Goal: Task Accomplishment & Management: Manage account settings

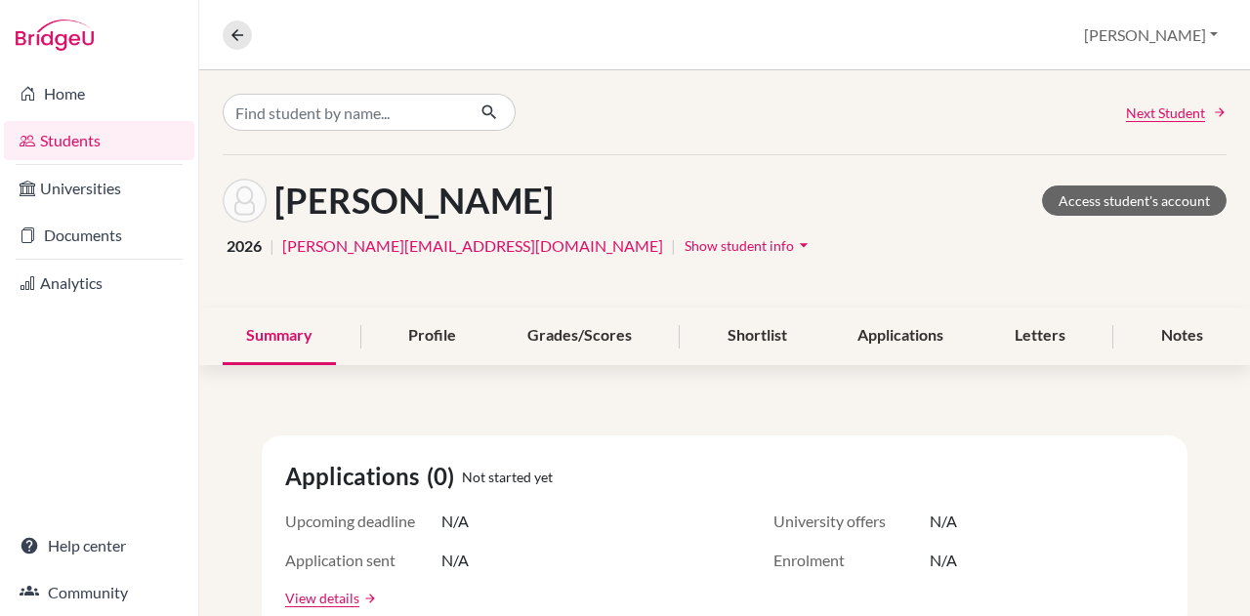
click at [81, 100] on link "Home" at bounding box center [99, 93] width 190 height 39
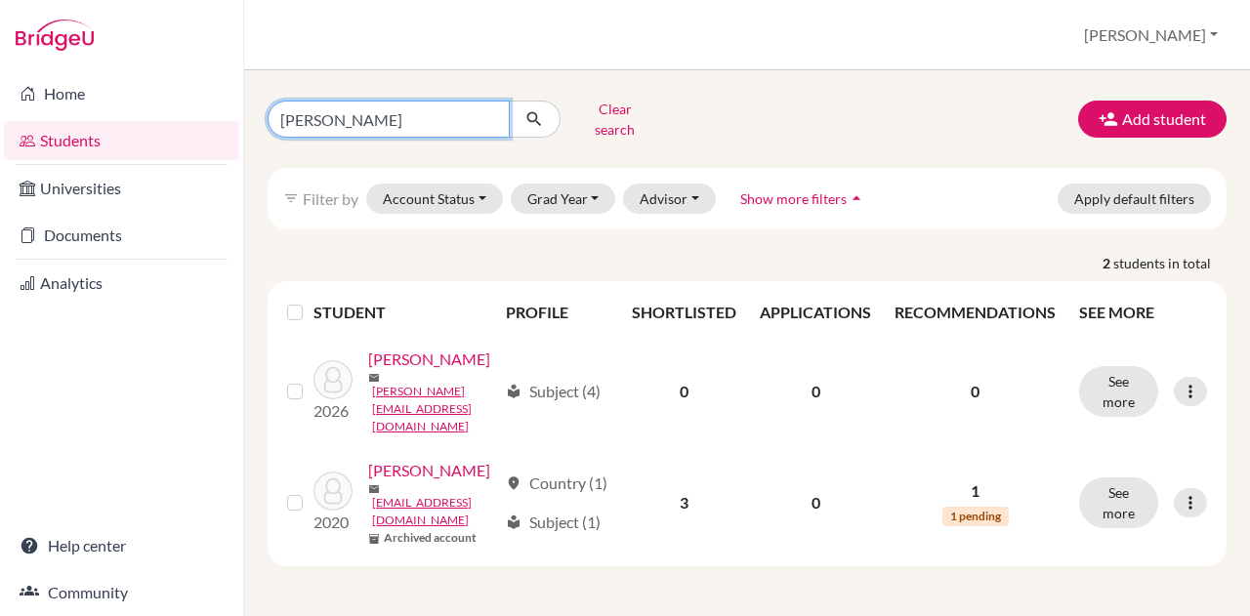
click at [341, 106] on input "adam" at bounding box center [389, 119] width 242 height 37
type input "a"
type input "paulina"
click button "submit" at bounding box center [535, 119] width 52 height 37
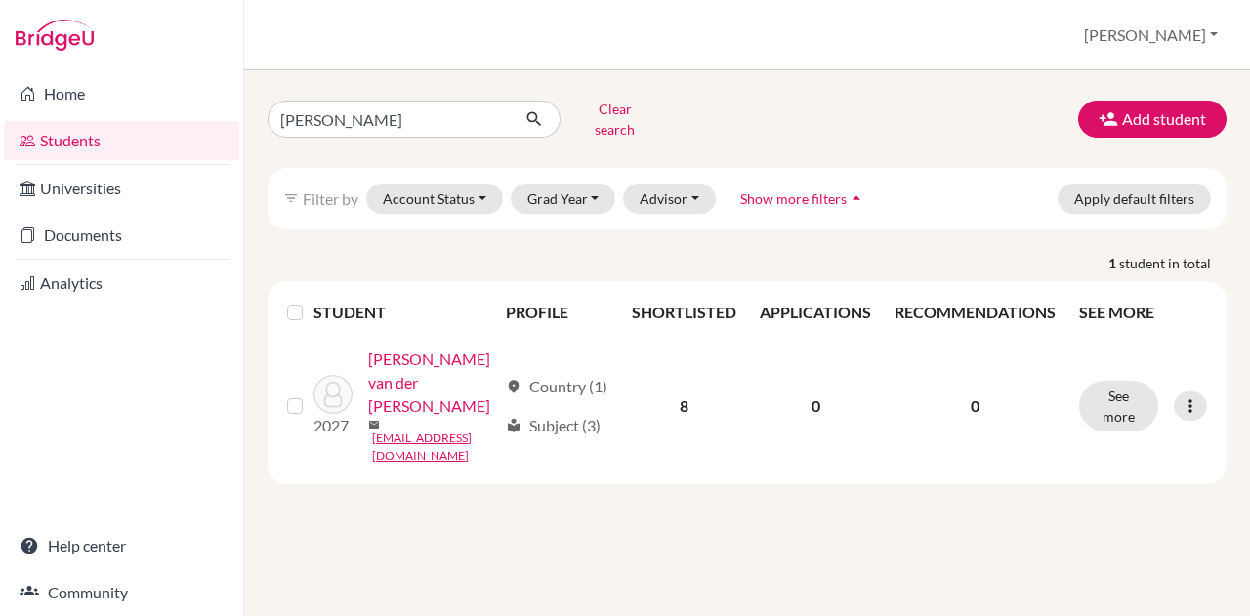
click at [393, 413] on link "Perret-Gentil van der Dijs, Paulina" at bounding box center [432, 383] width 129 height 70
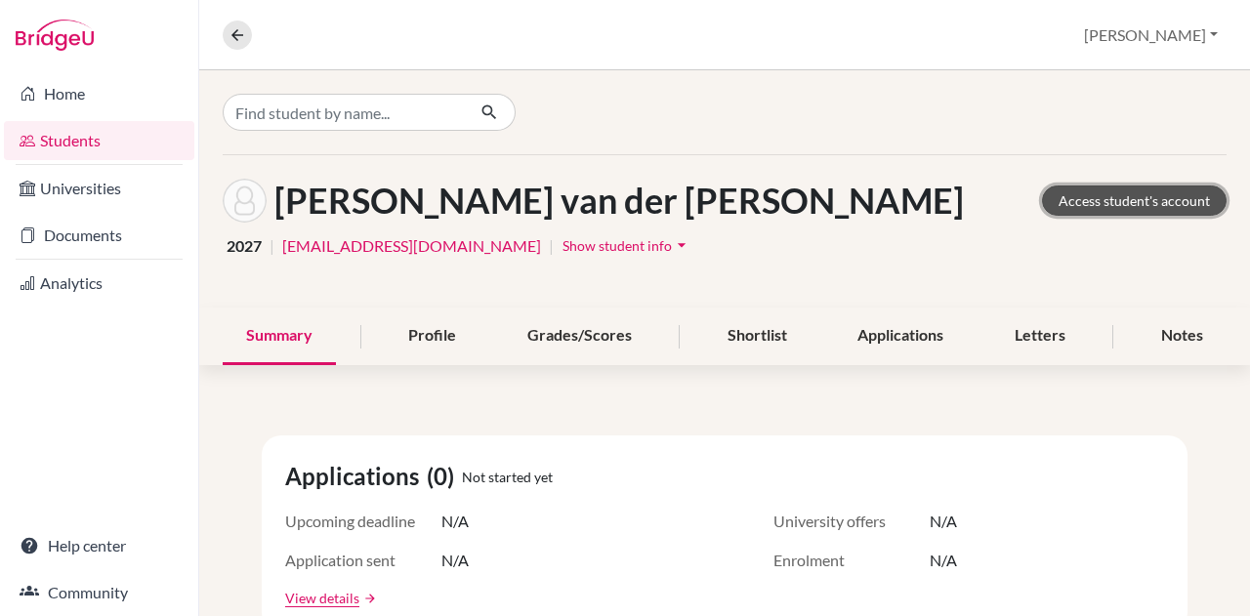
click at [1101, 200] on link "Access student's account" at bounding box center [1134, 201] width 185 height 30
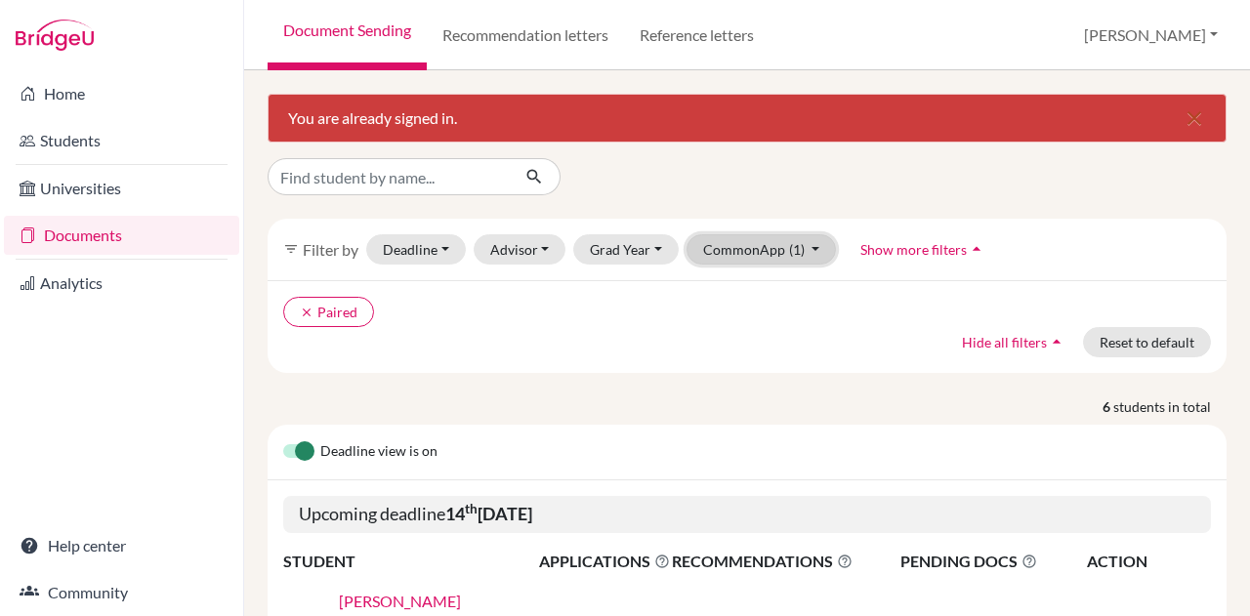
click at [711, 246] on button "CommonApp (1)" at bounding box center [762, 249] width 150 height 30
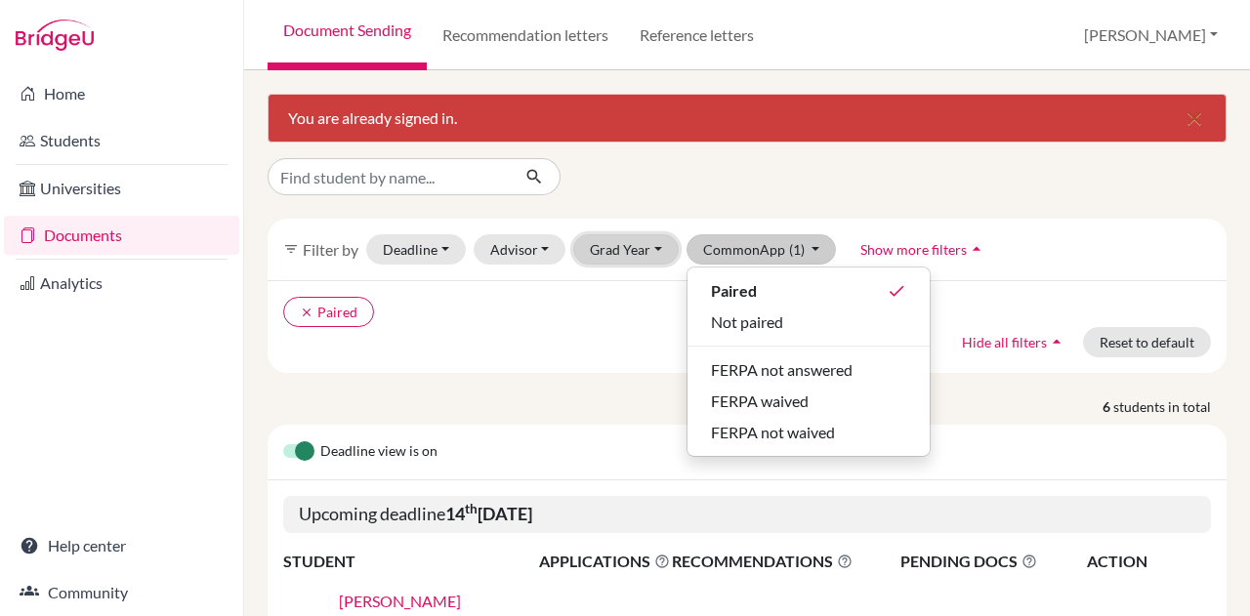
click at [618, 251] on button "Grad Year" at bounding box center [626, 249] width 106 height 30
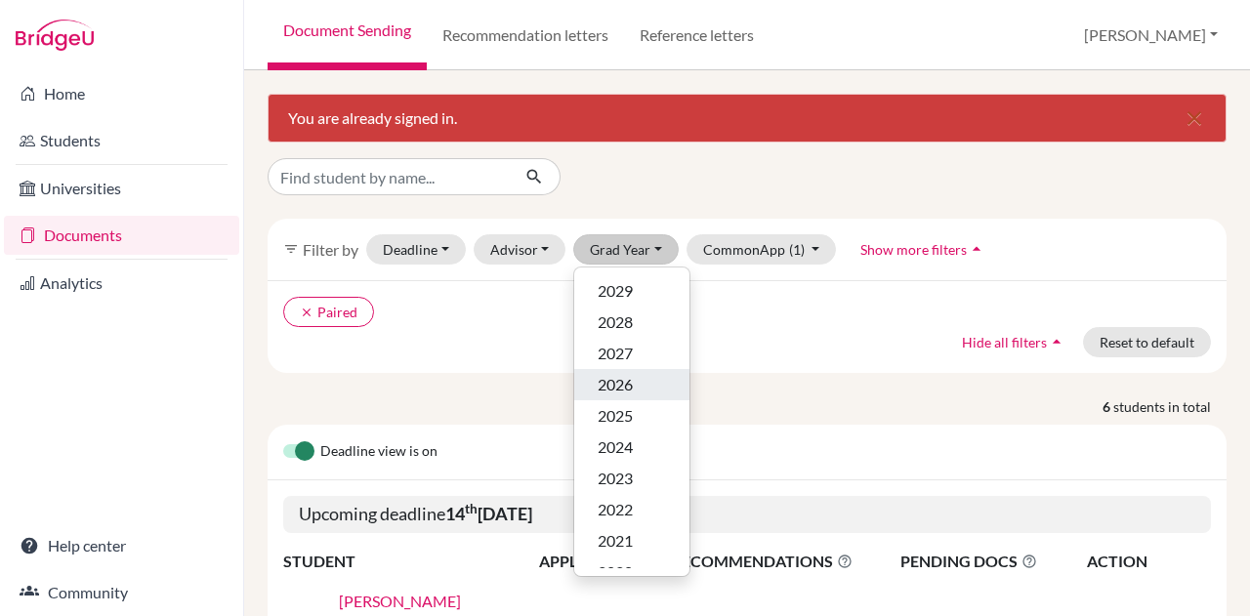
click at [606, 383] on span "2026" at bounding box center [615, 384] width 35 height 23
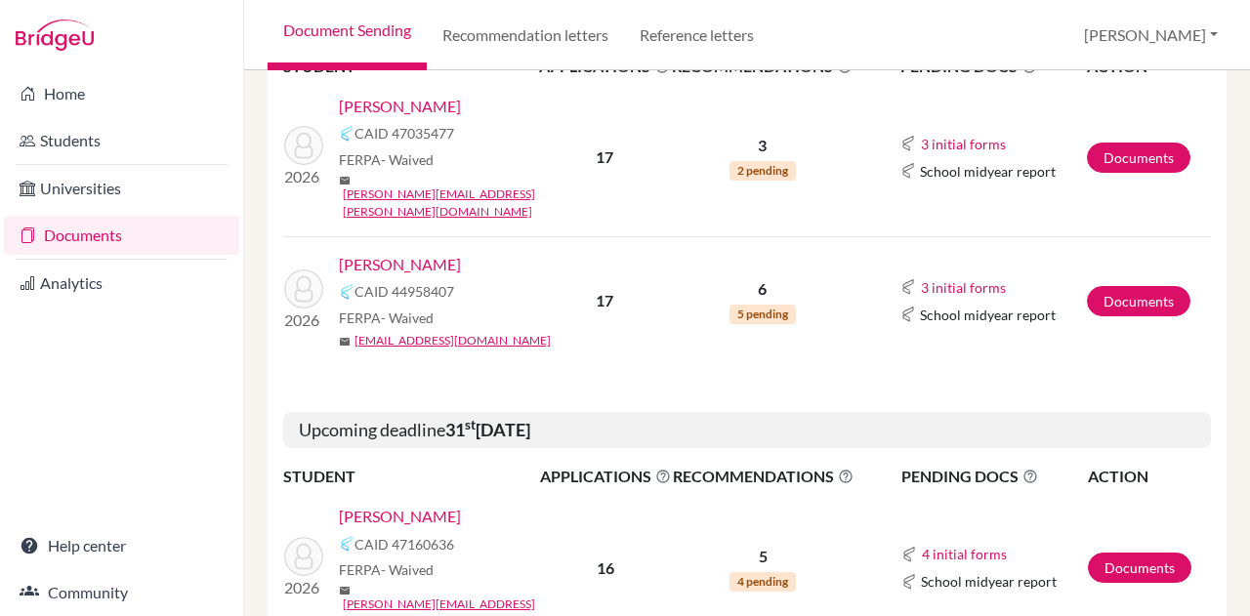
scroll to position [643, 0]
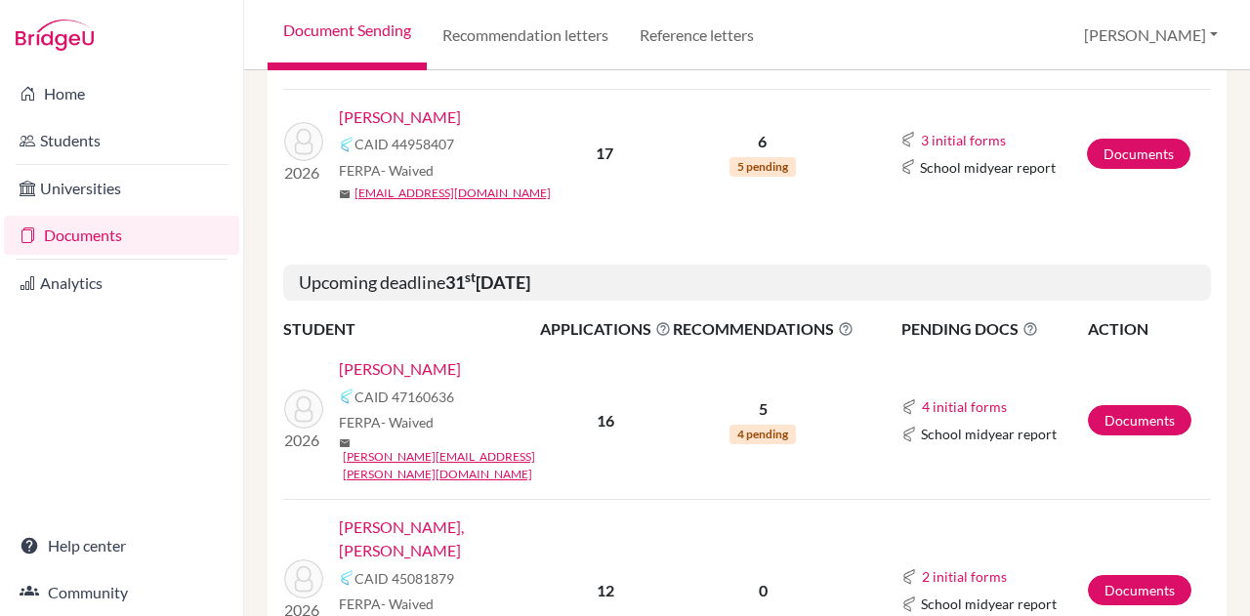
click at [403, 358] on link "[PERSON_NAME]" at bounding box center [400, 369] width 122 height 23
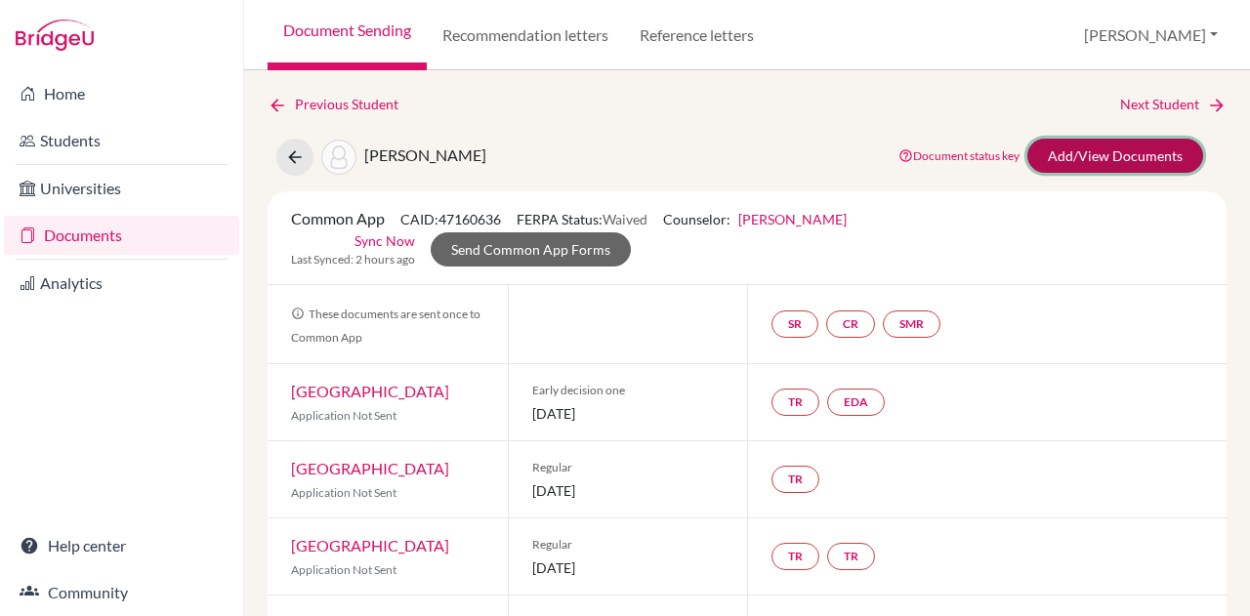
click at [1120, 169] on link "Add/View Documents" at bounding box center [1116, 156] width 176 height 34
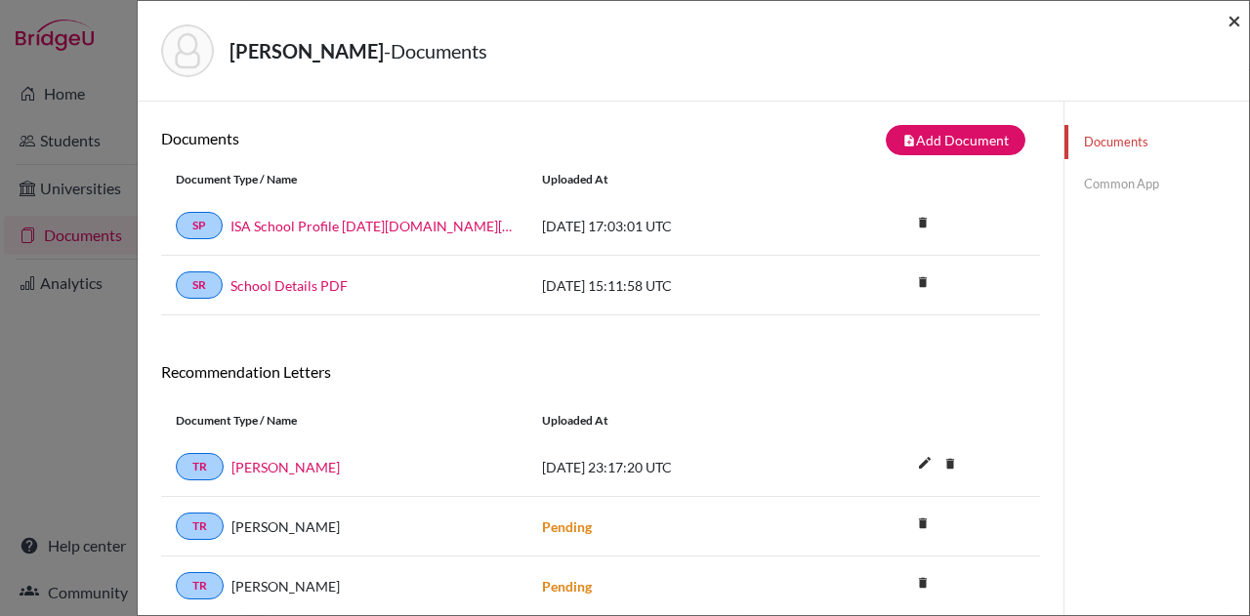
click at [1233, 22] on span "×" at bounding box center [1235, 20] width 14 height 28
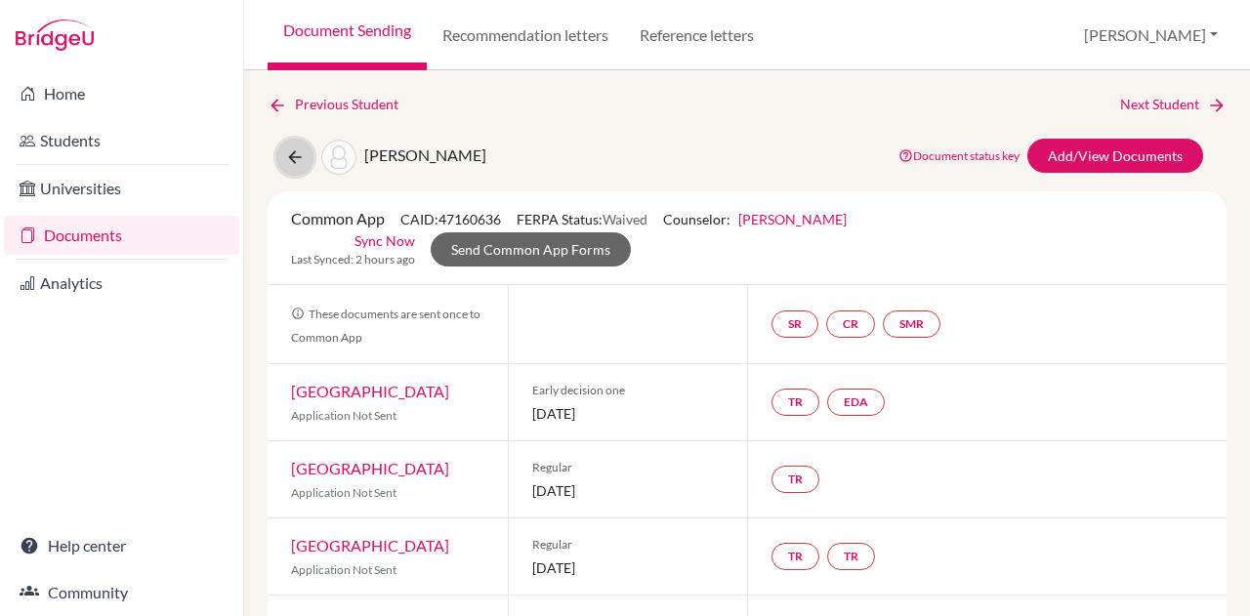
click at [295, 149] on icon at bounding box center [295, 158] width 20 height 20
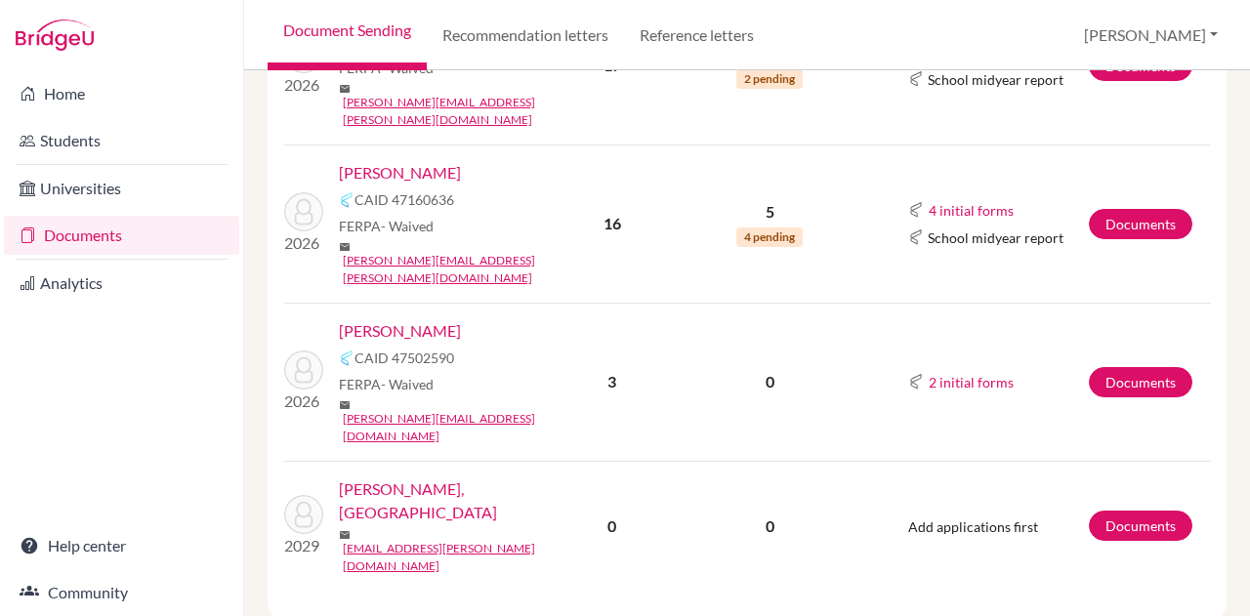
scroll to position [289, 0]
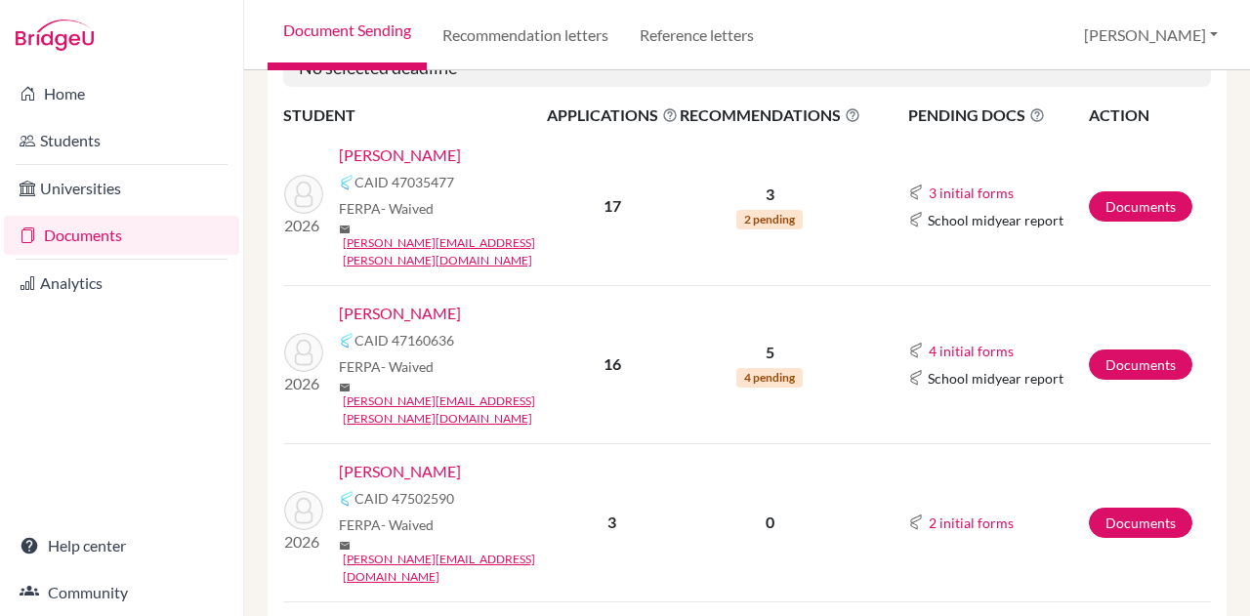
click at [412, 302] on link "[PERSON_NAME]" at bounding box center [400, 313] width 122 height 23
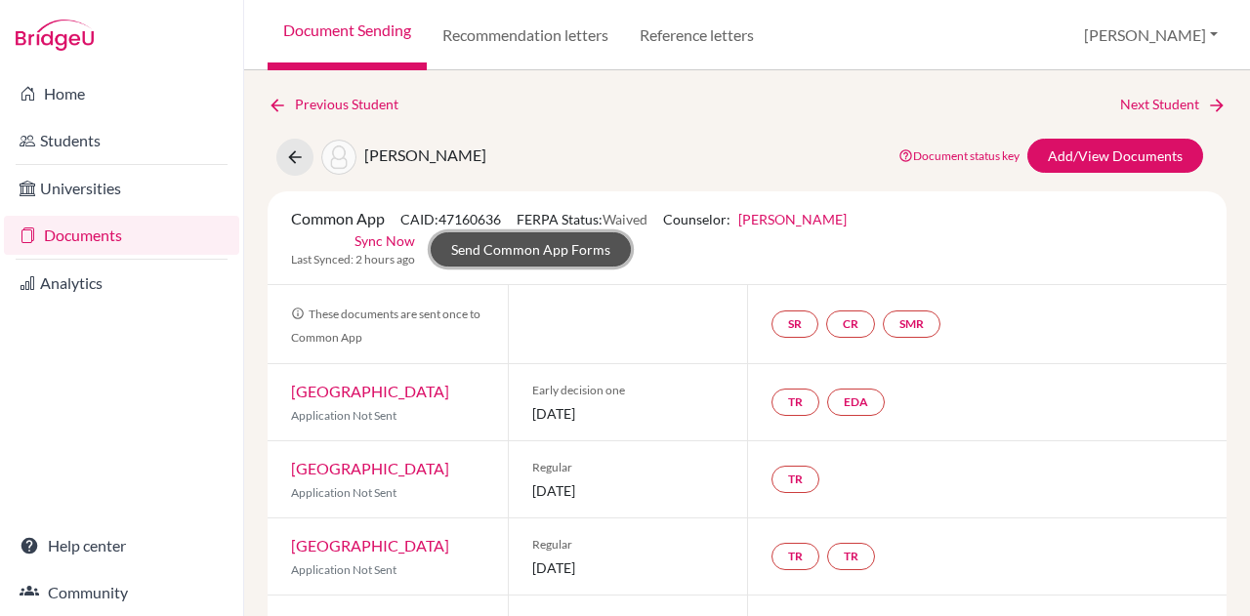
click at [528, 248] on link "Send Common App Forms" at bounding box center [531, 249] width 200 height 34
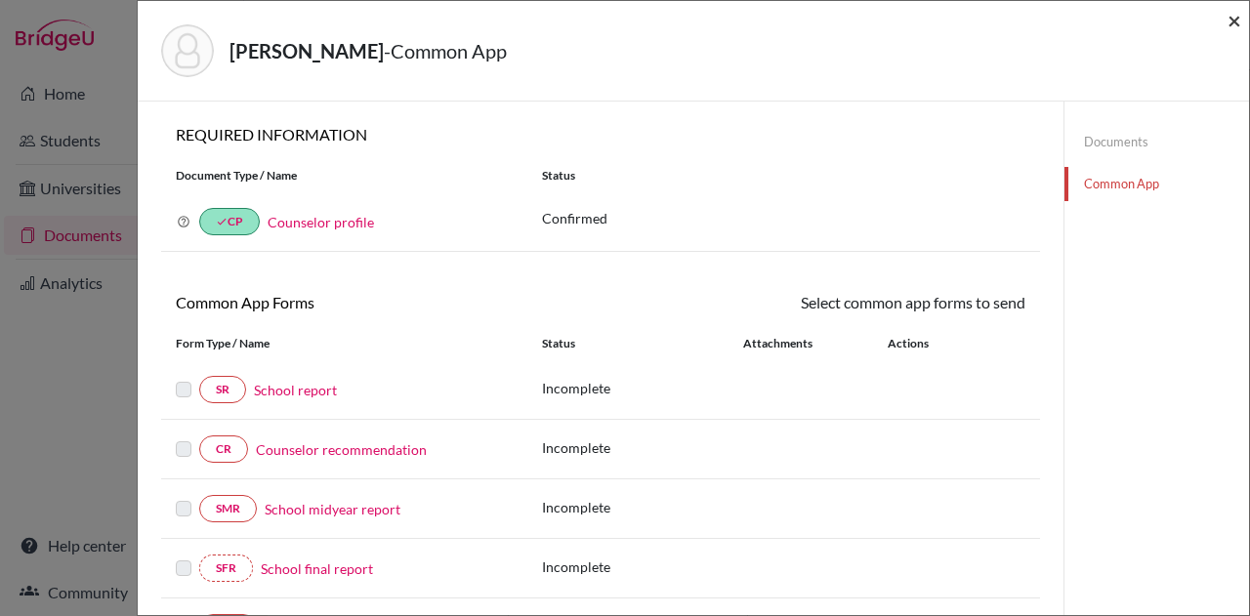
click at [1235, 19] on span "×" at bounding box center [1235, 20] width 14 height 28
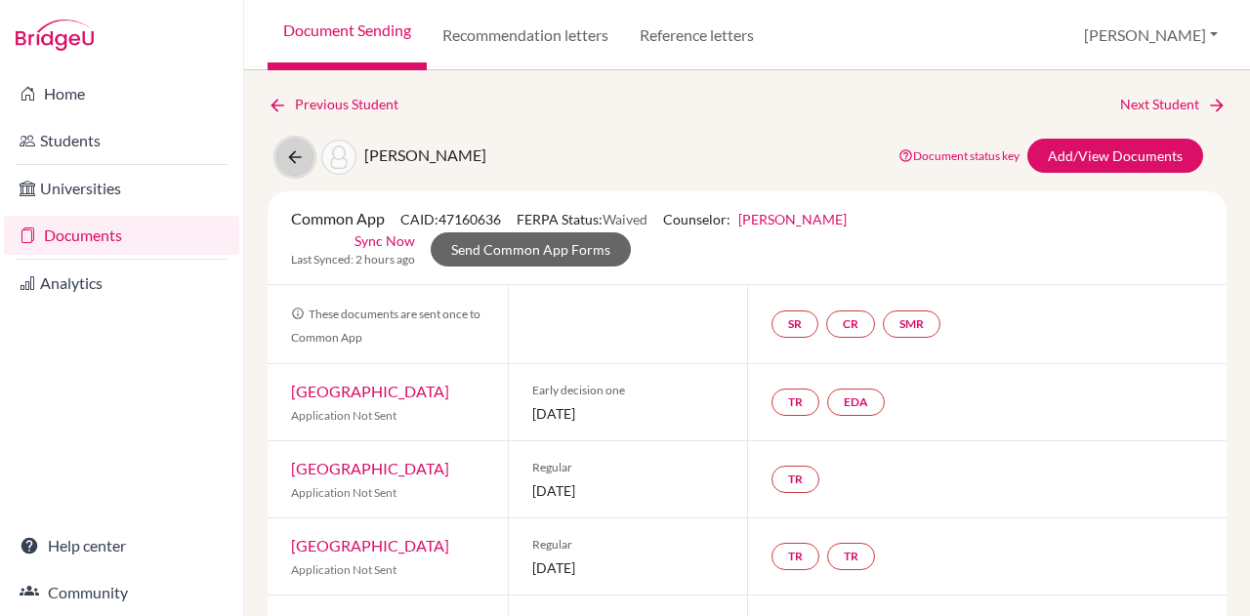
click at [301, 158] on icon at bounding box center [295, 158] width 20 height 20
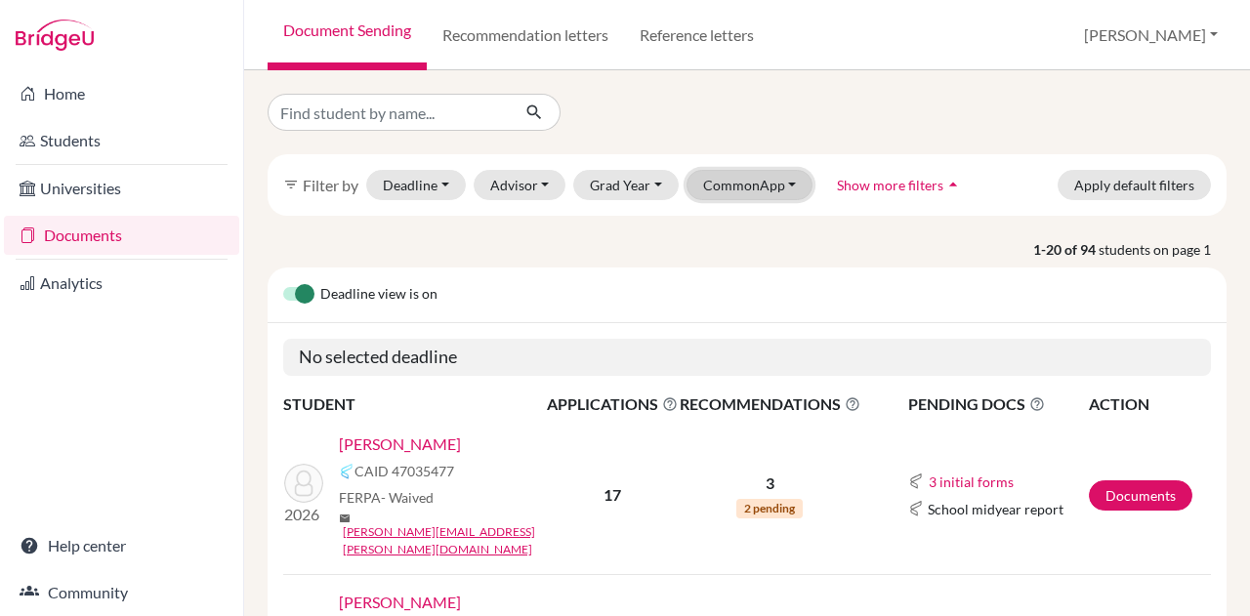
click at [724, 180] on button "CommonApp" at bounding box center [750, 185] width 127 height 30
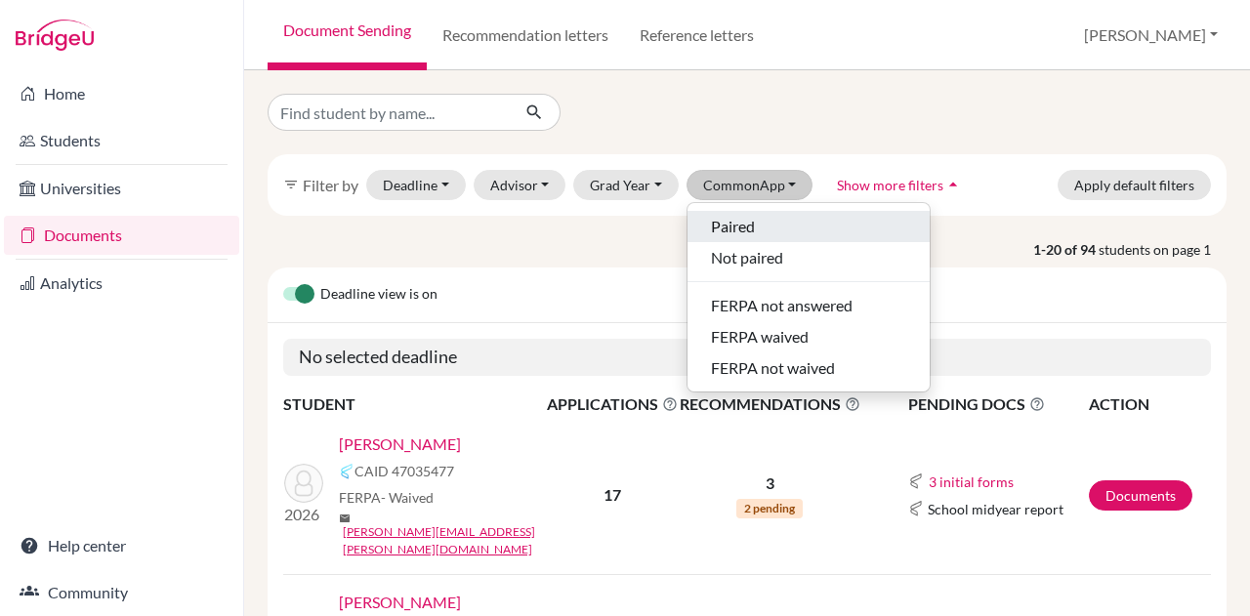
click at [725, 226] on span "Paired" at bounding box center [733, 226] width 44 height 23
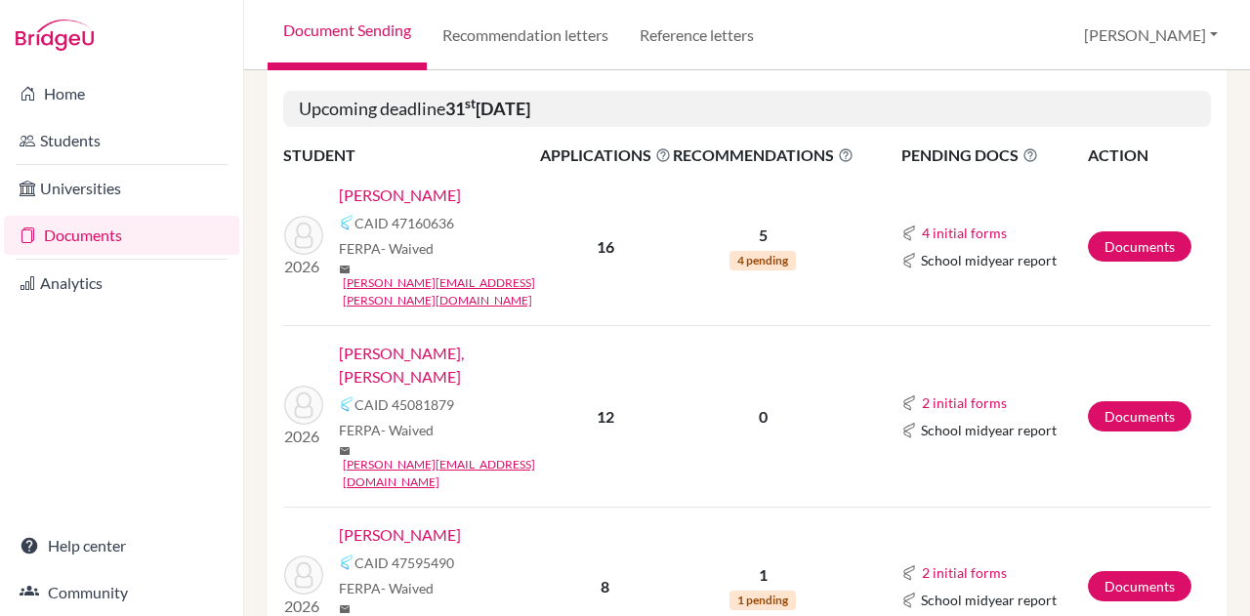
scroll to position [819, 0]
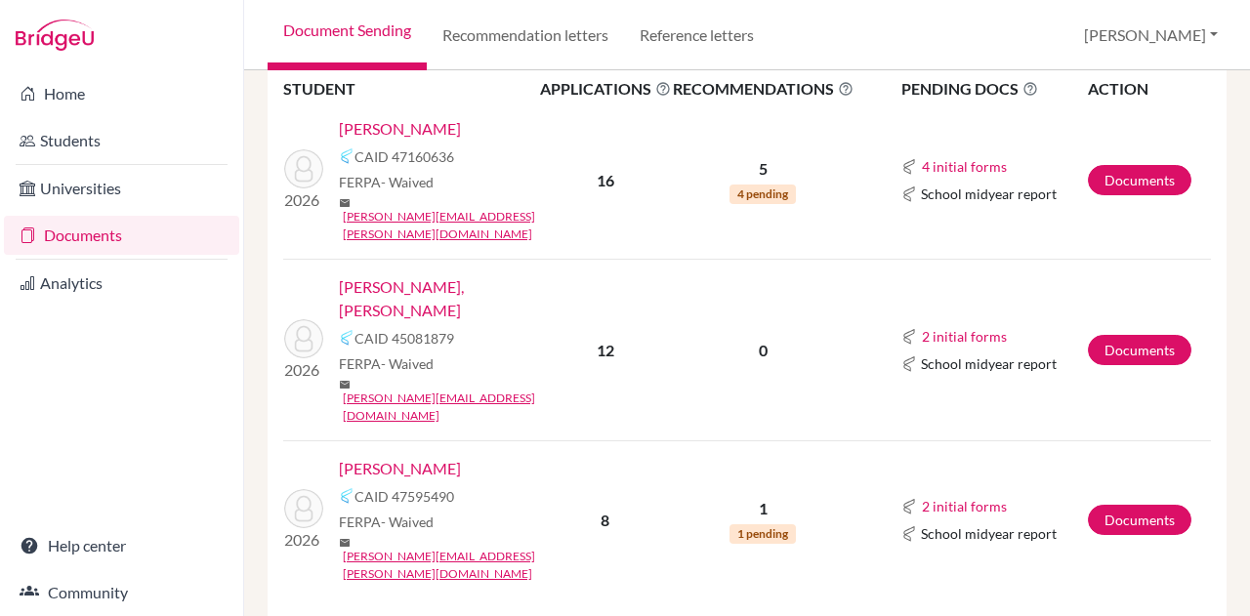
click at [447, 275] on link "[PERSON_NAME], [PERSON_NAME]" at bounding box center [446, 298] width 214 height 47
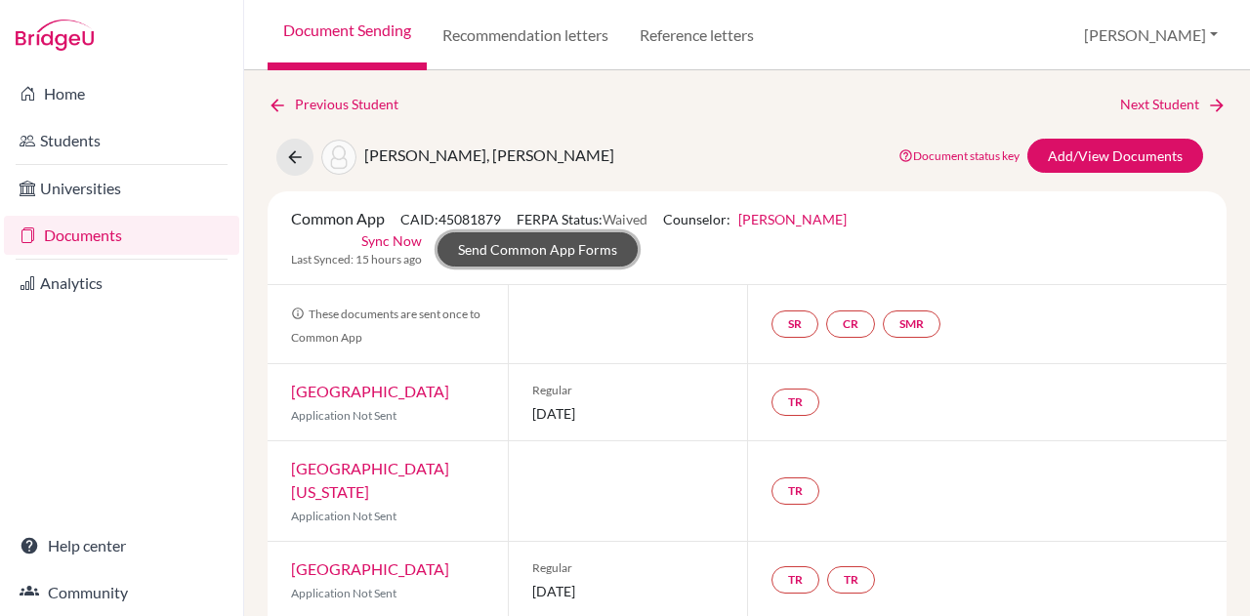
click at [592, 257] on link "Send Common App Forms" at bounding box center [538, 249] width 200 height 34
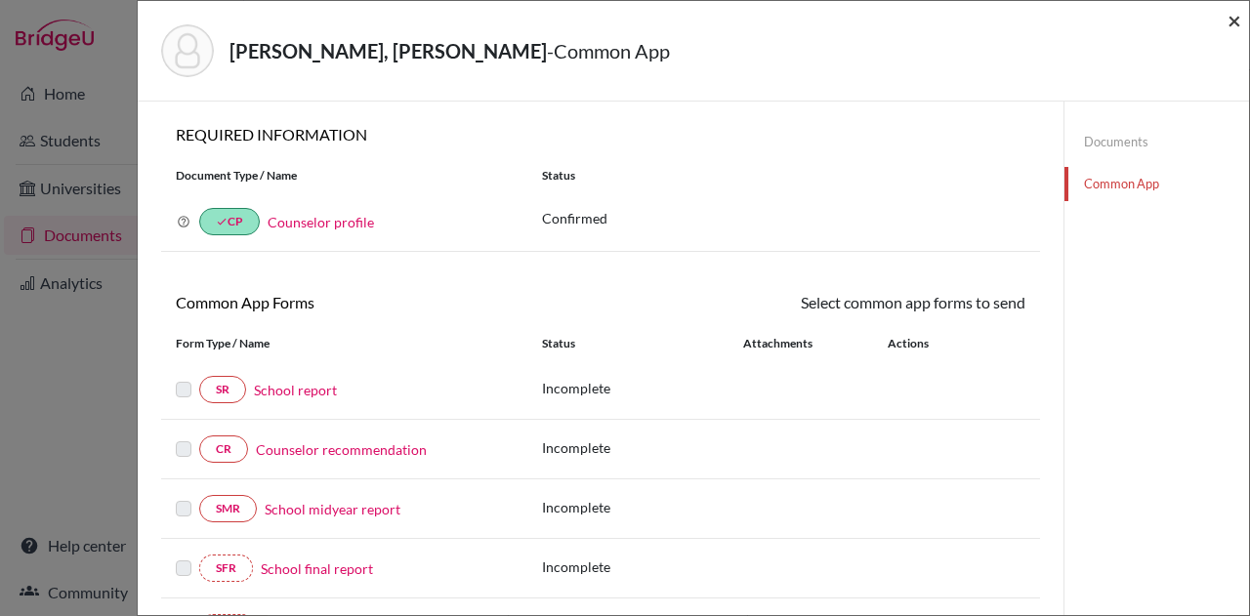
click at [1229, 15] on span "×" at bounding box center [1235, 20] width 14 height 28
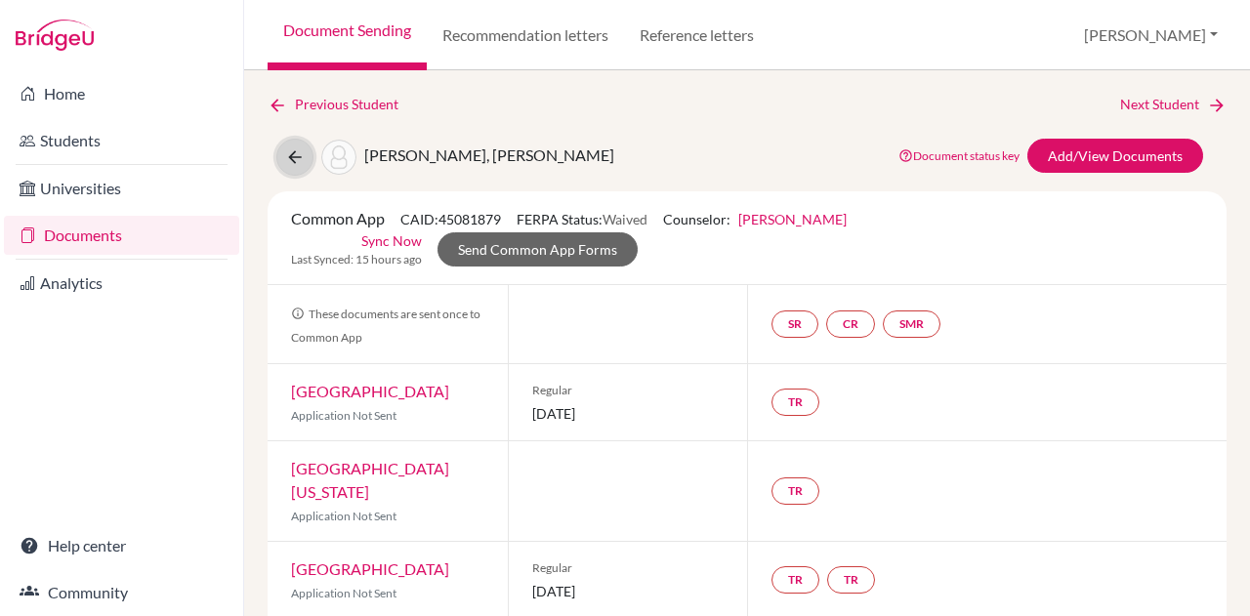
click at [289, 151] on icon at bounding box center [295, 158] width 20 height 20
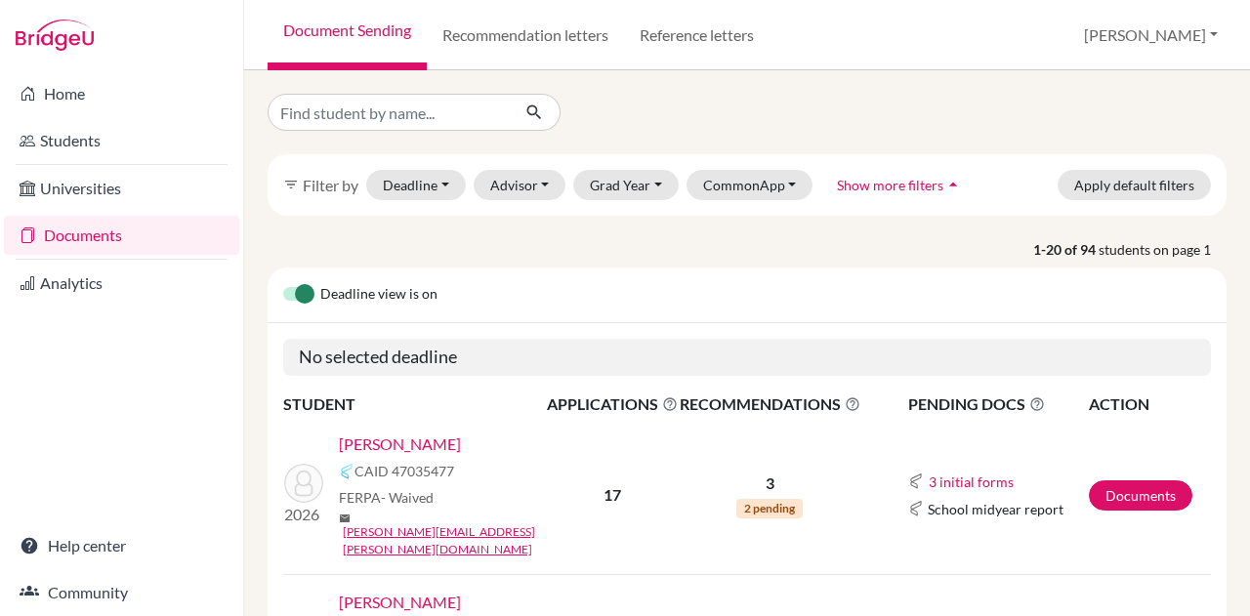
click at [389, 444] on link "[PERSON_NAME]" at bounding box center [400, 444] width 122 height 23
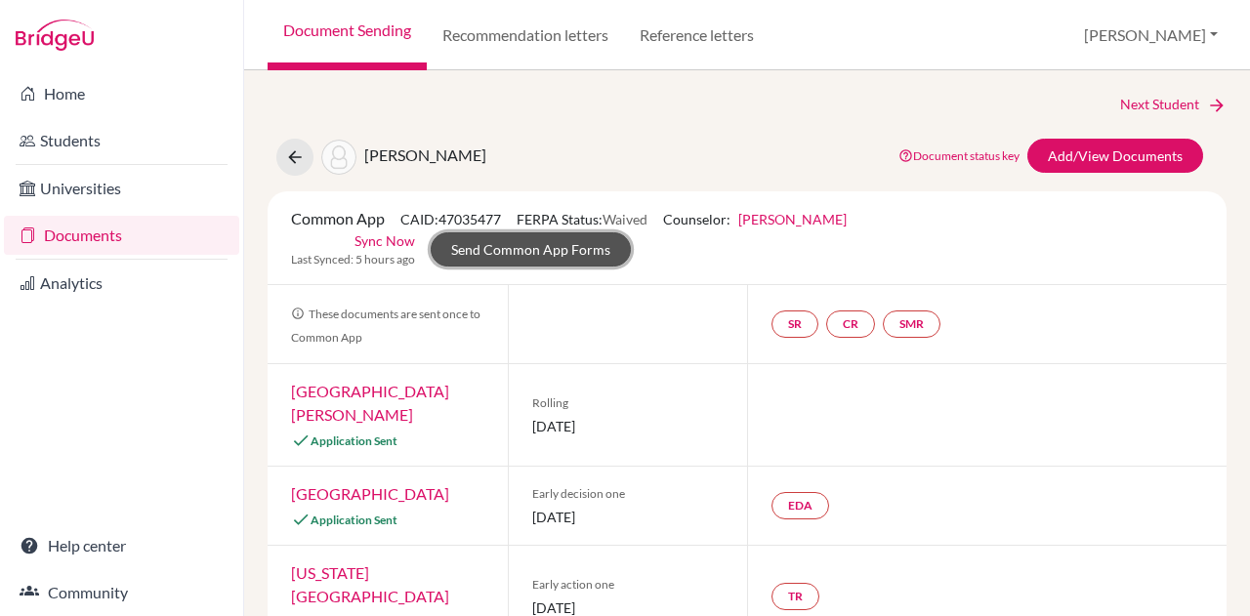
click at [574, 252] on link "Send Common App Forms" at bounding box center [531, 249] width 200 height 34
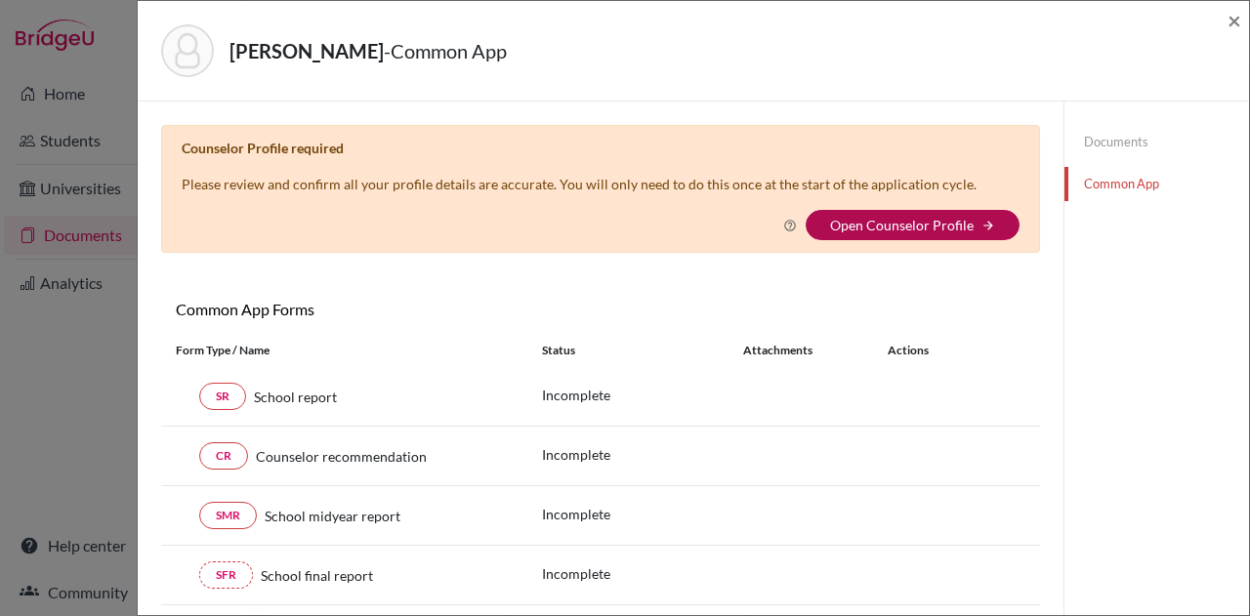
click at [883, 218] on link "Open Counselor Profile" at bounding box center [902, 225] width 144 height 17
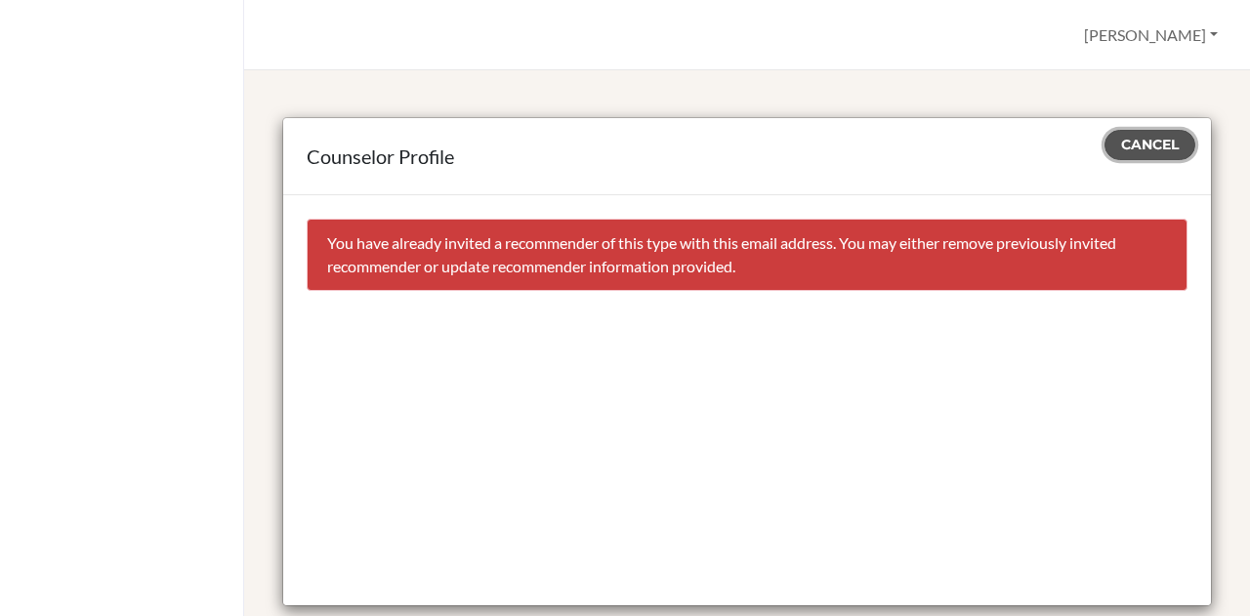
click at [1121, 140] on span "Cancel" at bounding box center [1150, 145] width 58 height 18
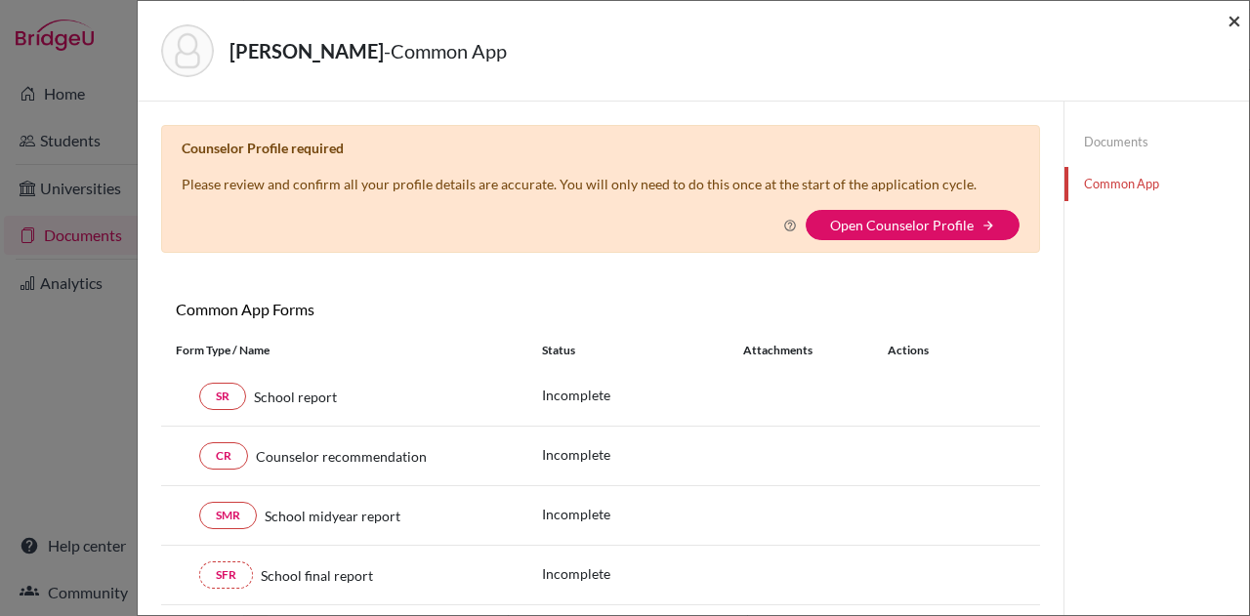
click at [1237, 24] on span "×" at bounding box center [1235, 20] width 14 height 28
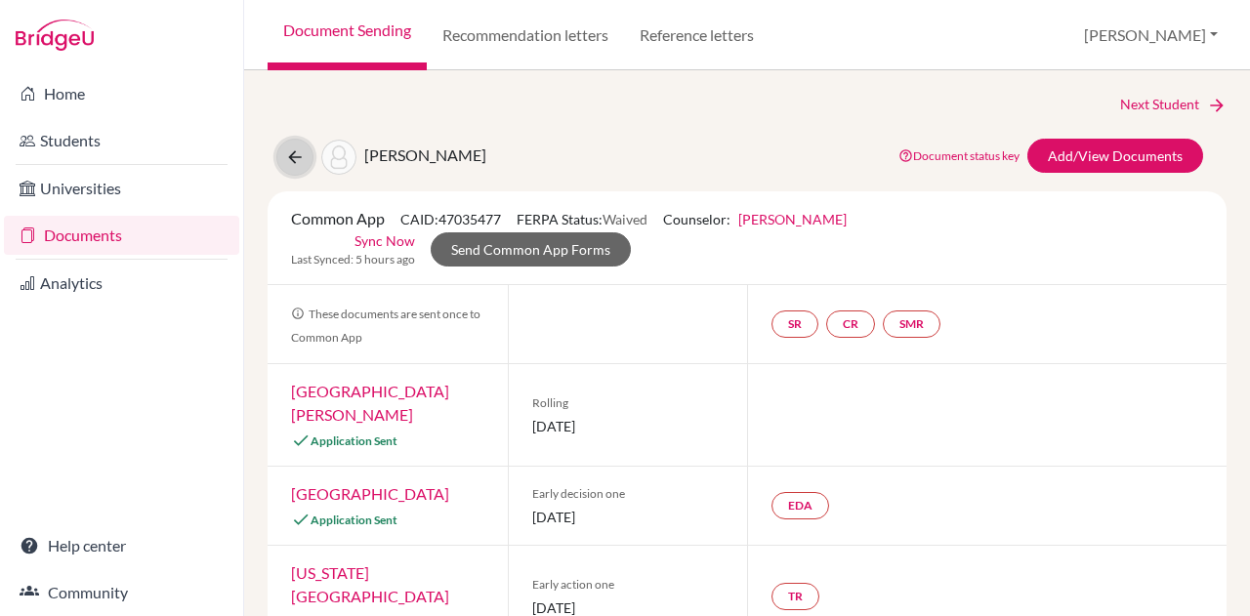
click at [293, 161] on icon at bounding box center [295, 158] width 20 height 20
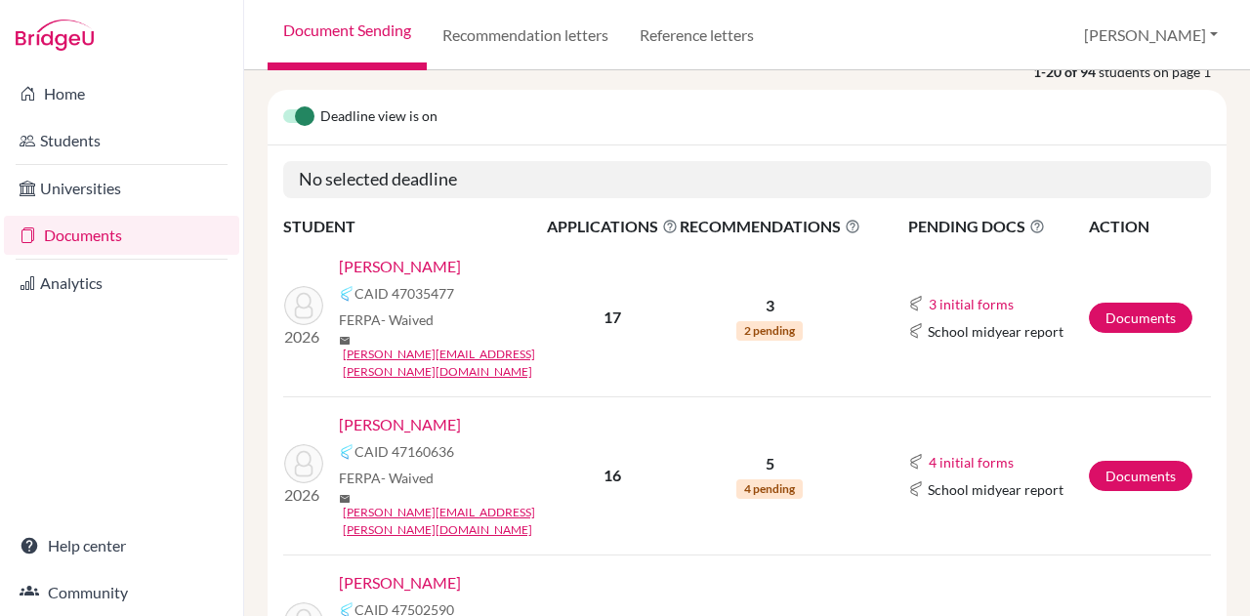
scroll to position [213, 0]
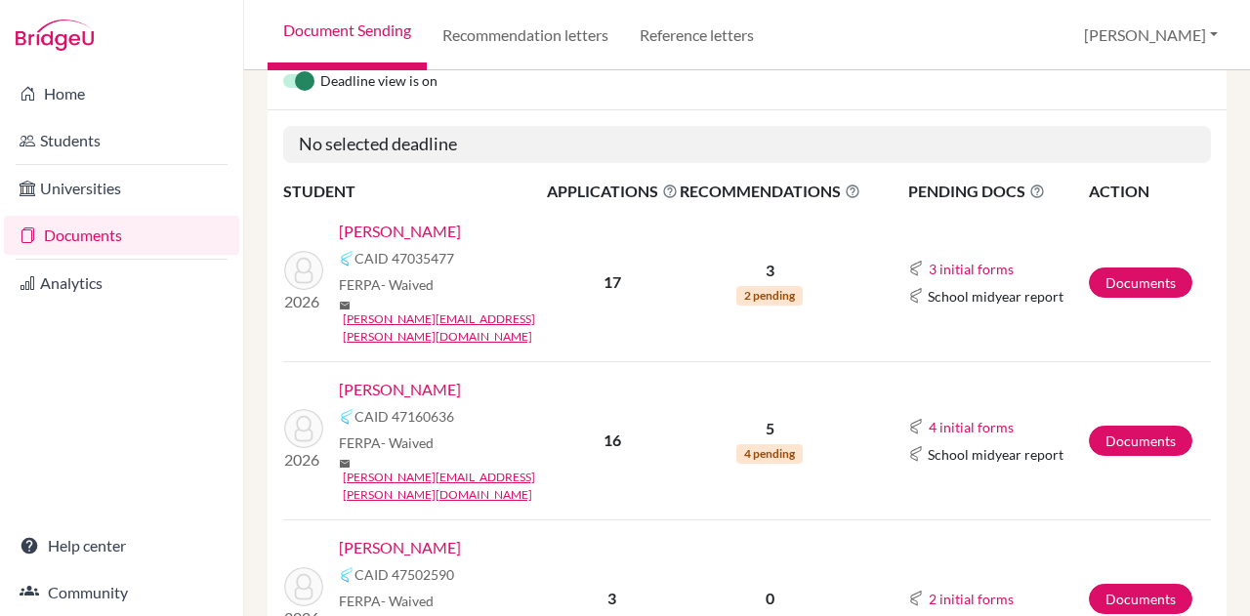
click at [410, 378] on link "[PERSON_NAME]" at bounding box center [400, 389] width 122 height 23
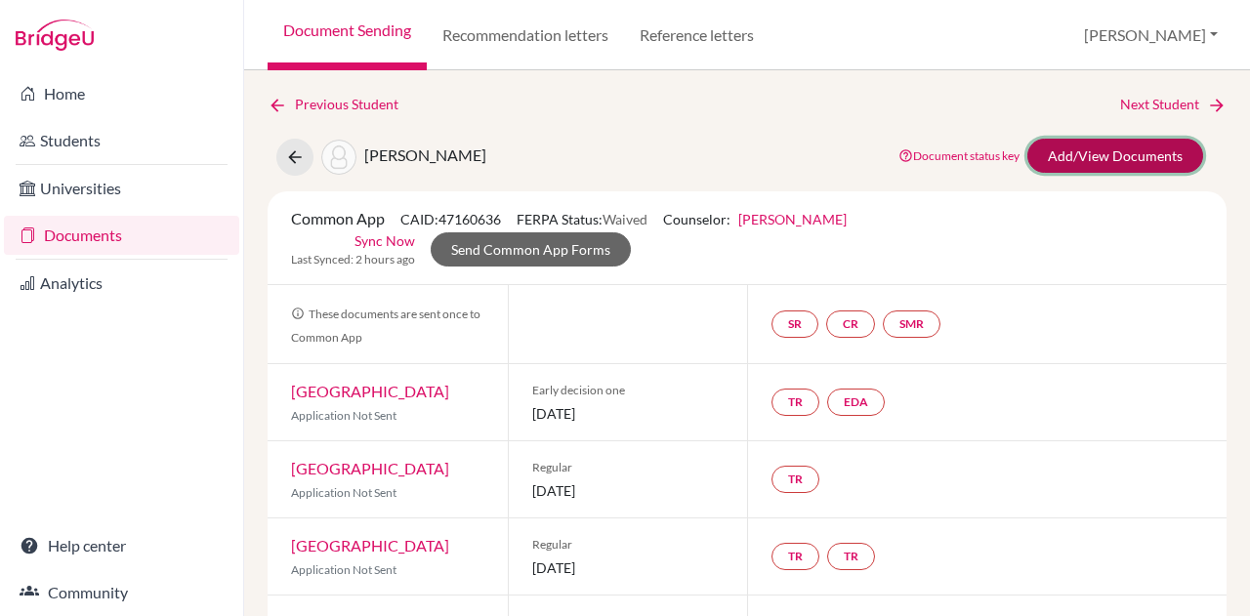
click at [1063, 151] on link "Add/View Documents" at bounding box center [1116, 156] width 176 height 34
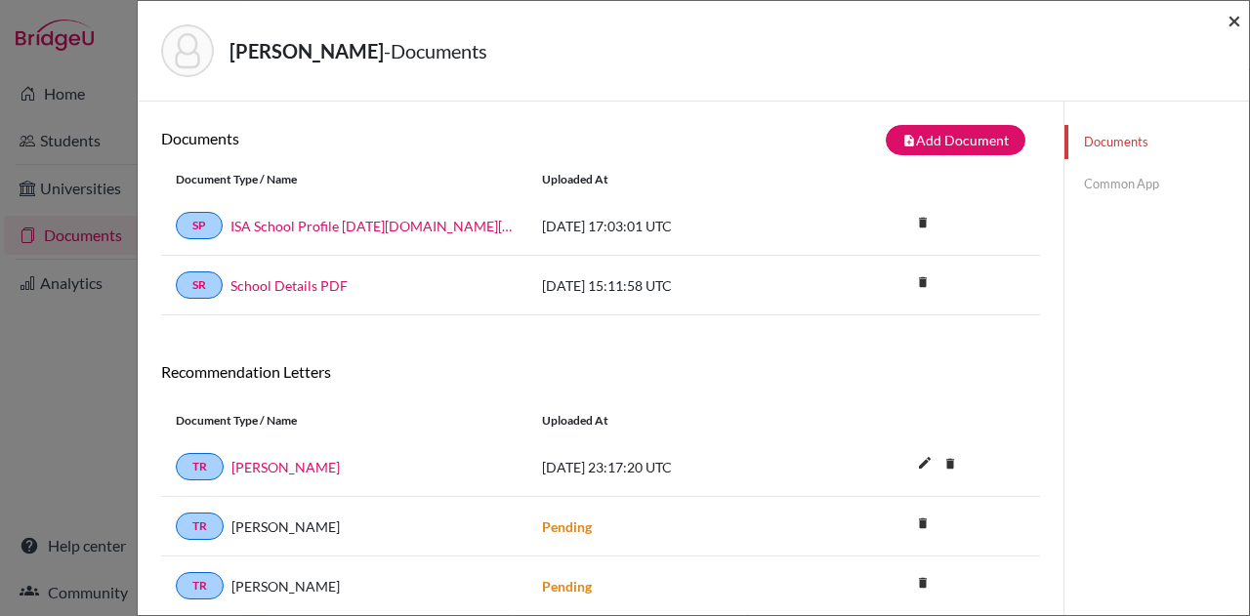
click at [1235, 21] on span "×" at bounding box center [1235, 20] width 14 height 28
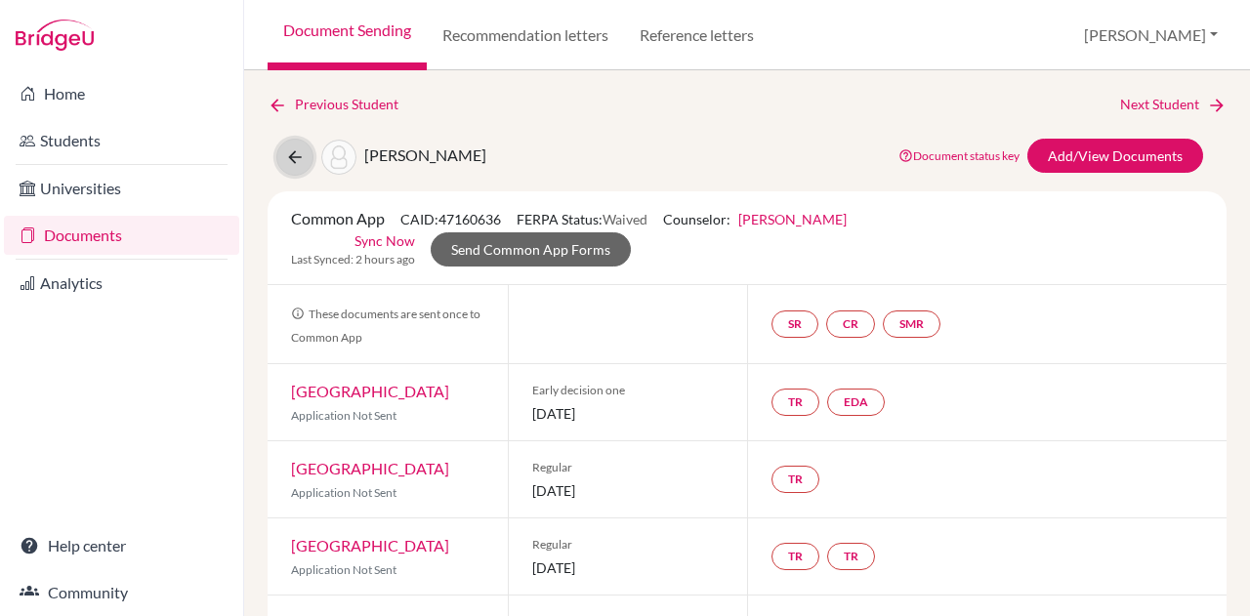
click at [300, 154] on icon at bounding box center [295, 158] width 20 height 20
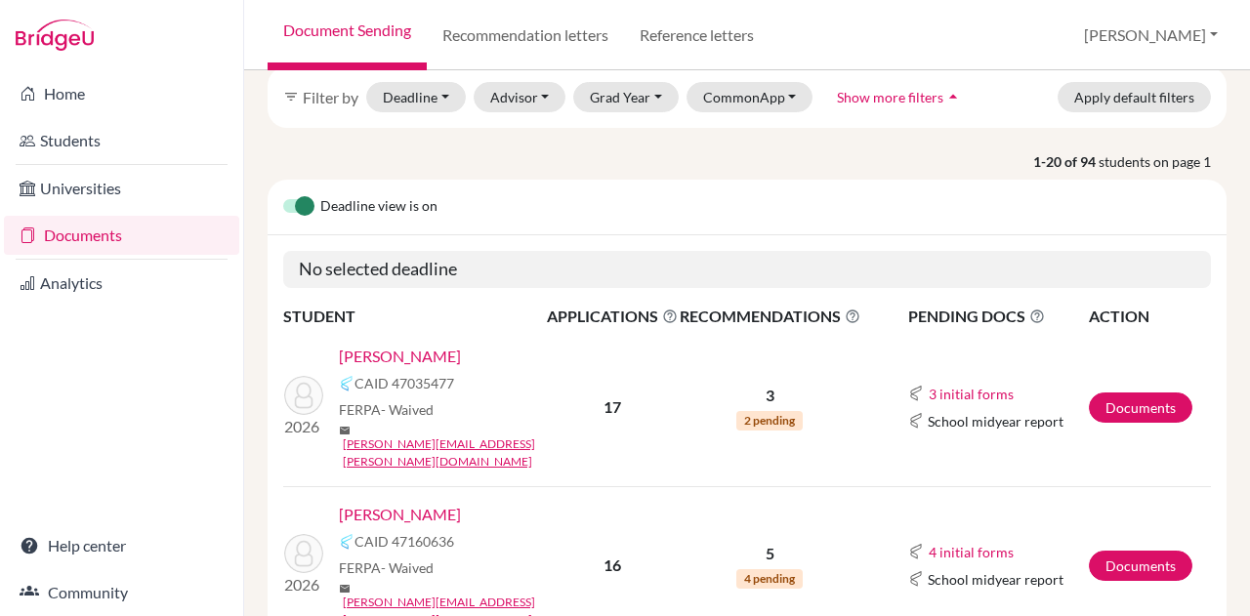
scroll to position [86, 0]
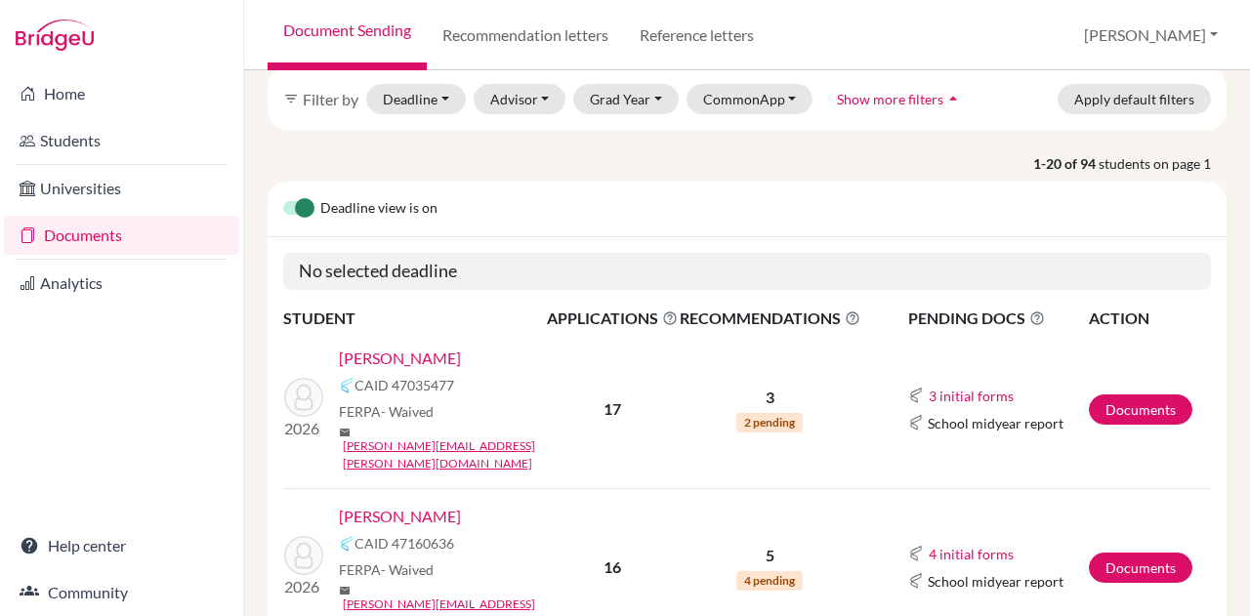
click at [716, 415] on td "3 2 pending" at bounding box center [770, 410] width 183 height 158
click at [770, 106] on button "CommonApp" at bounding box center [750, 99] width 127 height 30
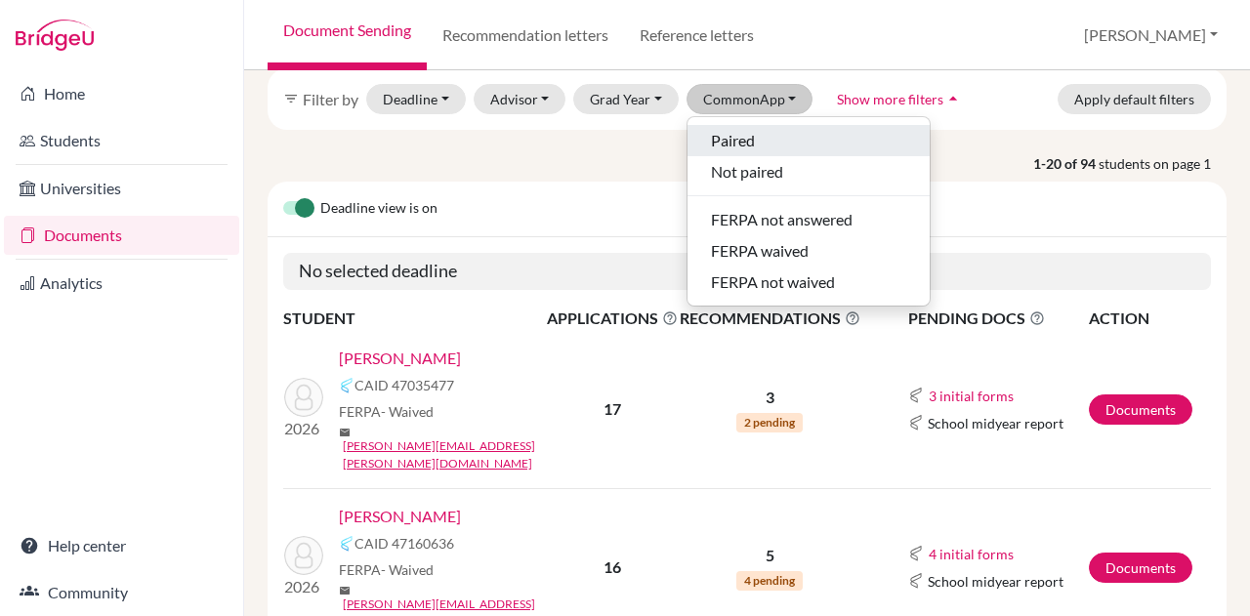
click at [749, 136] on span "Paired" at bounding box center [733, 140] width 44 height 23
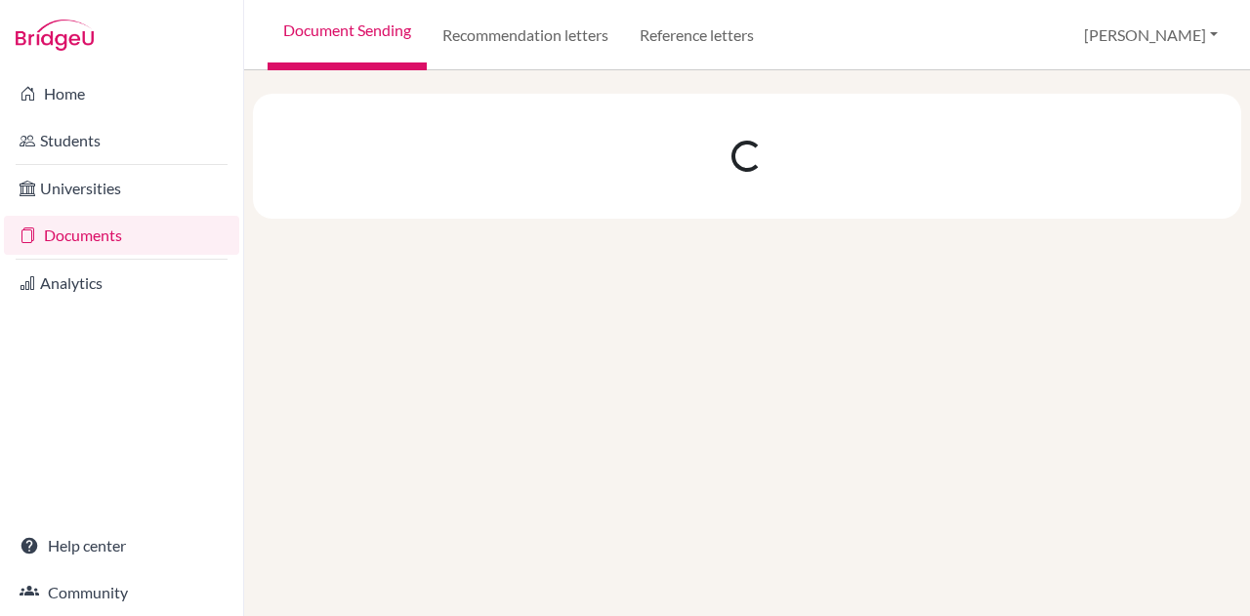
scroll to position [0, 0]
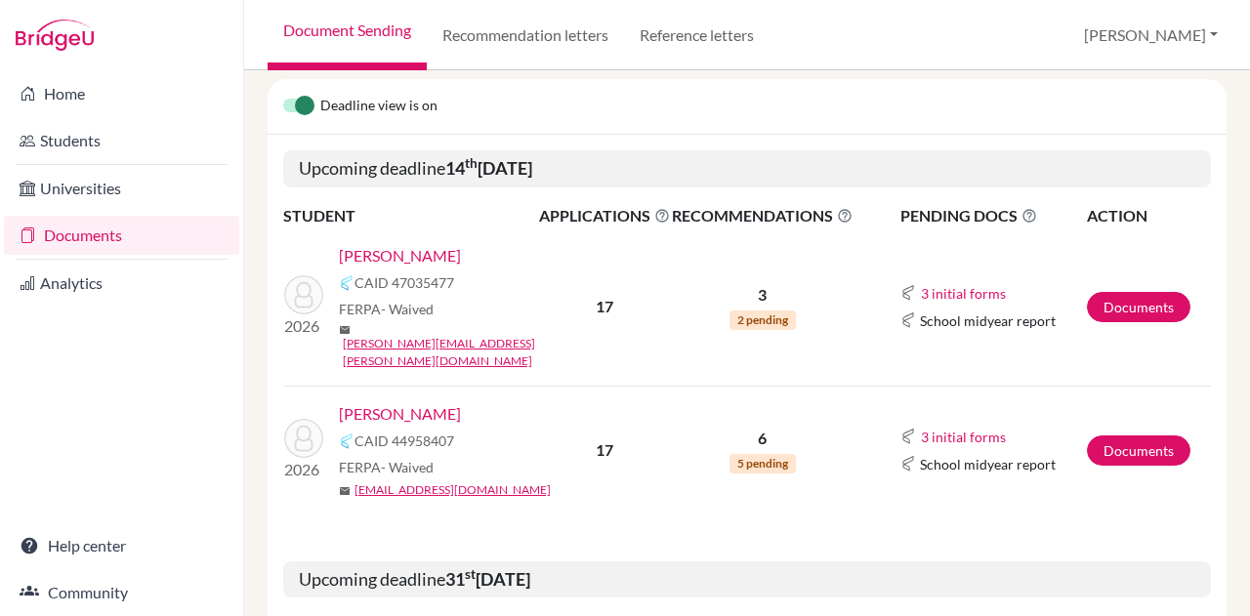
scroll to position [282, 0]
click at [419, 401] on link "[PERSON_NAME]" at bounding box center [400, 412] width 122 height 23
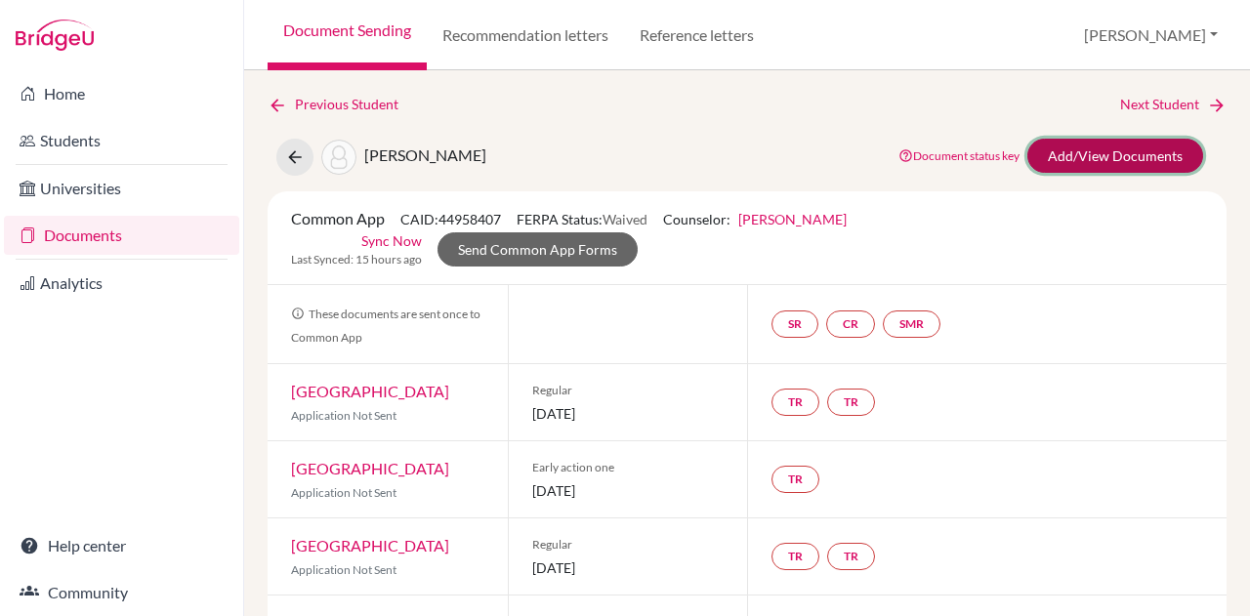
click at [1042, 155] on link "Add/View Documents" at bounding box center [1116, 156] width 176 height 34
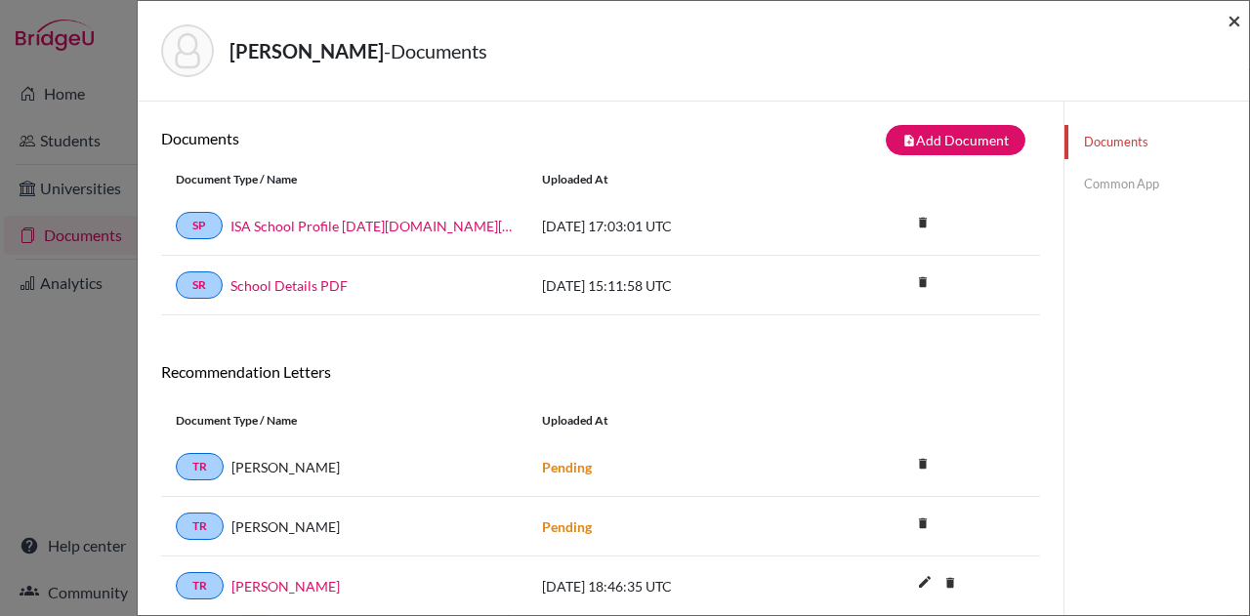
click at [1233, 21] on span "×" at bounding box center [1235, 20] width 14 height 28
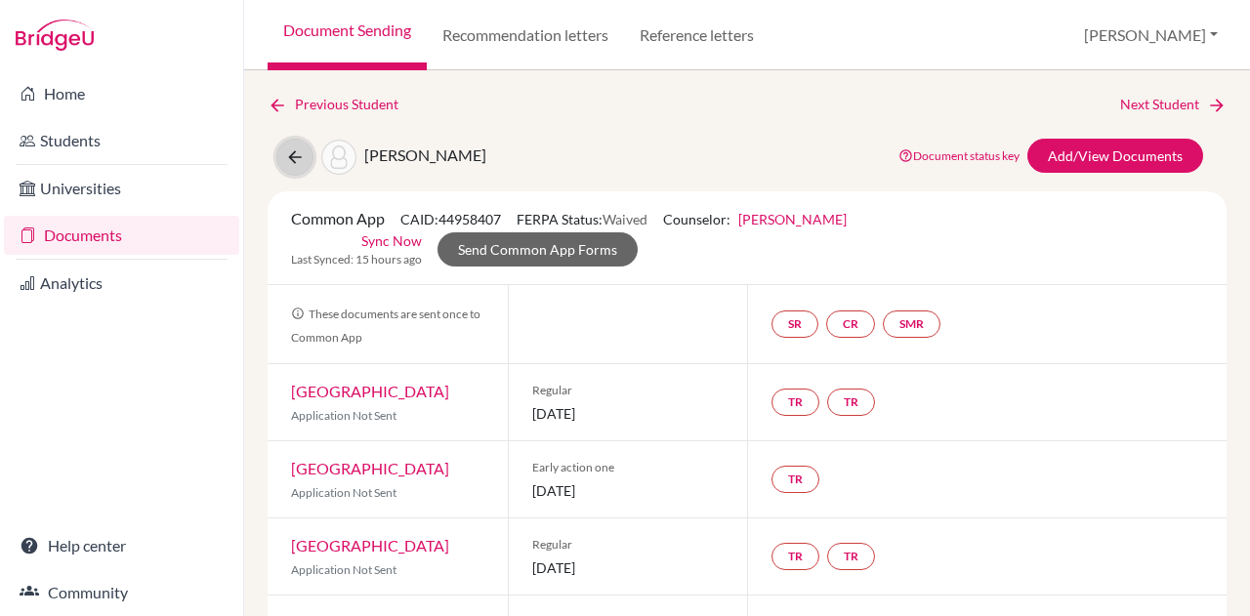
click at [297, 158] on icon at bounding box center [295, 158] width 20 height 20
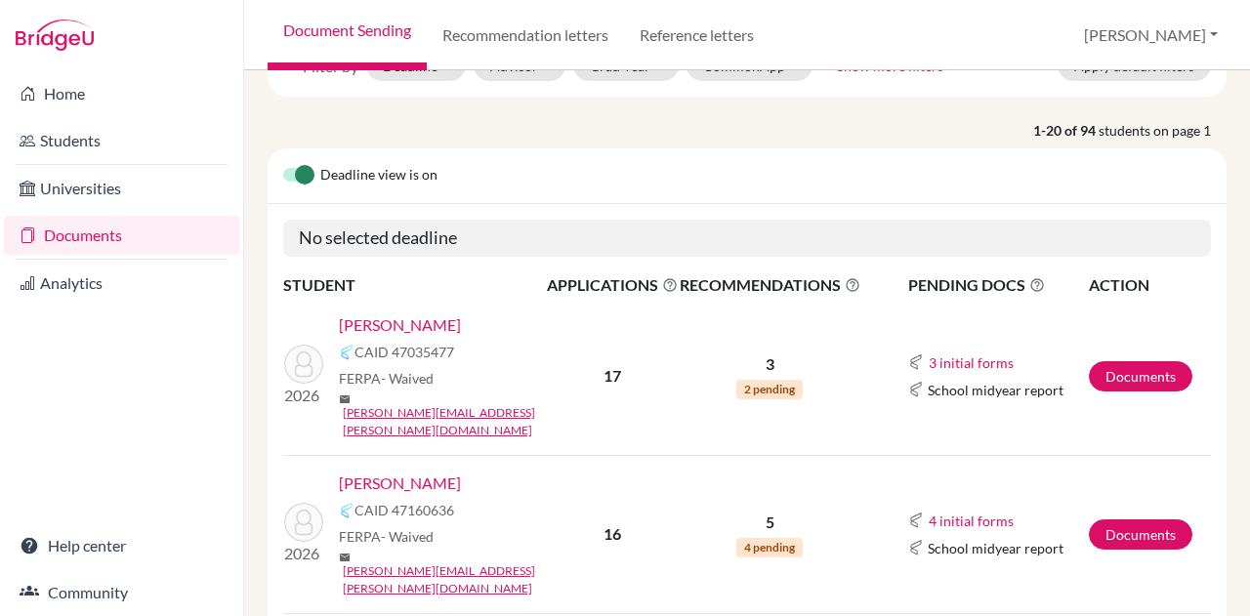
scroll to position [4, 0]
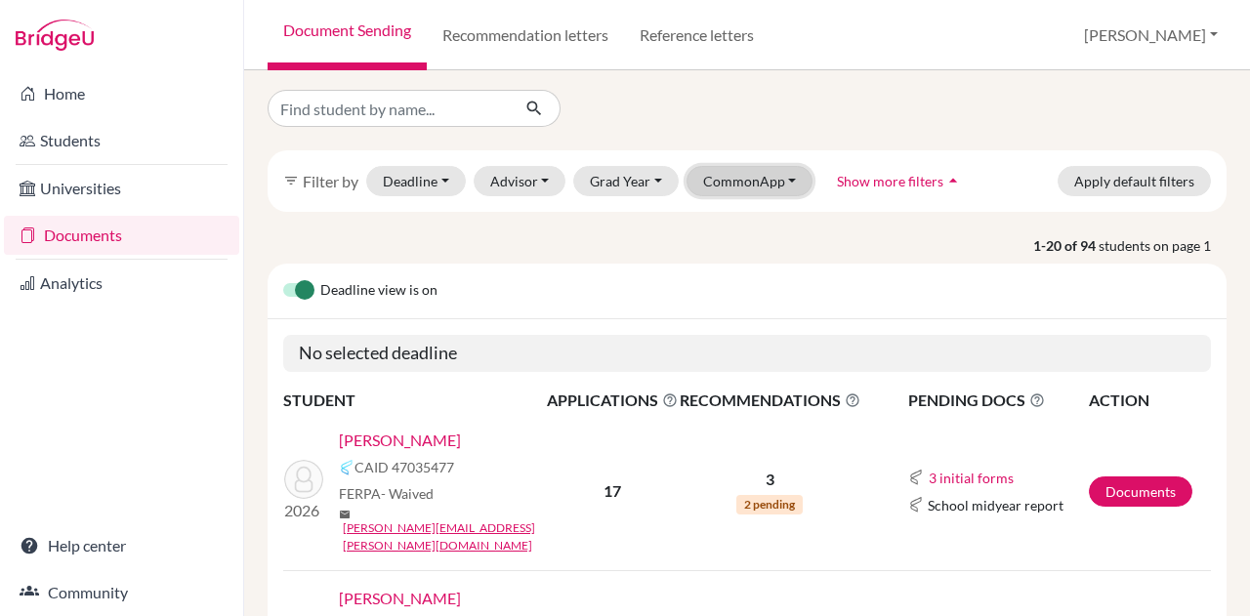
click at [782, 177] on button "CommonApp" at bounding box center [750, 181] width 127 height 30
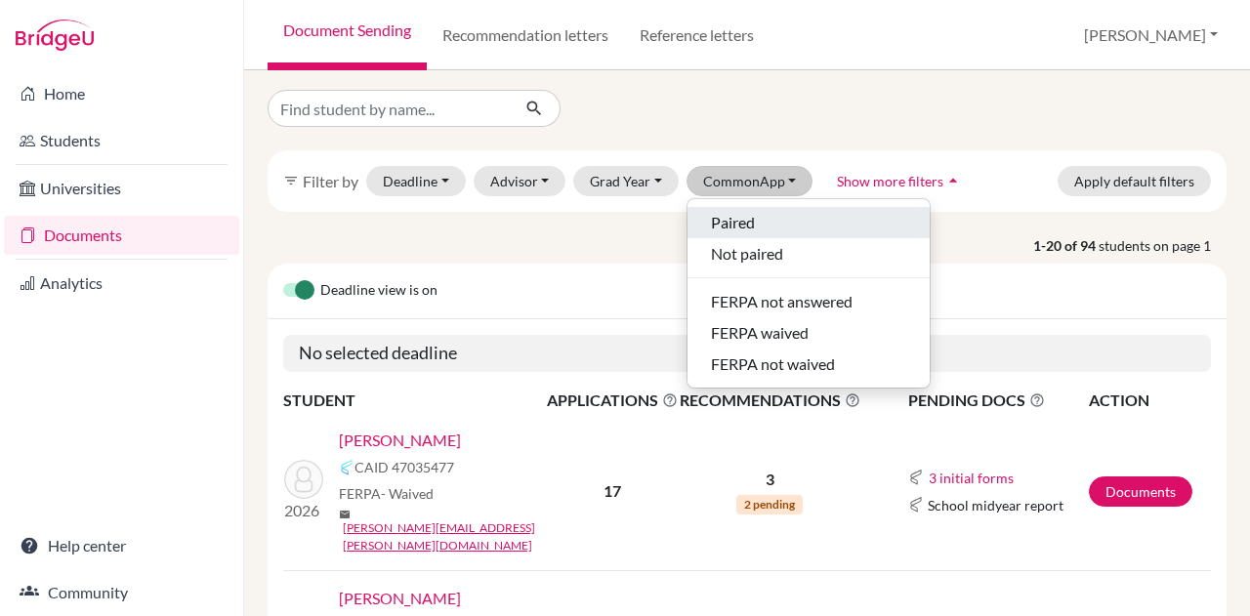
click at [774, 217] on div "Paired" at bounding box center [808, 222] width 195 height 23
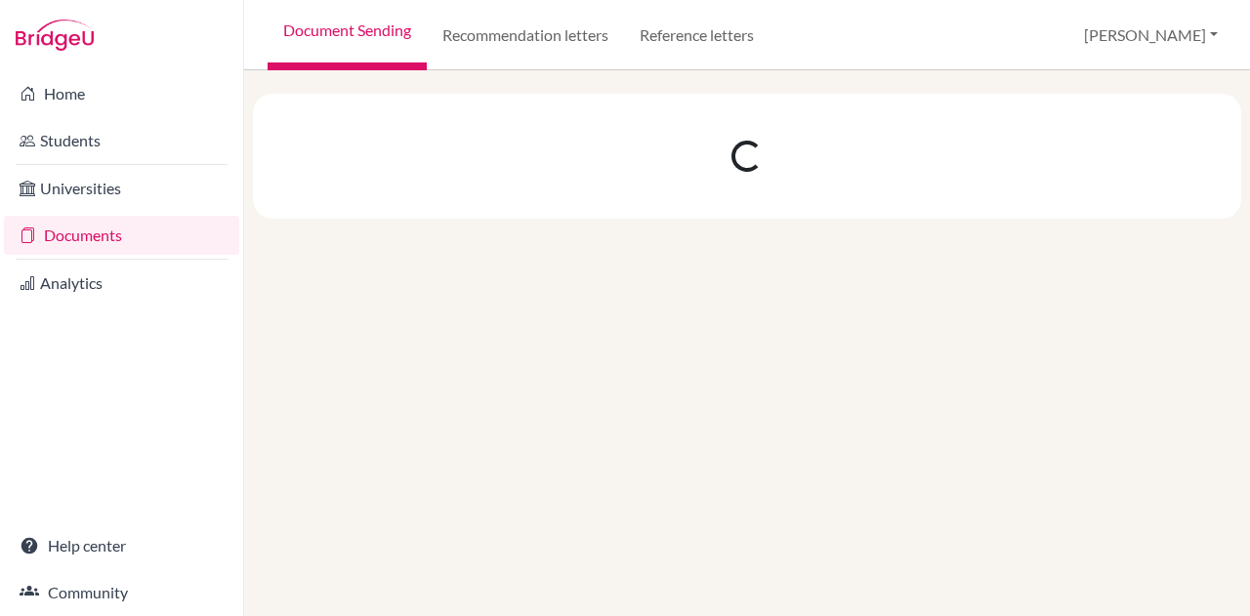
scroll to position [0, 0]
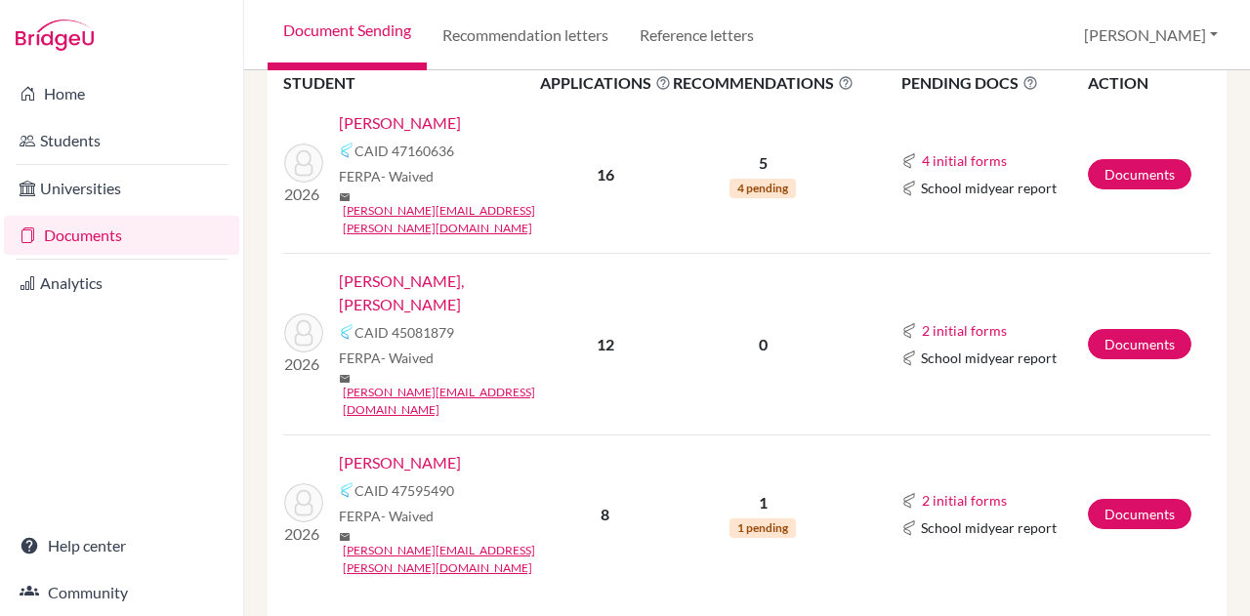
scroll to position [823, 0]
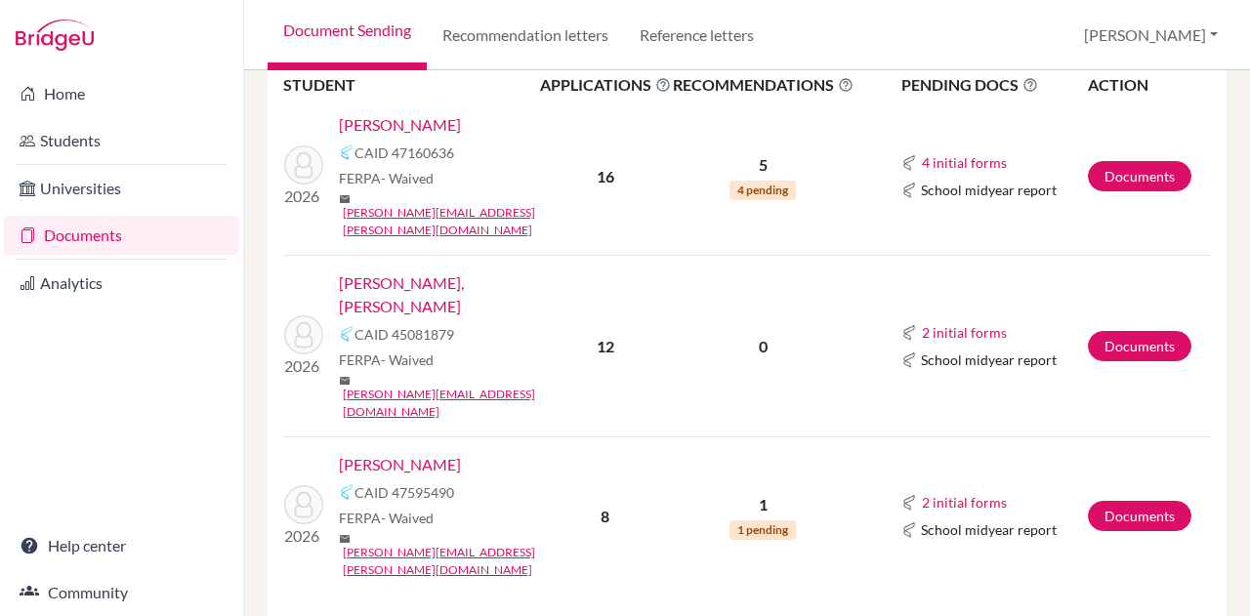
click at [432, 453] on link "Premchandani, Aarav" at bounding box center [400, 464] width 122 height 23
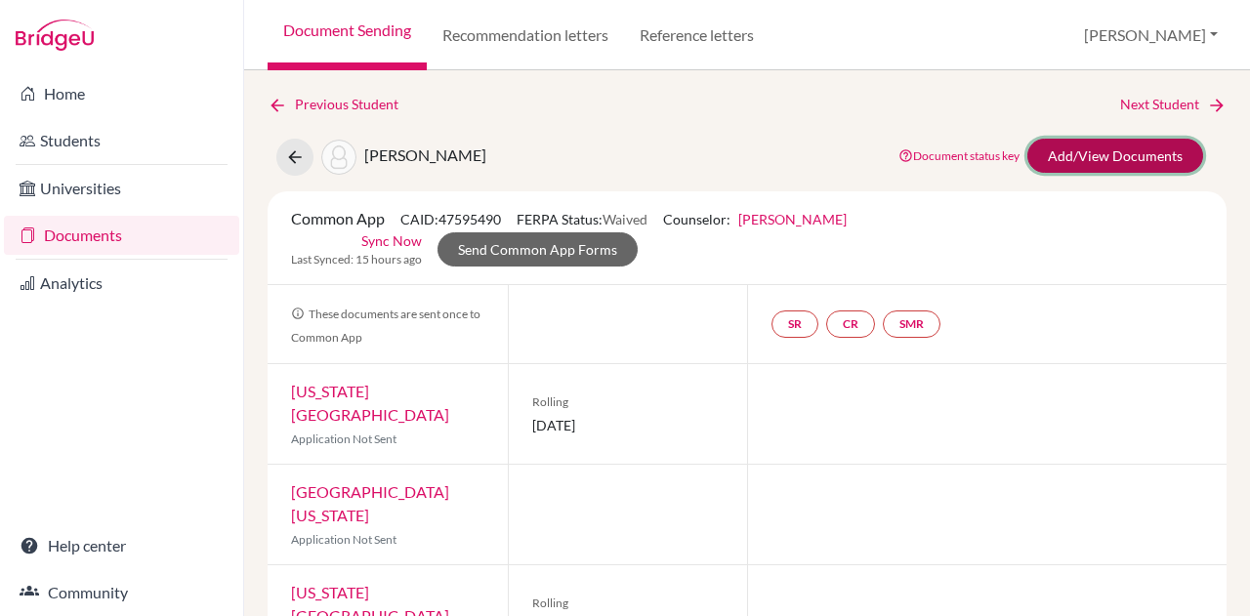
click at [1041, 159] on link "Add/View Documents" at bounding box center [1116, 156] width 176 height 34
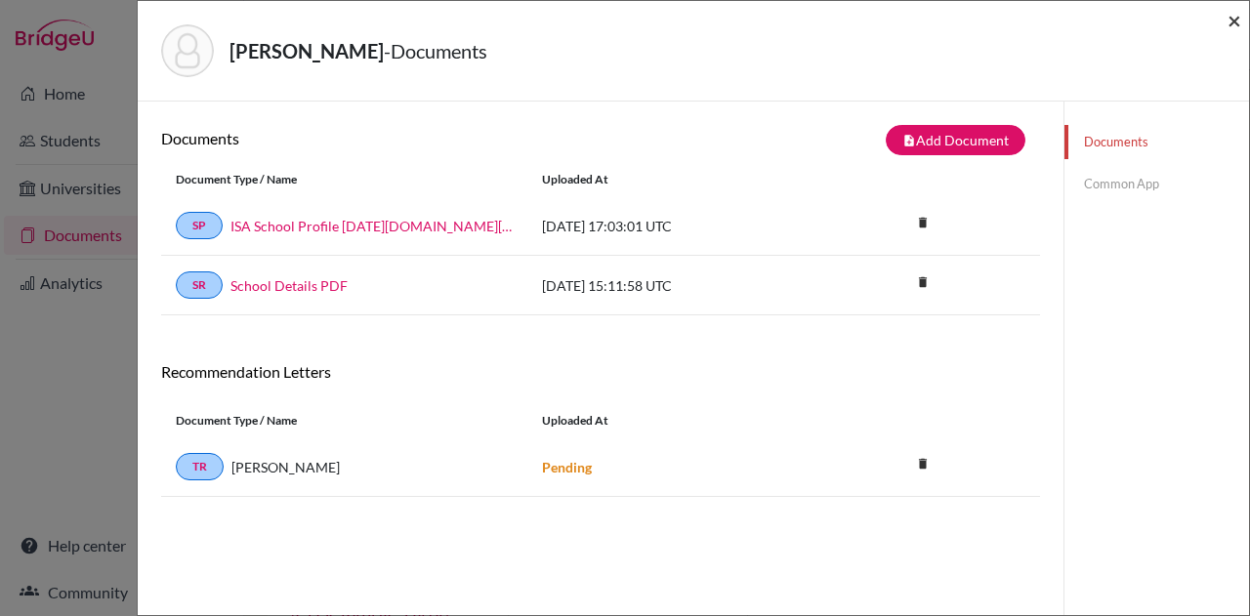
click at [1235, 26] on span "×" at bounding box center [1235, 20] width 14 height 28
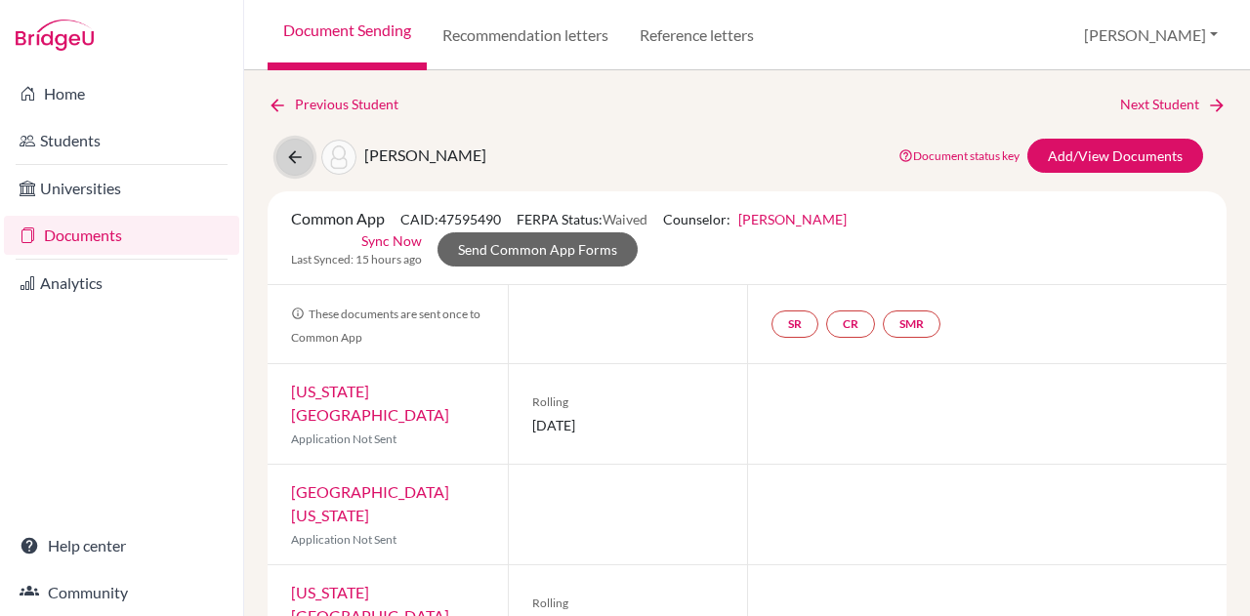
click at [297, 149] on icon at bounding box center [295, 158] width 20 height 20
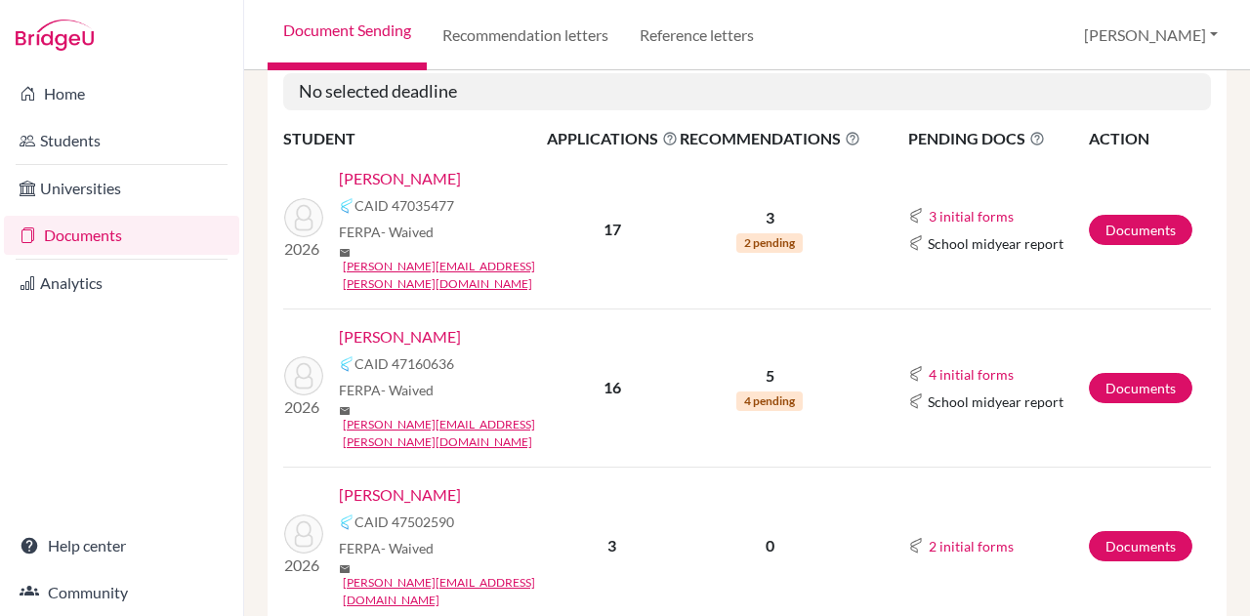
scroll to position [264, 0]
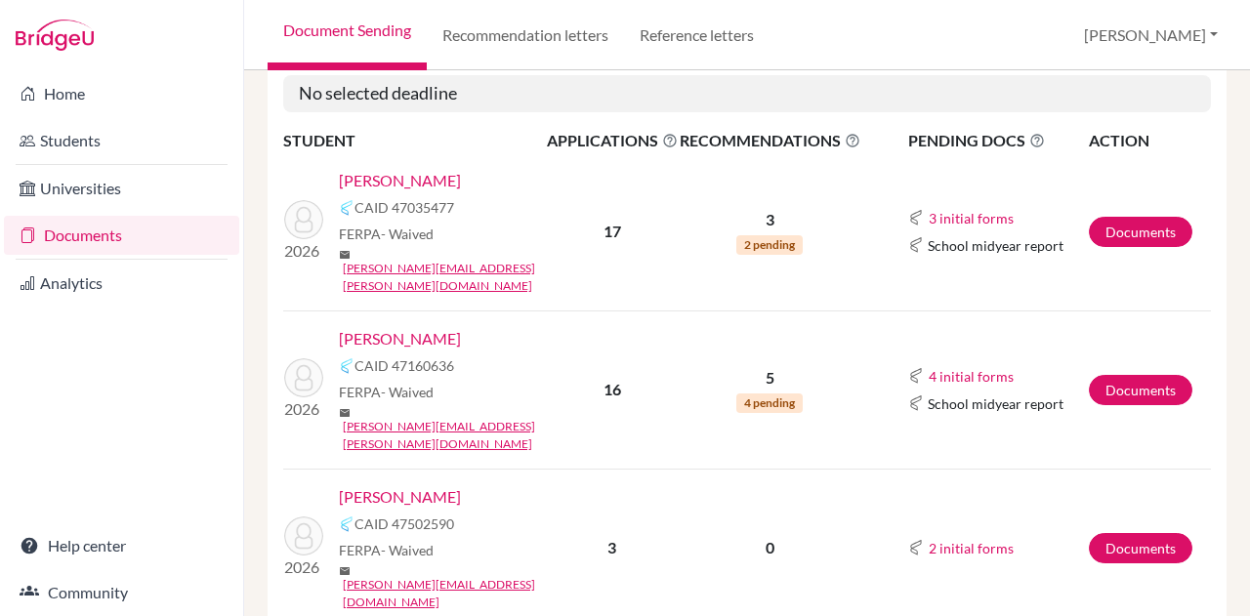
click at [421, 327] on link "[PERSON_NAME]" at bounding box center [400, 338] width 122 height 23
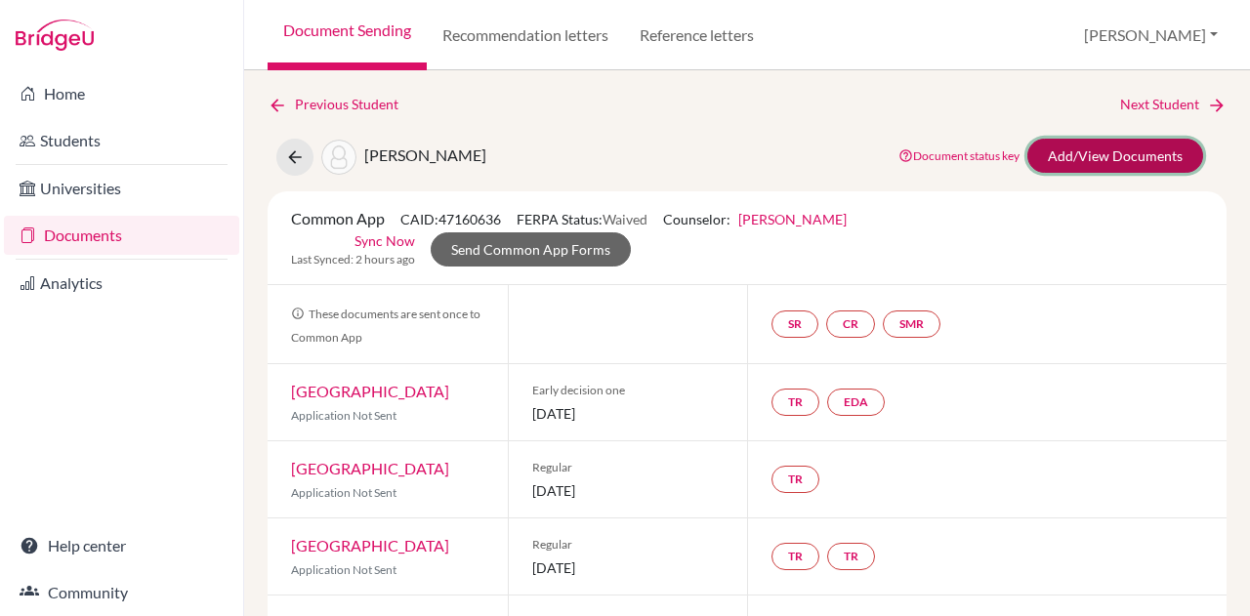
click at [1110, 165] on link "Add/View Documents" at bounding box center [1116, 156] width 176 height 34
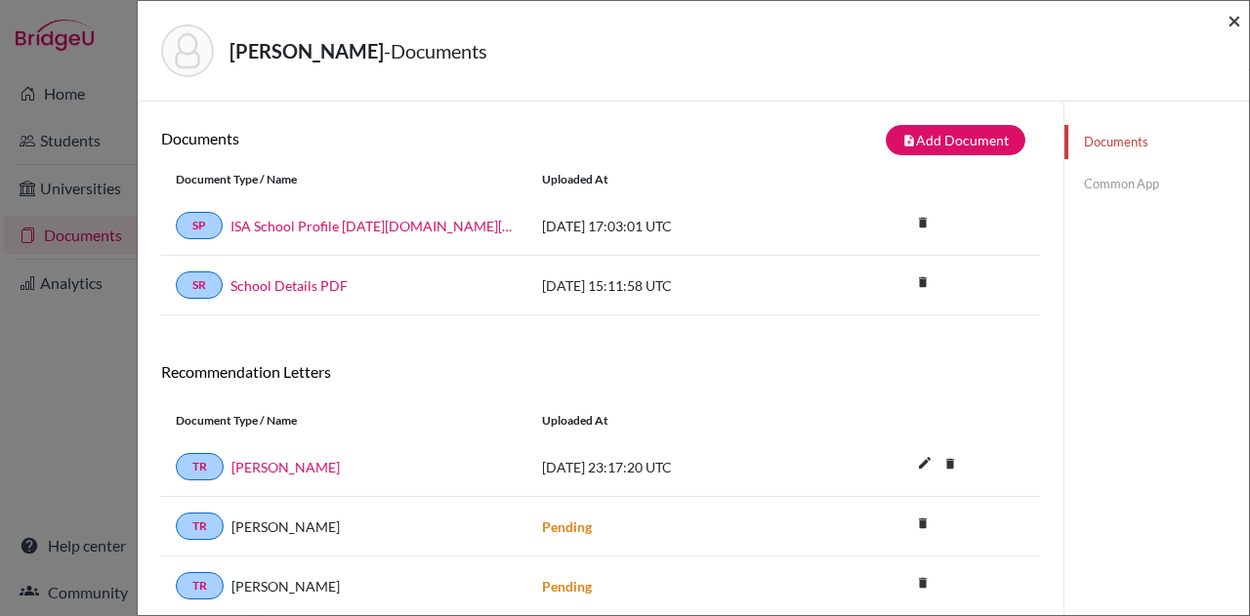
click at [1228, 19] on span "×" at bounding box center [1235, 20] width 14 height 28
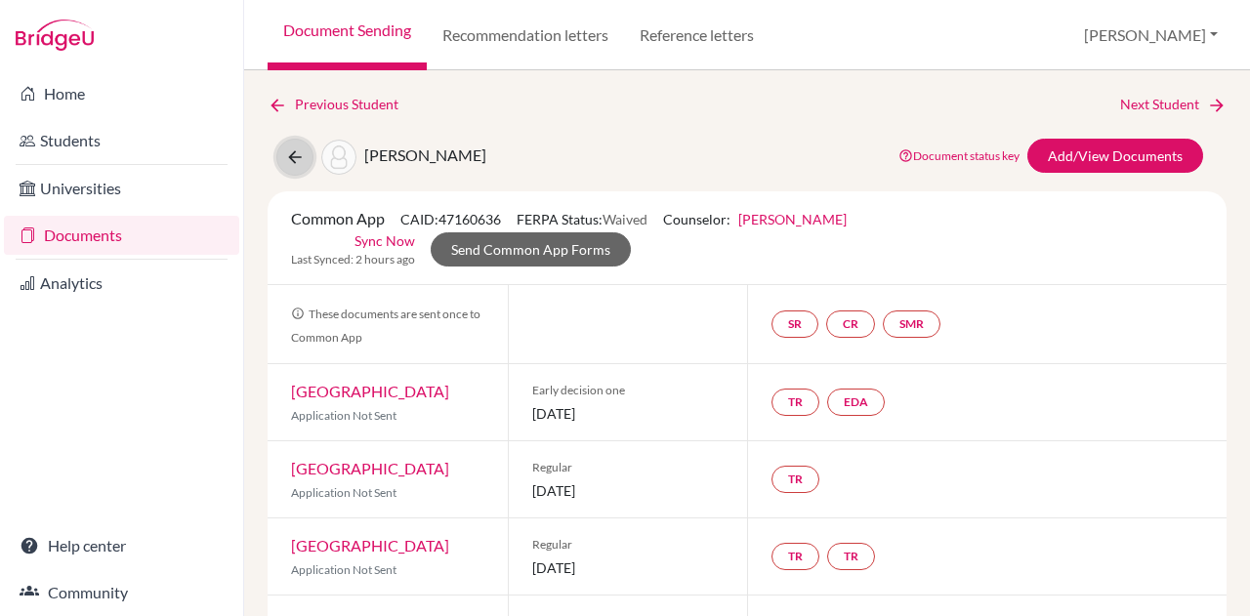
click at [307, 161] on button at bounding box center [294, 157] width 37 height 37
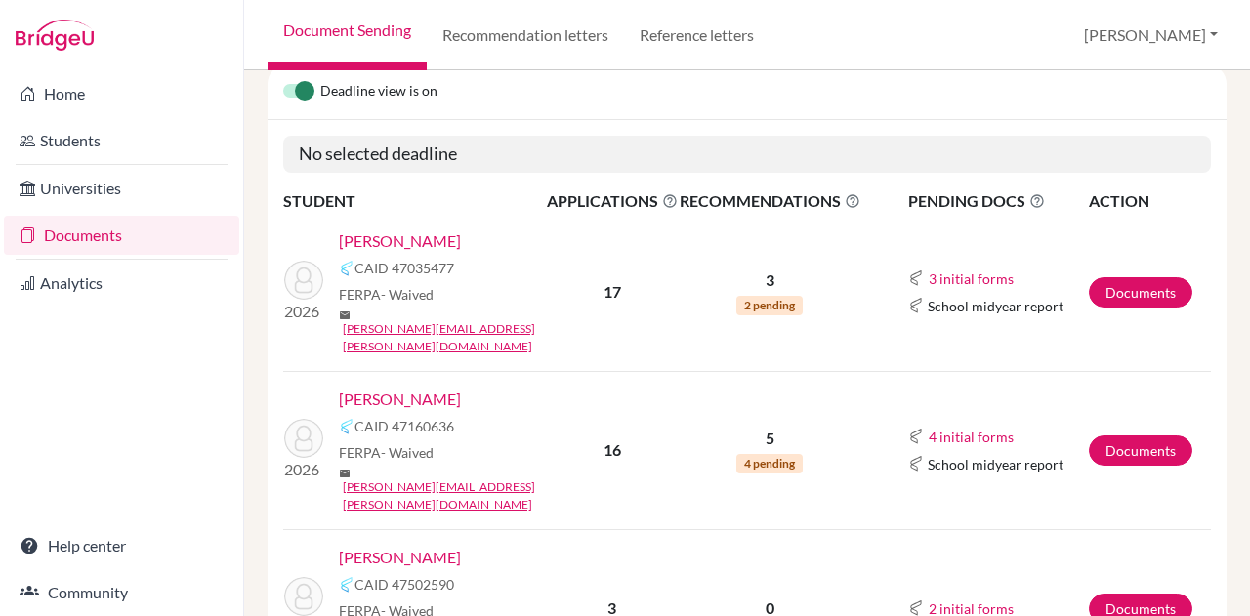
scroll to position [204, 0]
click at [418, 238] on link "[PERSON_NAME]" at bounding box center [400, 240] width 122 height 23
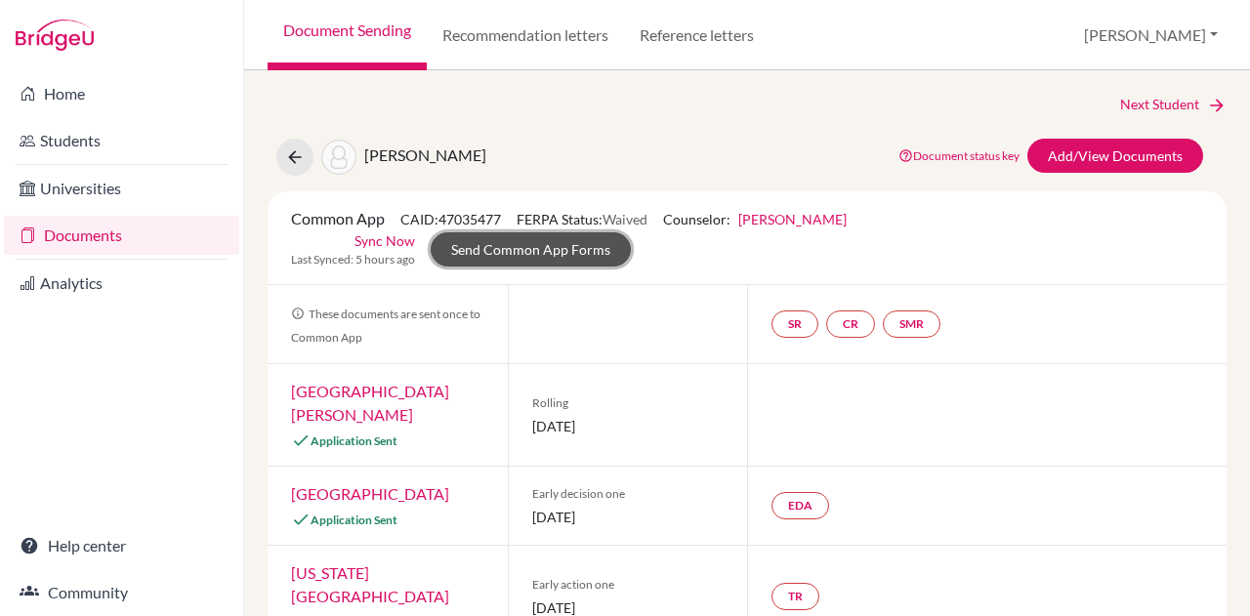
click at [555, 249] on link "Send Common App Forms" at bounding box center [531, 249] width 200 height 34
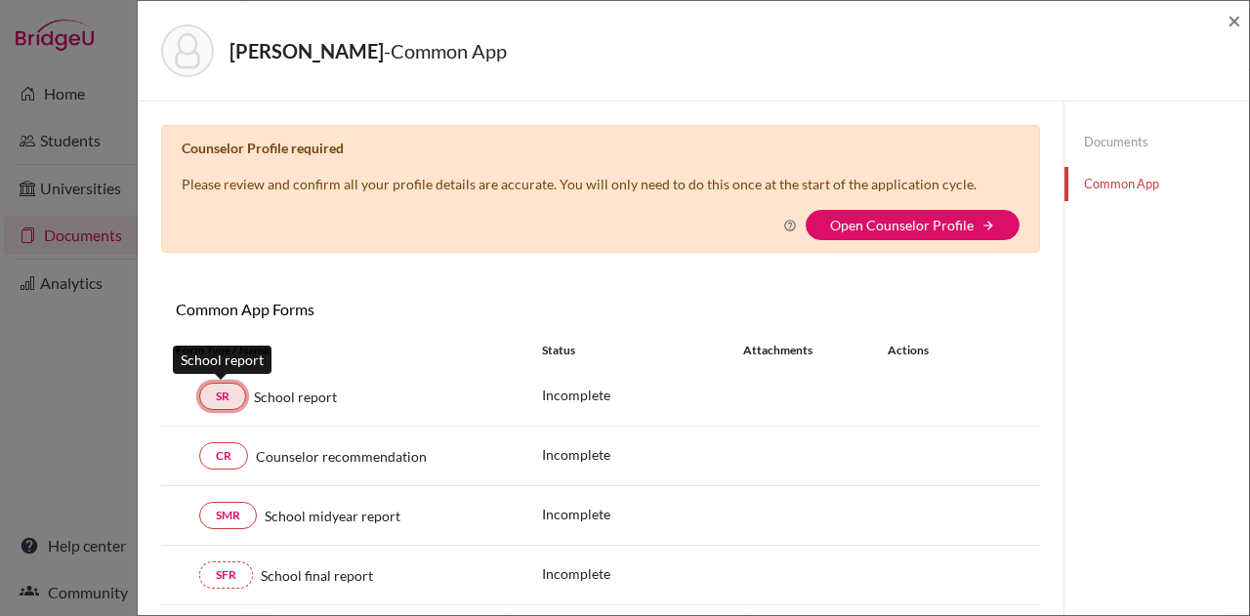
click at [225, 396] on link "SR" at bounding box center [222, 396] width 47 height 27
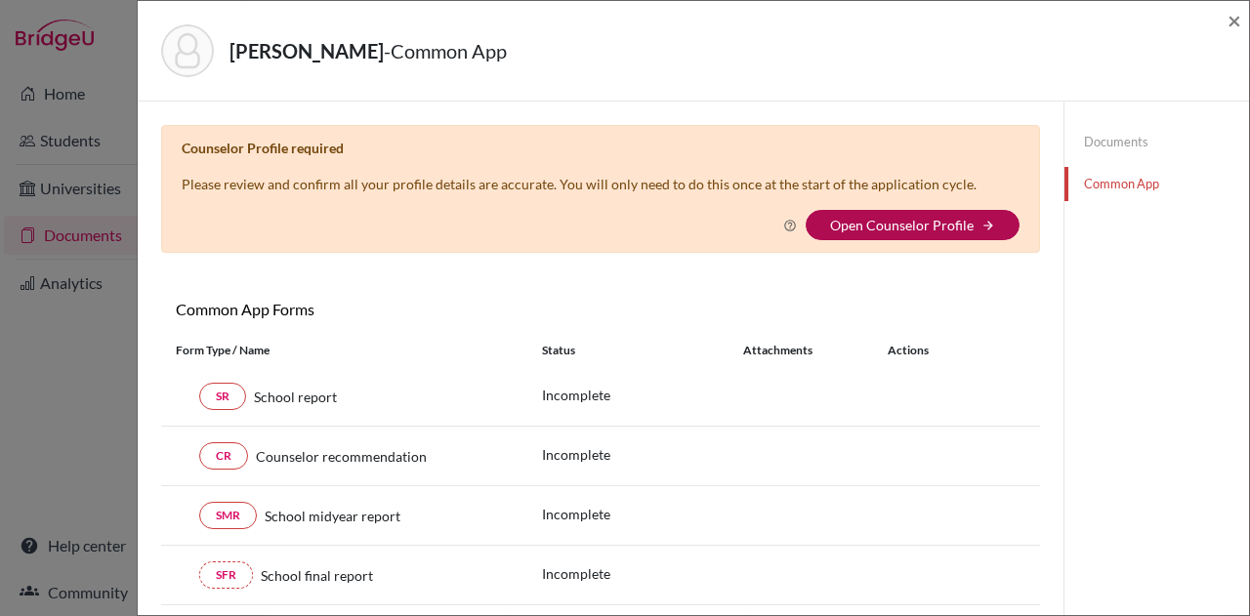
click at [916, 225] on link "Open Counselor Profile" at bounding box center [902, 225] width 144 height 17
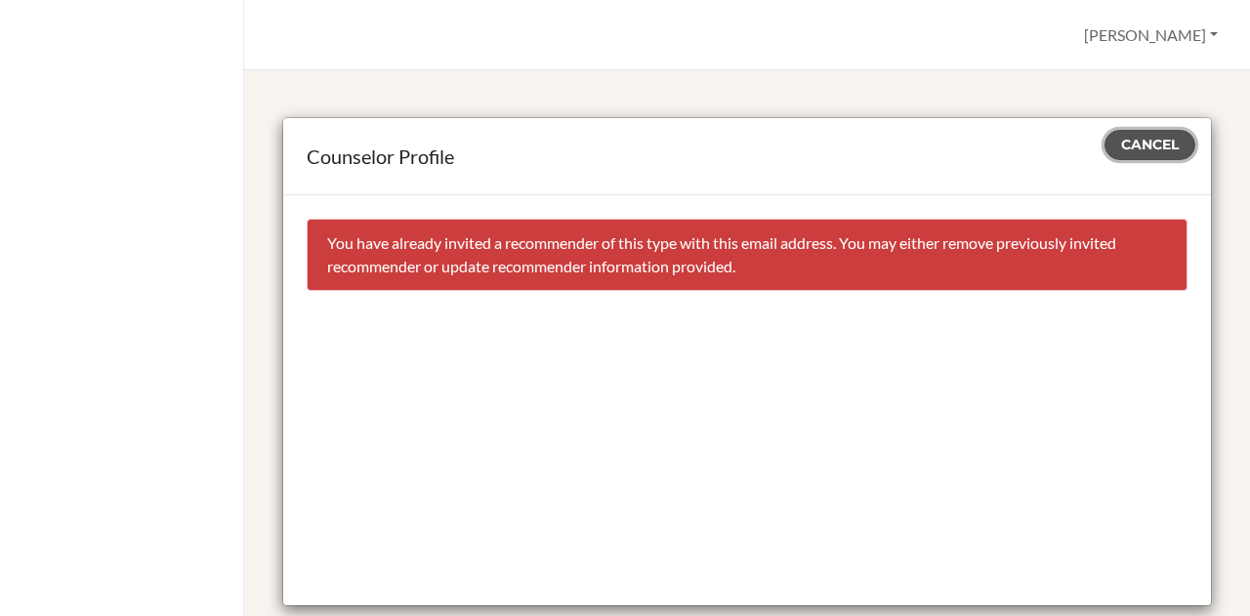
click at [1121, 144] on span "Cancel" at bounding box center [1150, 145] width 58 height 18
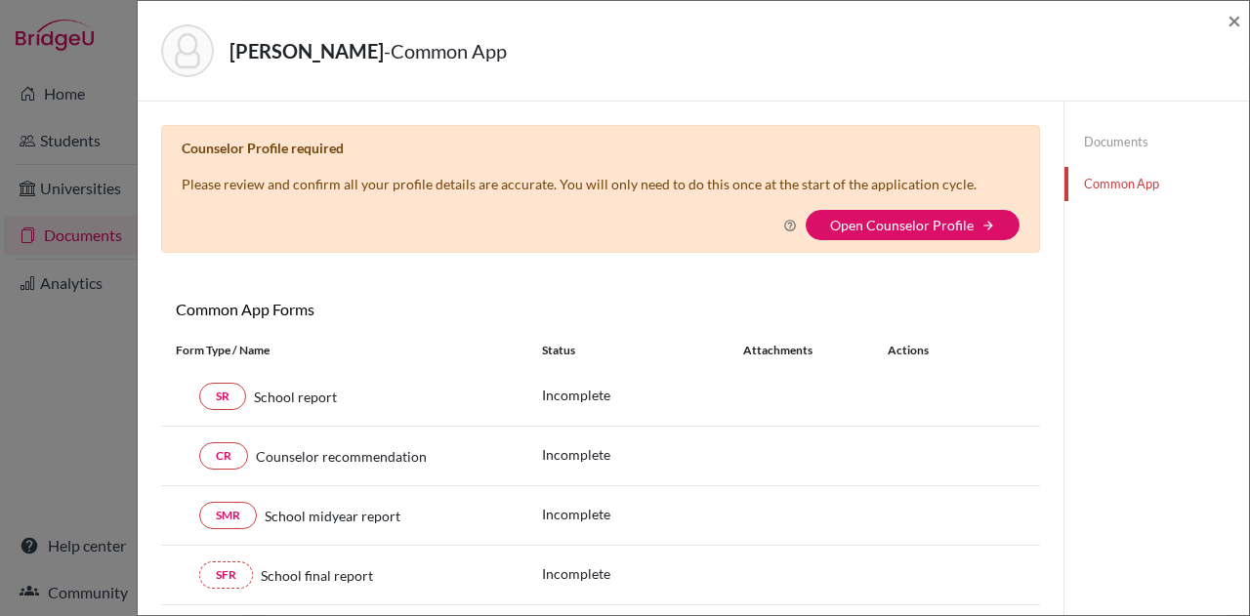
click at [1108, 149] on link "Documents" at bounding box center [1157, 142] width 185 height 34
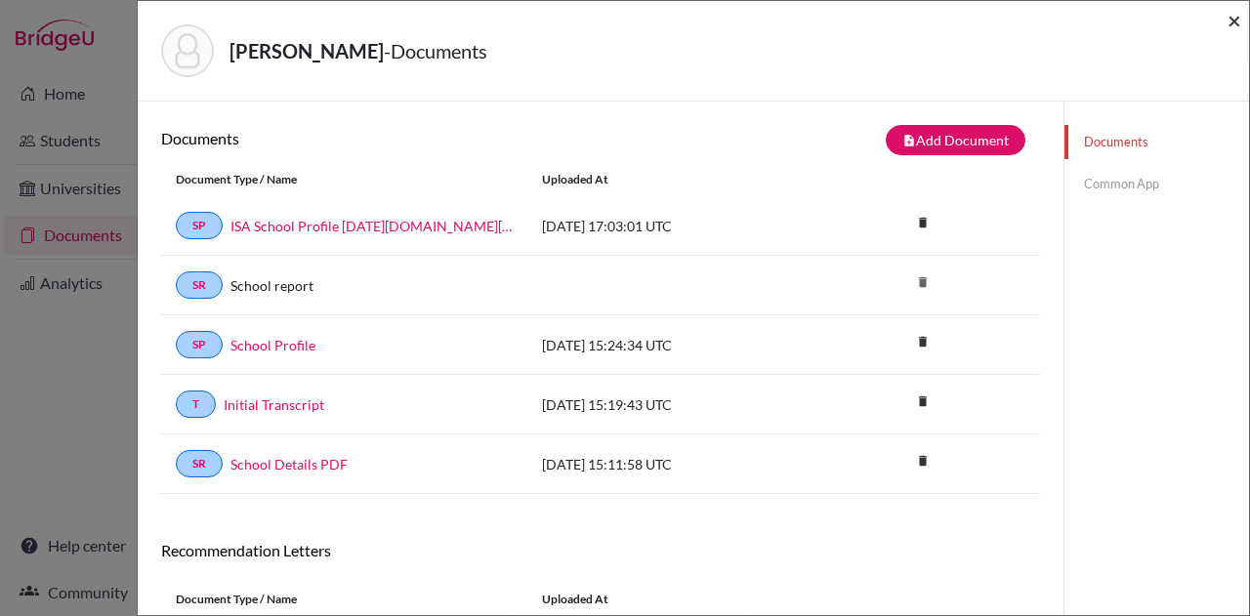
click at [1230, 15] on span "×" at bounding box center [1235, 20] width 14 height 28
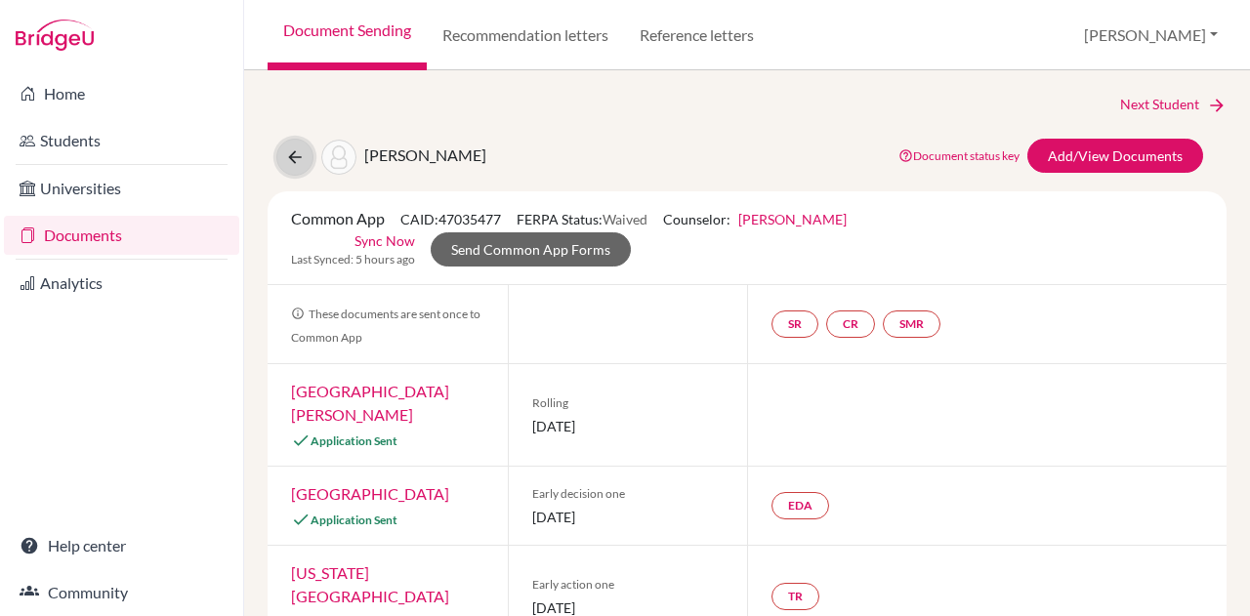
click at [291, 159] on icon at bounding box center [295, 158] width 20 height 20
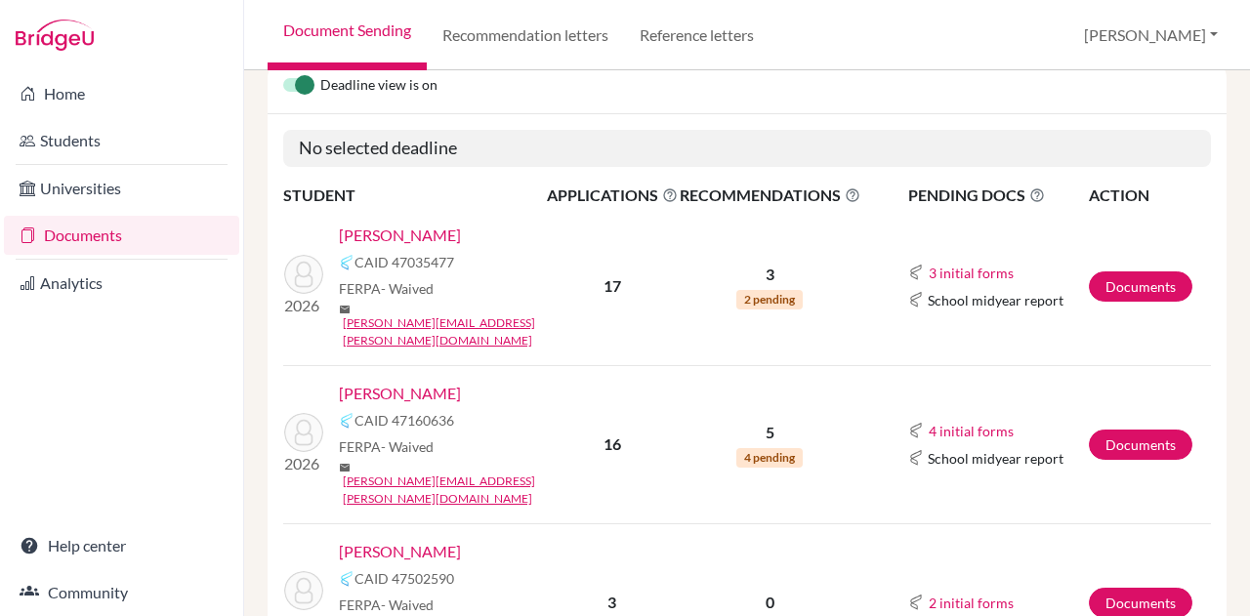
scroll to position [210, 0]
click at [419, 381] on link "[PERSON_NAME]" at bounding box center [400, 392] width 122 height 23
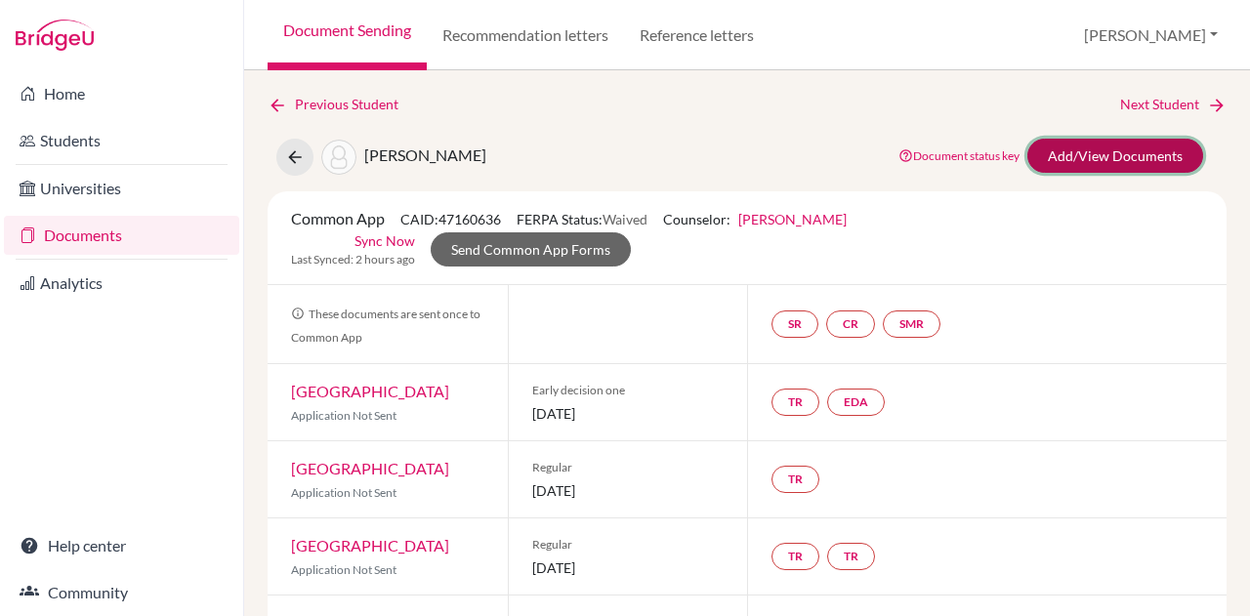
click at [1075, 145] on link "Add/View Documents" at bounding box center [1116, 156] width 176 height 34
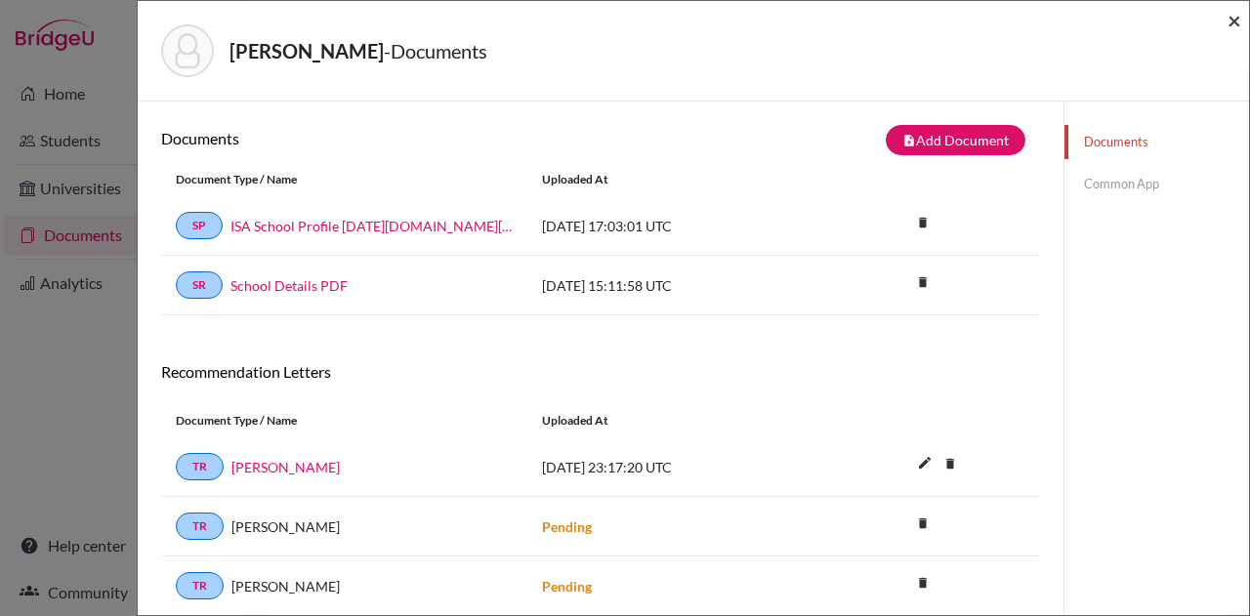
click at [1234, 23] on span "×" at bounding box center [1235, 20] width 14 height 28
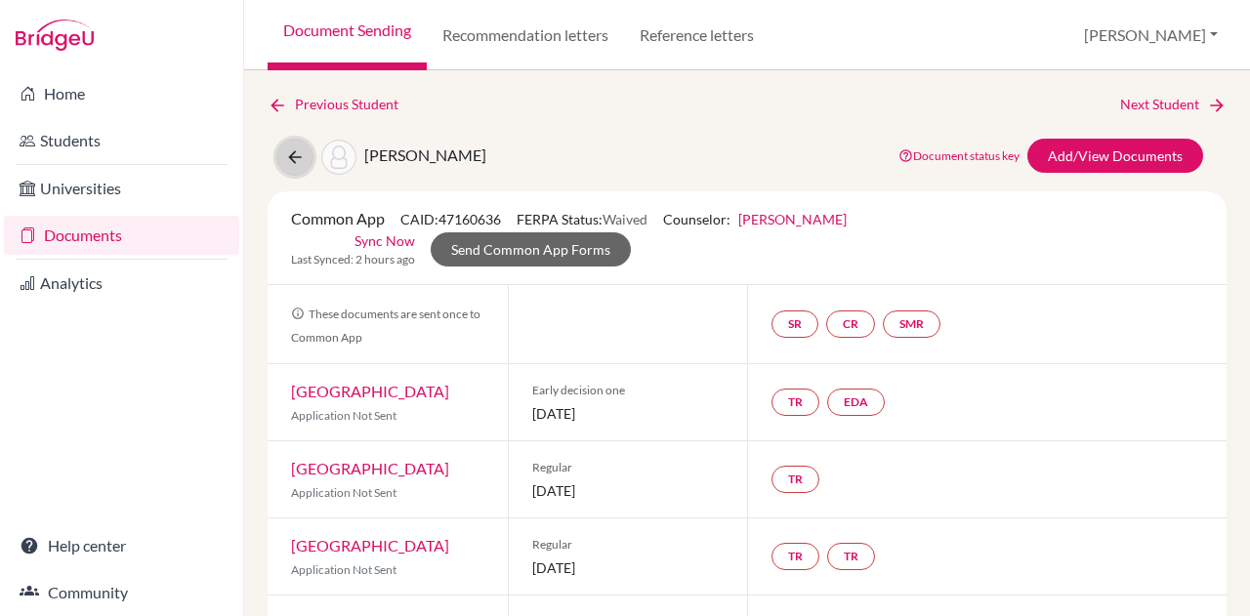
click at [292, 160] on icon at bounding box center [295, 158] width 20 height 20
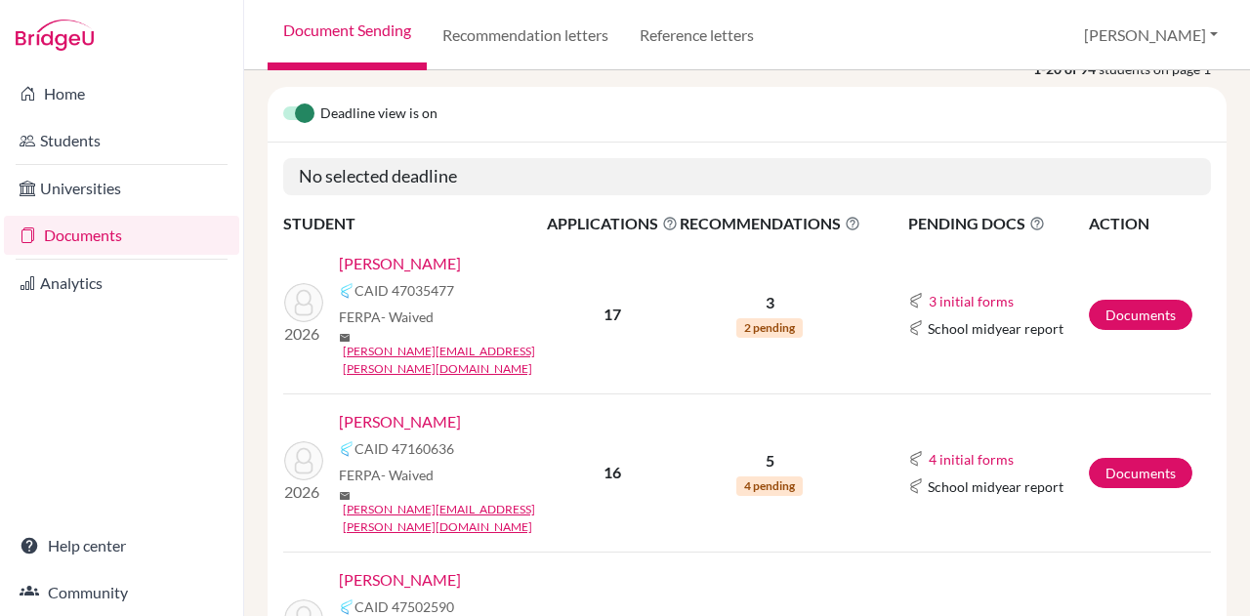
scroll to position [182, 0]
click at [1162, 457] on link "Documents" at bounding box center [1141, 472] width 104 height 30
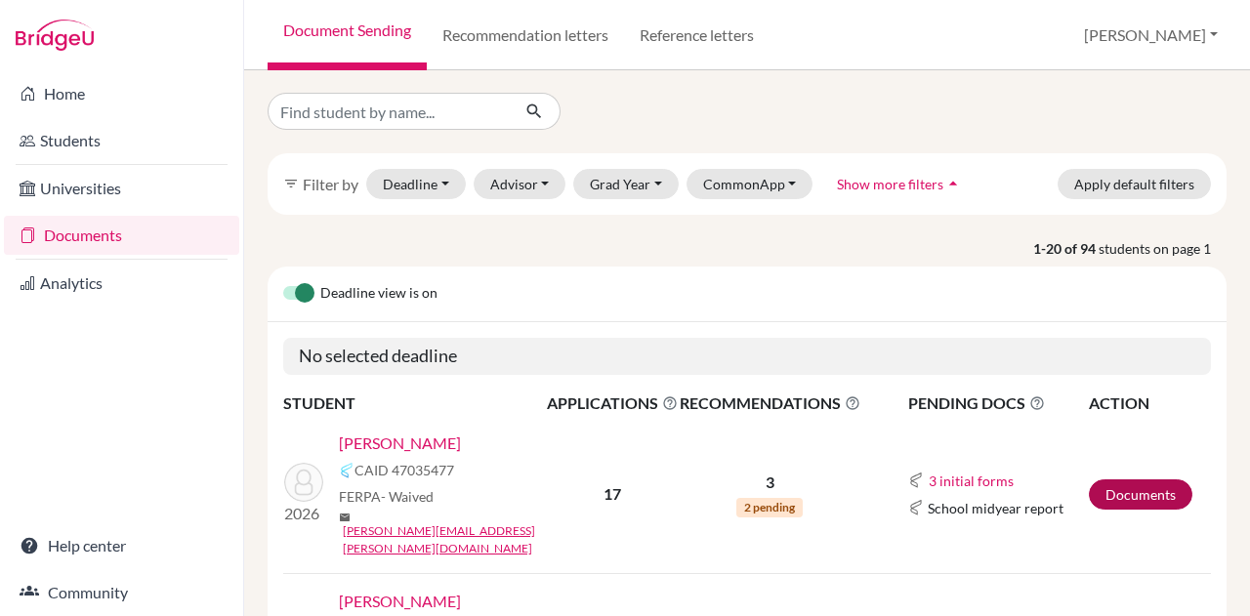
scroll to position [148, 0]
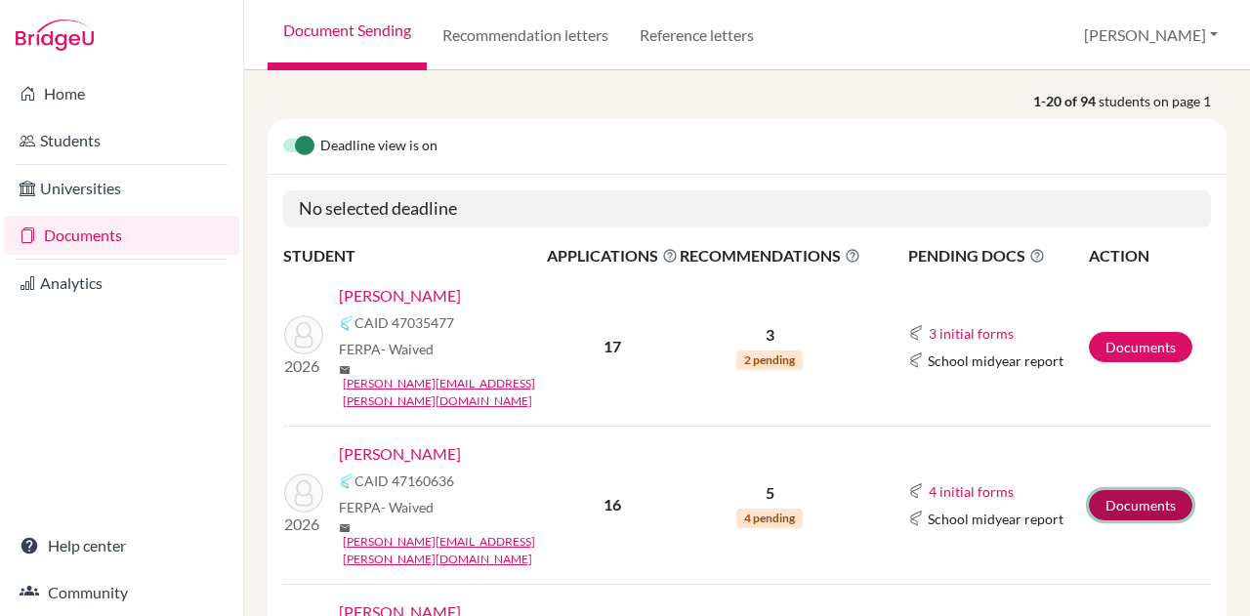
click at [1139, 490] on link "Documents" at bounding box center [1141, 505] width 104 height 30
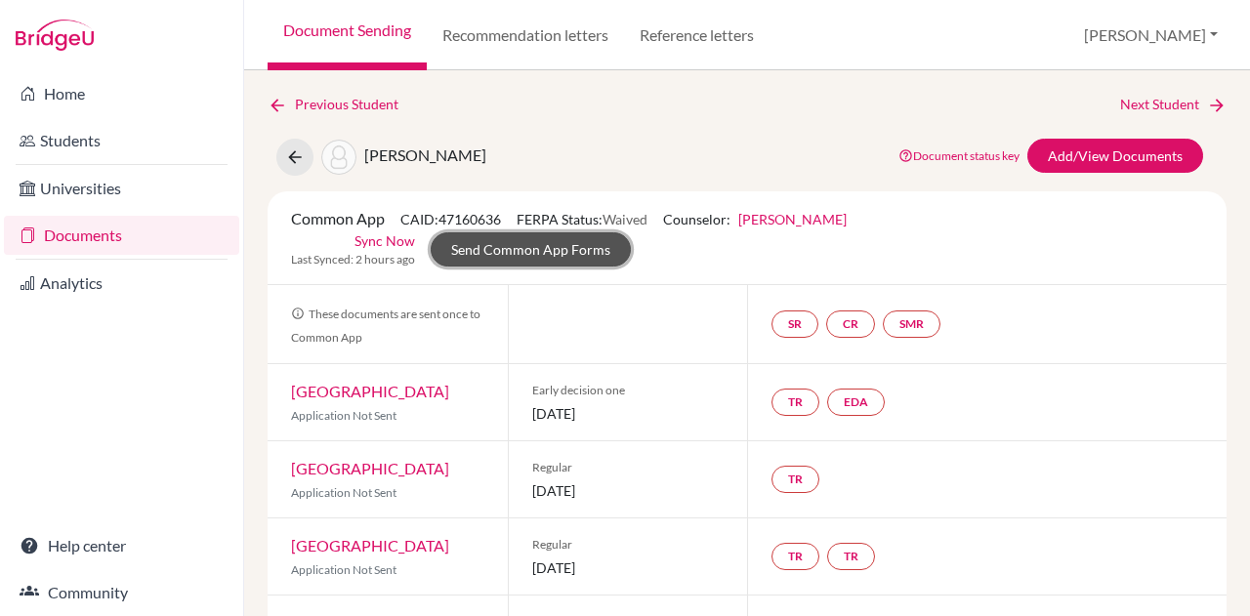
click at [580, 248] on link "Send Common App Forms" at bounding box center [531, 249] width 200 height 34
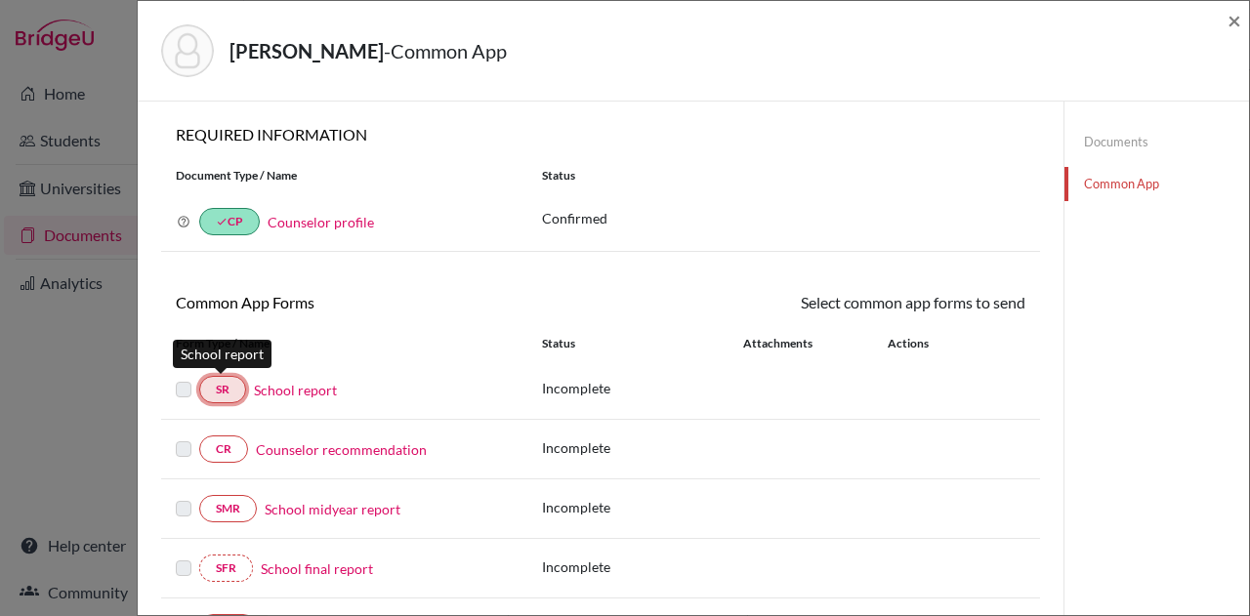
click at [225, 392] on link "SR" at bounding box center [222, 389] width 47 height 27
click at [183, 378] on label at bounding box center [184, 378] width 16 height 0
click at [188, 378] on label at bounding box center [184, 378] width 16 height 0
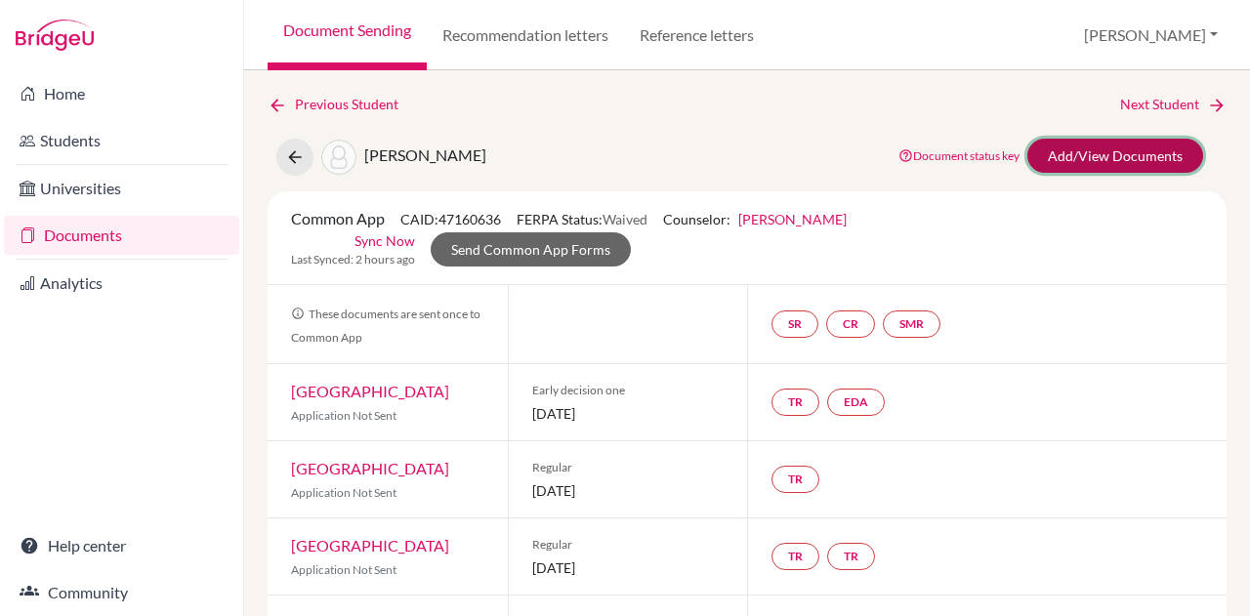
click at [1065, 154] on link "Add/View Documents" at bounding box center [1116, 156] width 176 height 34
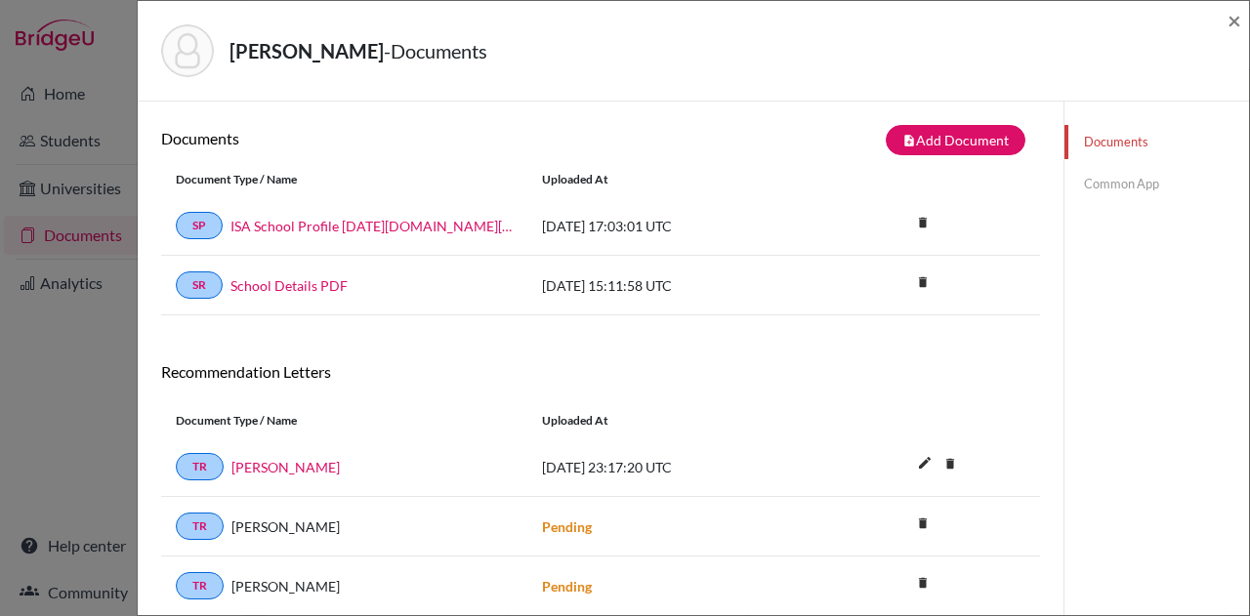
click at [1096, 189] on link "Common App" at bounding box center [1157, 184] width 185 height 34
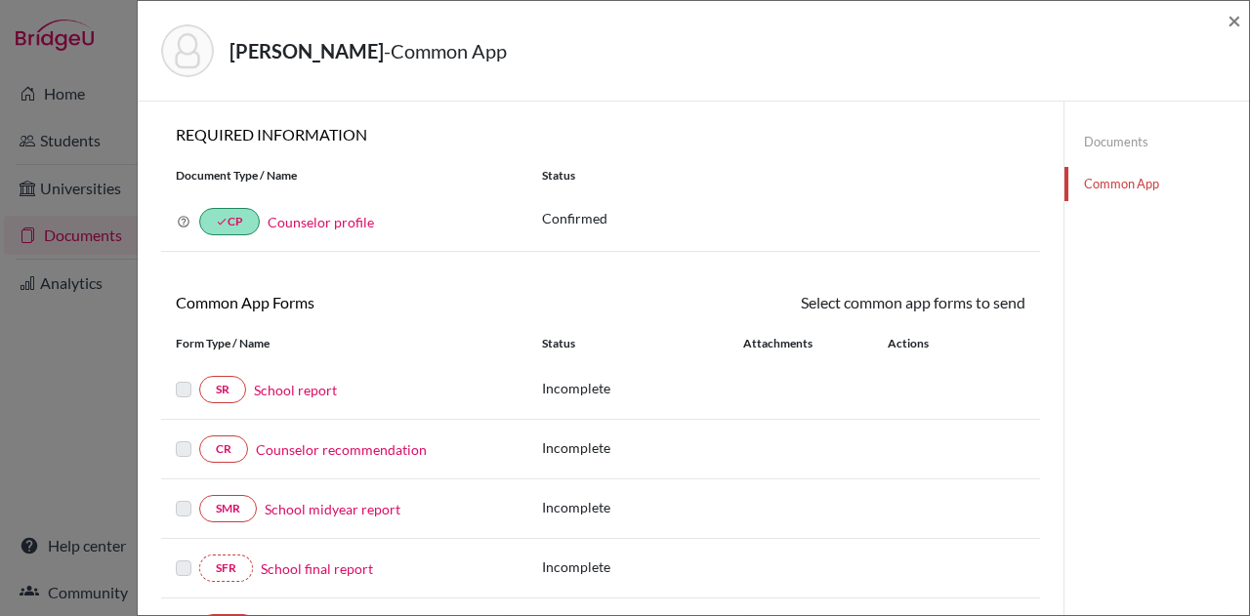
click at [289, 386] on link "School report" at bounding box center [295, 390] width 83 height 21
click at [1235, 14] on span "×" at bounding box center [1235, 20] width 14 height 28
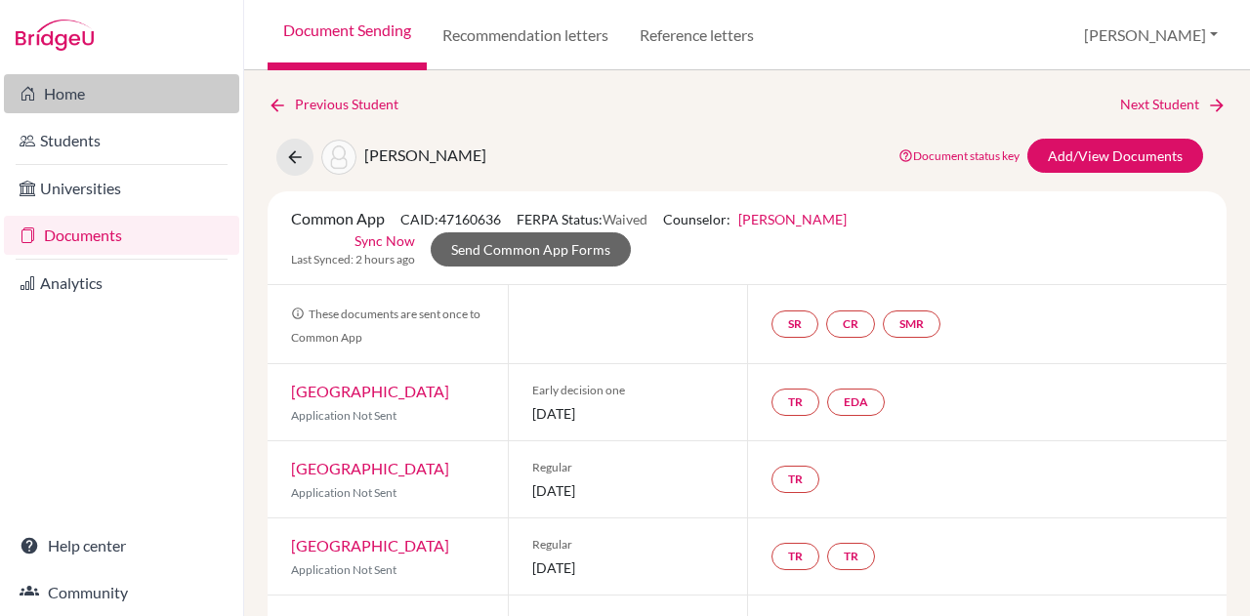
click at [71, 90] on link "Home" at bounding box center [121, 93] width 235 height 39
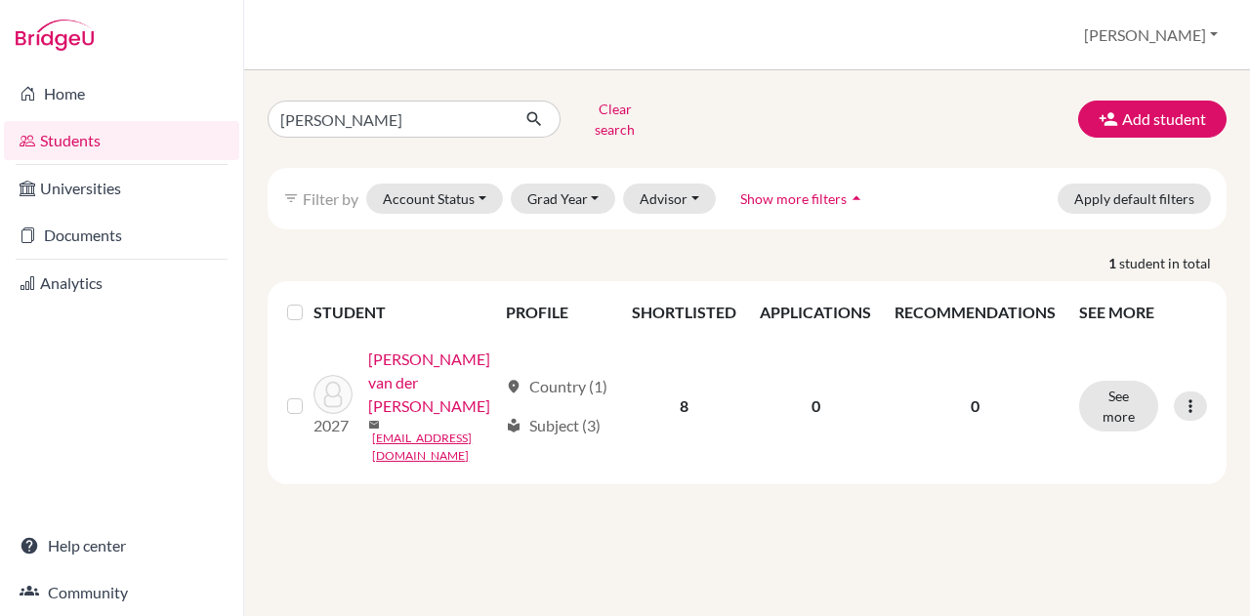
click at [71, 238] on link "Documents" at bounding box center [121, 235] width 235 height 39
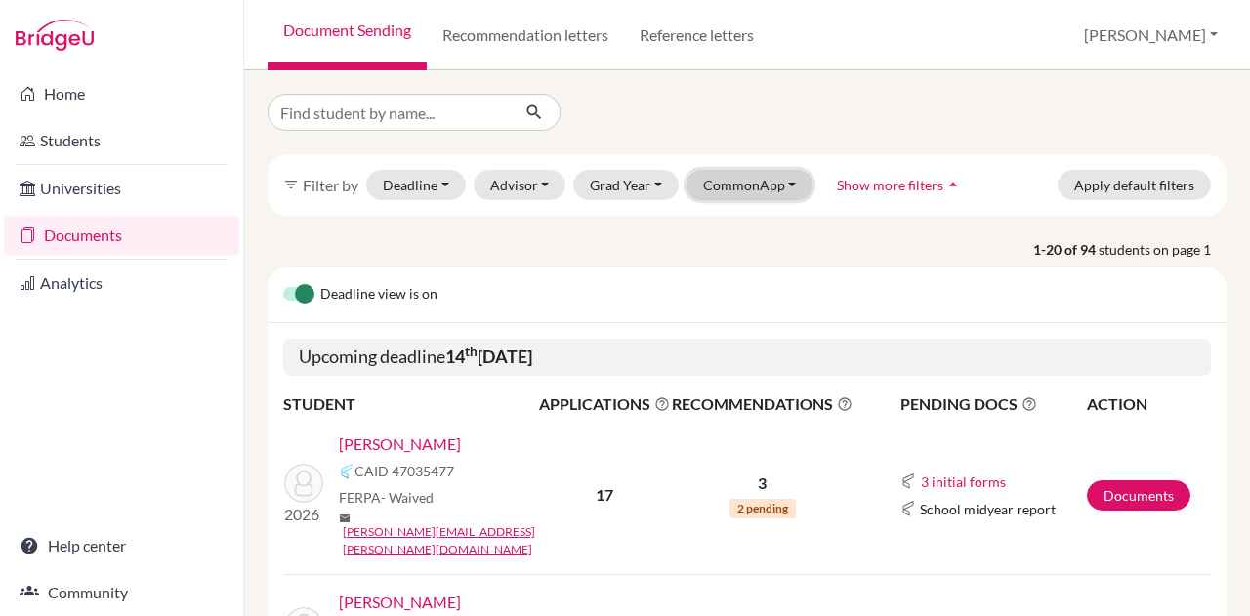
click at [742, 185] on button "CommonApp" at bounding box center [750, 185] width 127 height 30
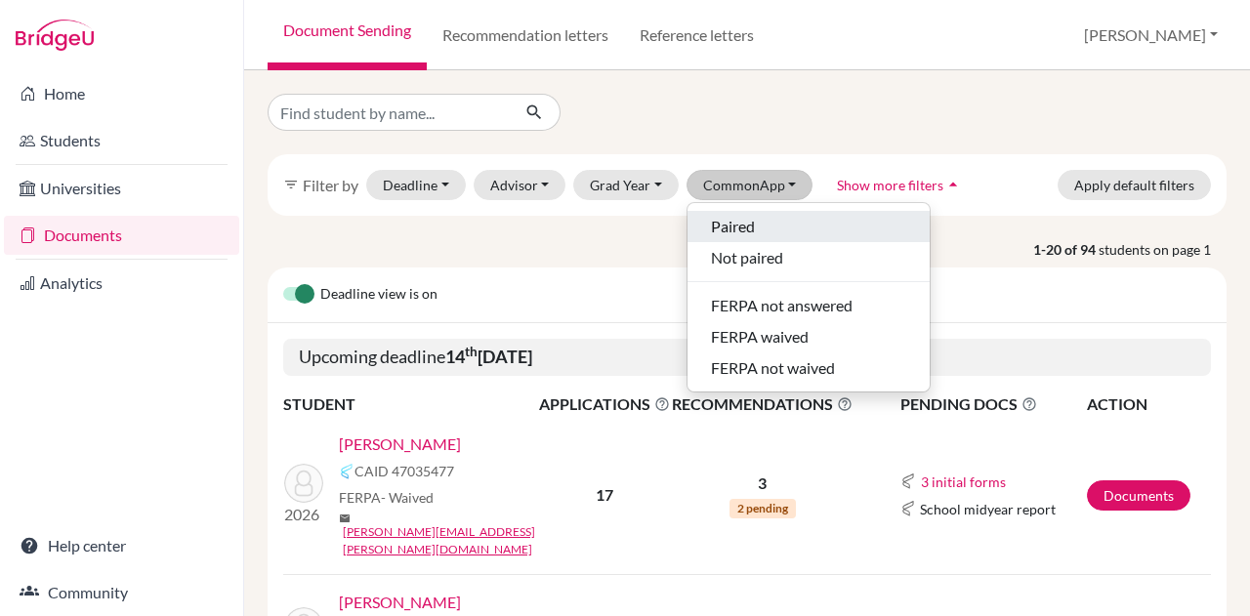
click at [731, 218] on span "Paired" at bounding box center [733, 226] width 44 height 23
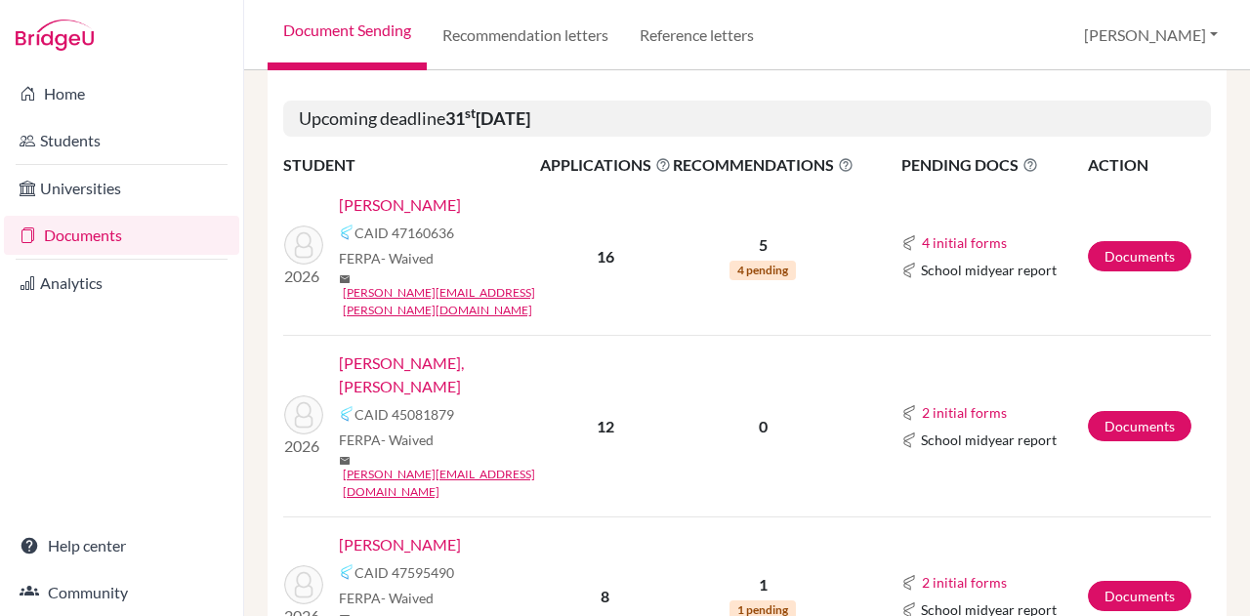
scroll to position [743, 0]
click at [420, 351] on link "[PERSON_NAME], [PERSON_NAME]" at bounding box center [446, 374] width 214 height 47
click at [403, 532] on link "[PERSON_NAME]" at bounding box center [400, 543] width 122 height 23
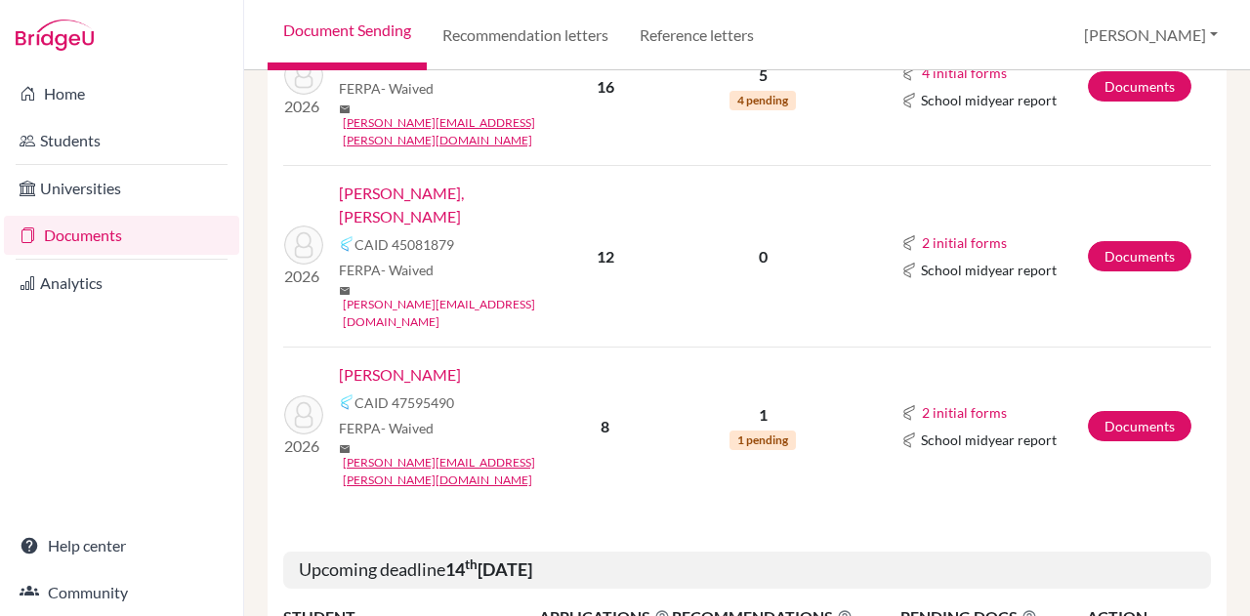
scroll to position [987, 0]
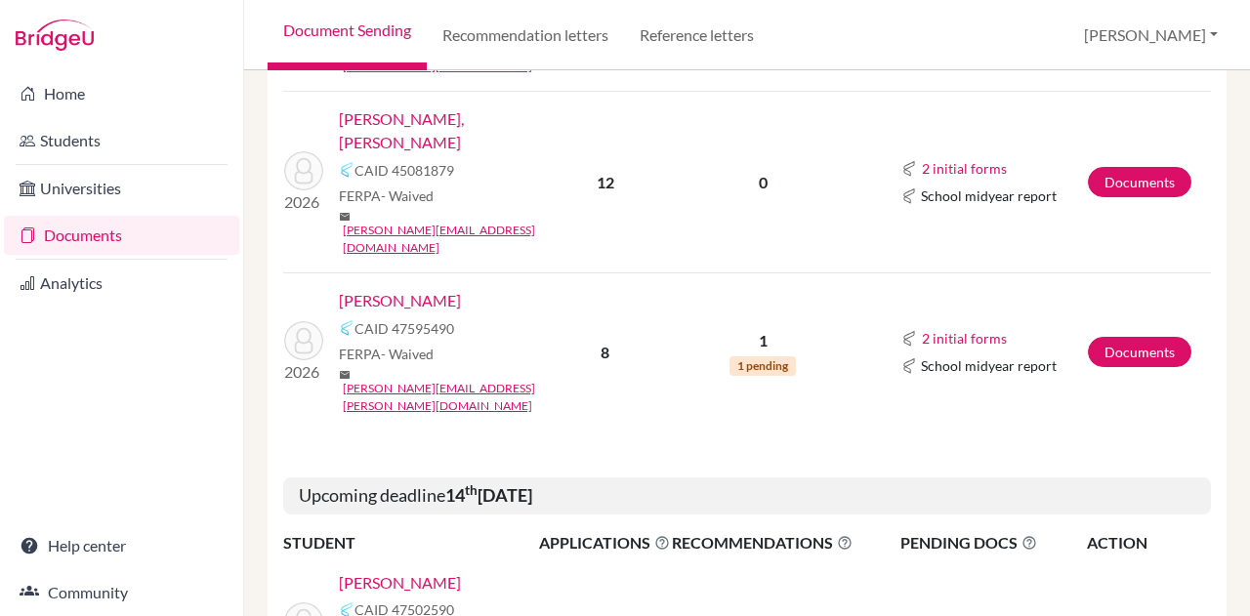
click at [423, 571] on link "[PERSON_NAME]" at bounding box center [400, 582] width 122 height 23
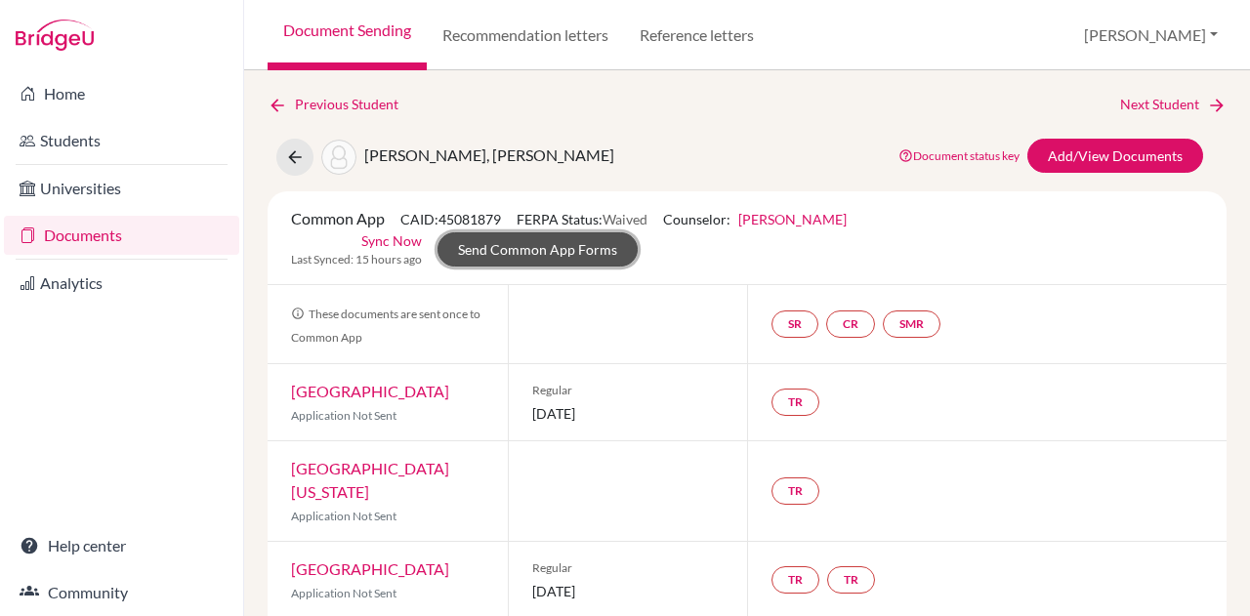
click at [554, 261] on link "Send Common App Forms" at bounding box center [538, 249] width 200 height 34
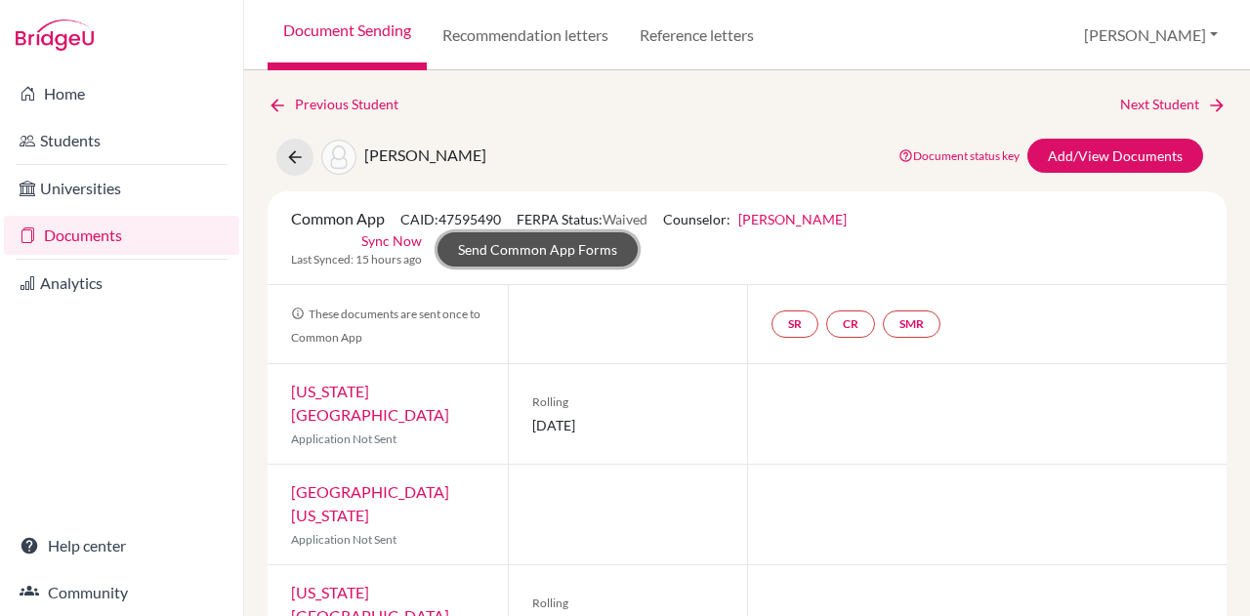
click at [531, 258] on link "Send Common App Forms" at bounding box center [538, 249] width 200 height 34
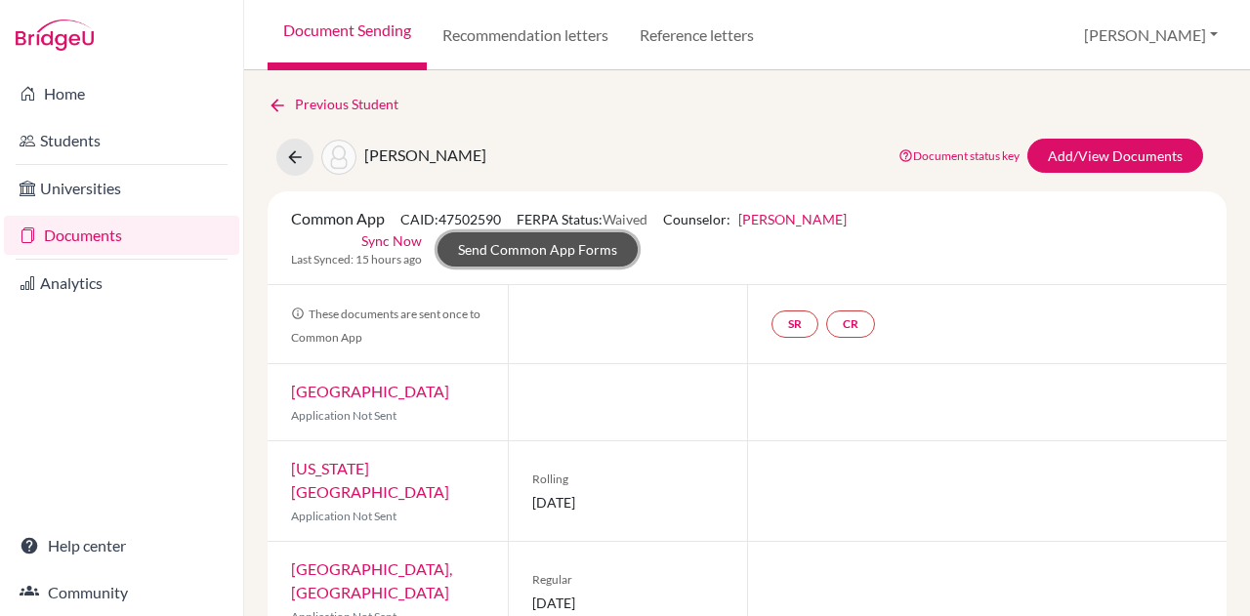
click at [538, 242] on link "Send Common App Forms" at bounding box center [538, 249] width 200 height 34
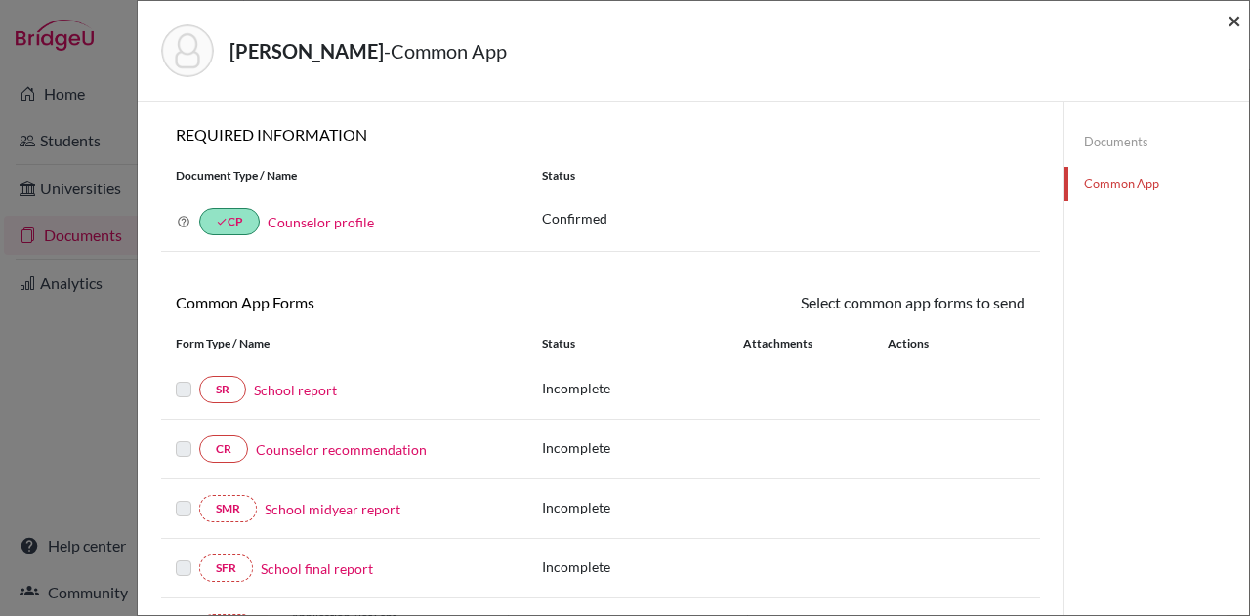
click at [1234, 18] on span "×" at bounding box center [1235, 20] width 14 height 28
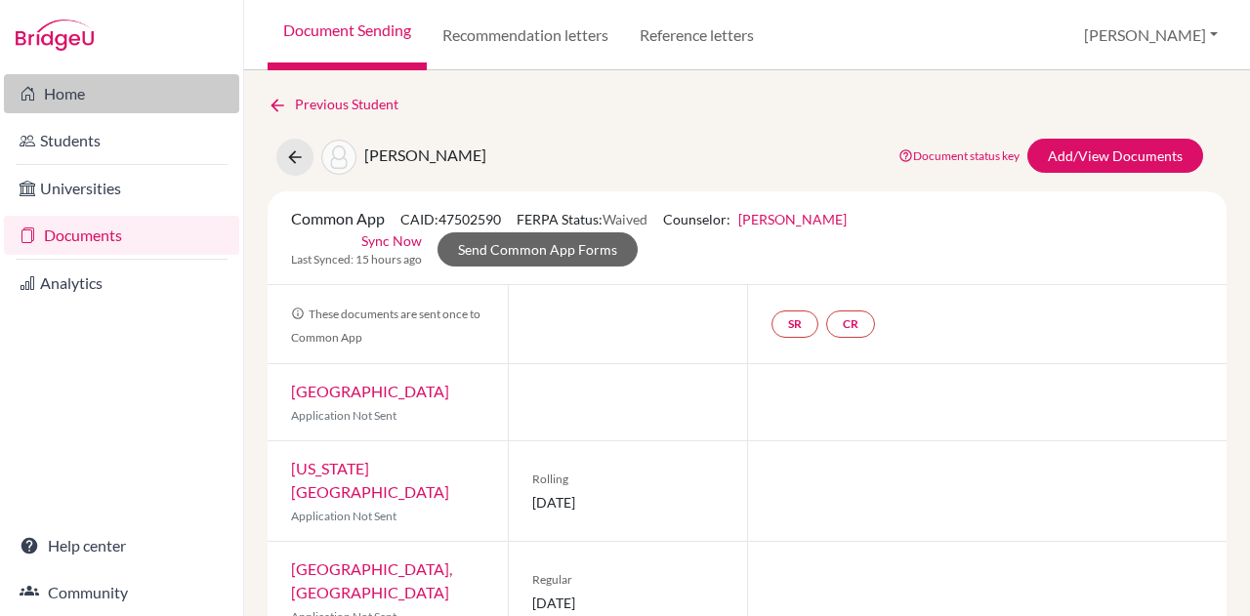
click at [116, 87] on link "Home" at bounding box center [121, 93] width 235 height 39
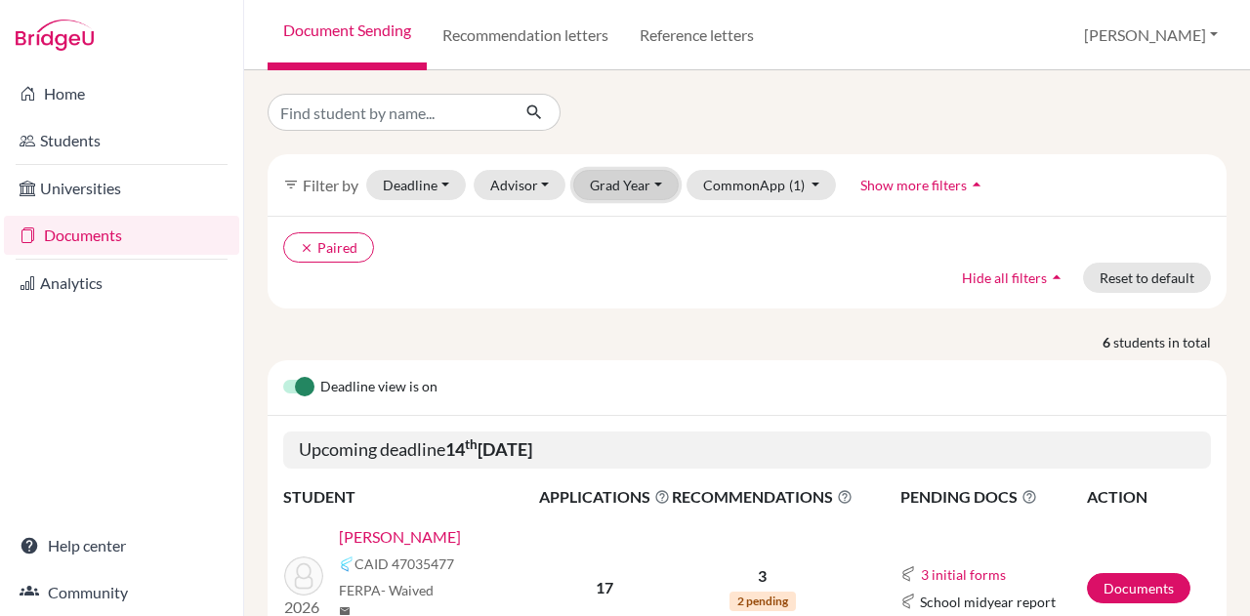
click at [636, 176] on button "Grad Year" at bounding box center [626, 185] width 106 height 30
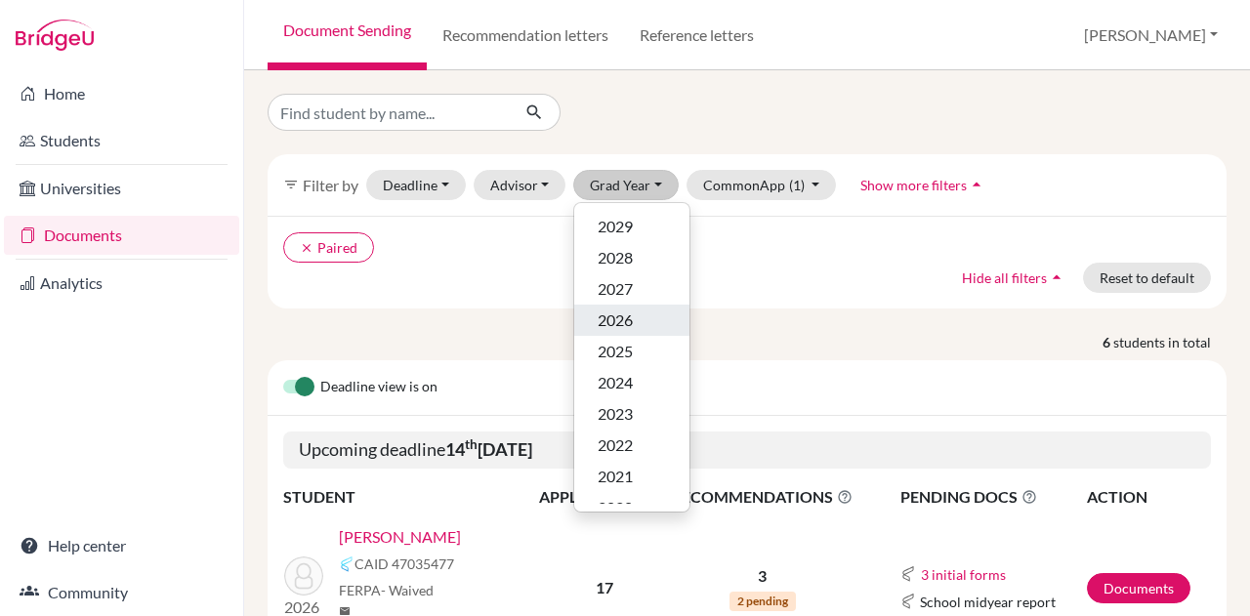
click at [622, 309] on span "2026" at bounding box center [615, 320] width 35 height 23
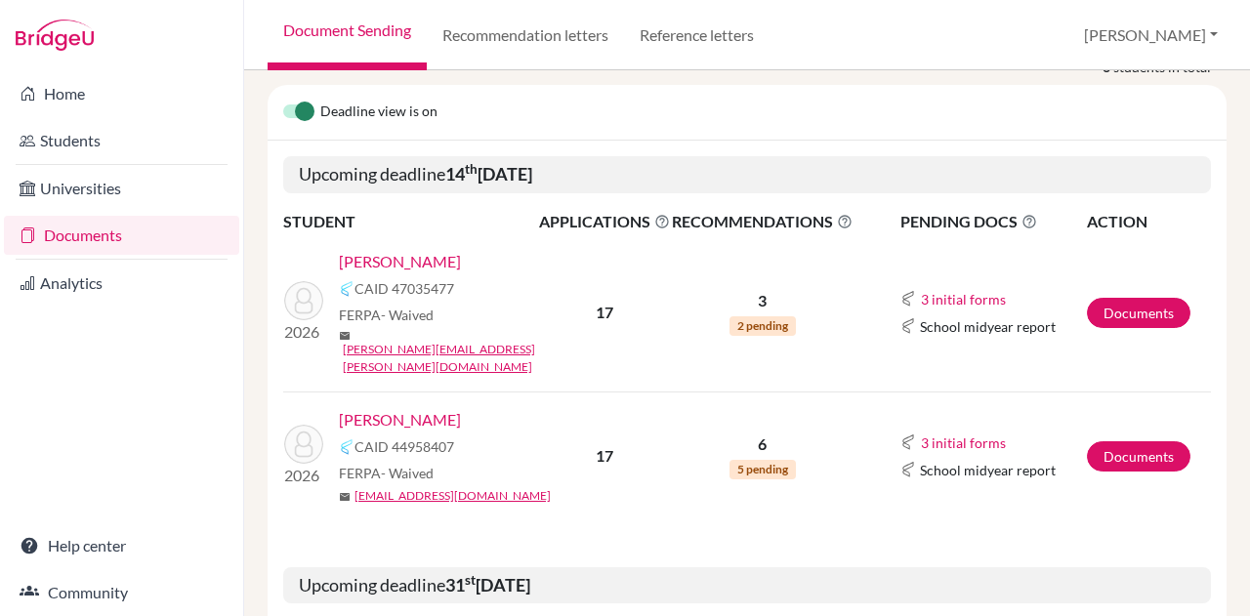
scroll to position [276, 0]
click at [423, 261] on link "Atzbach, Amelia" at bounding box center [400, 260] width 122 height 23
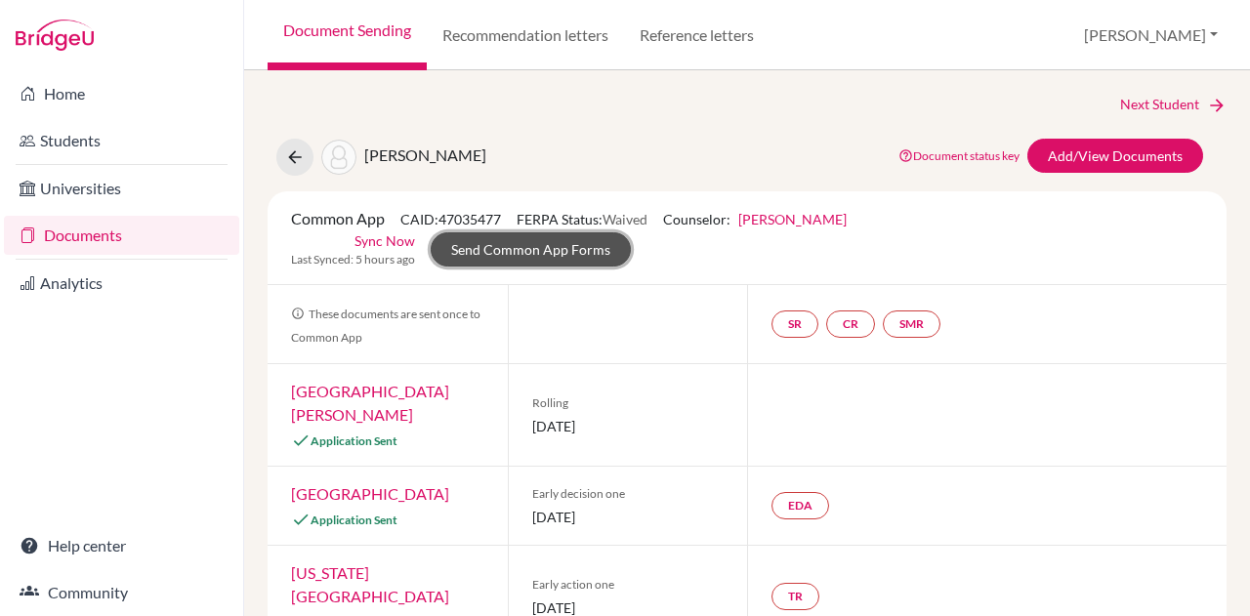
click at [537, 242] on link "Send Common App Forms" at bounding box center [531, 249] width 200 height 34
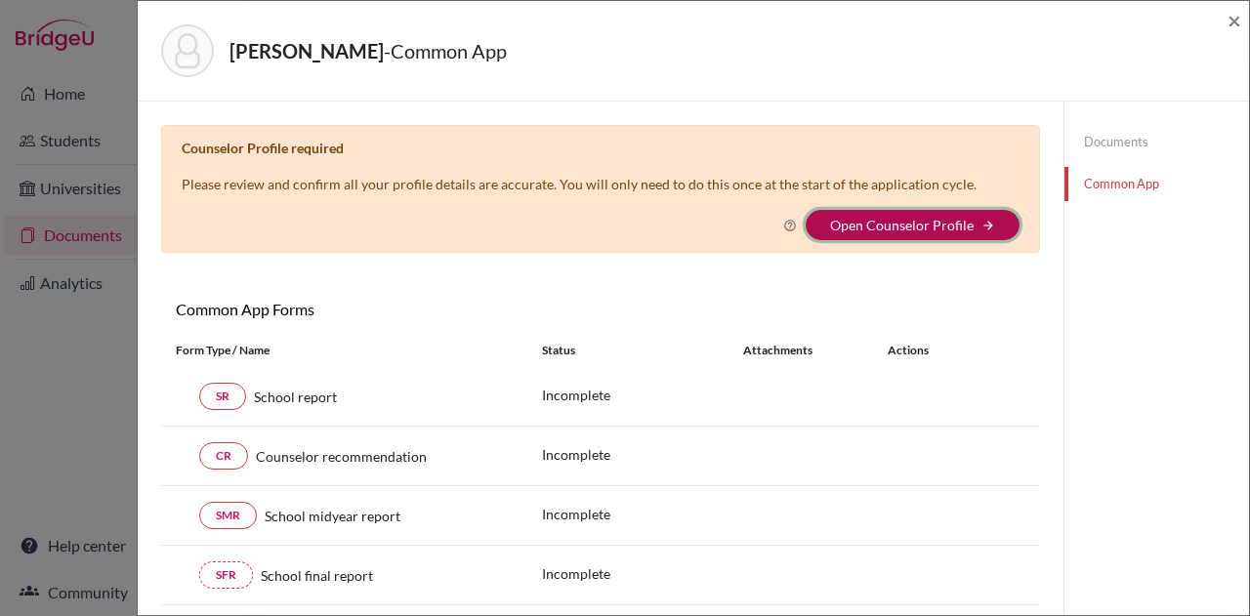
click at [844, 214] on button "Open Counselor Profile arrow_forward" at bounding box center [913, 225] width 214 height 30
click at [897, 227] on link "Open Counselor Profile" at bounding box center [902, 225] width 144 height 17
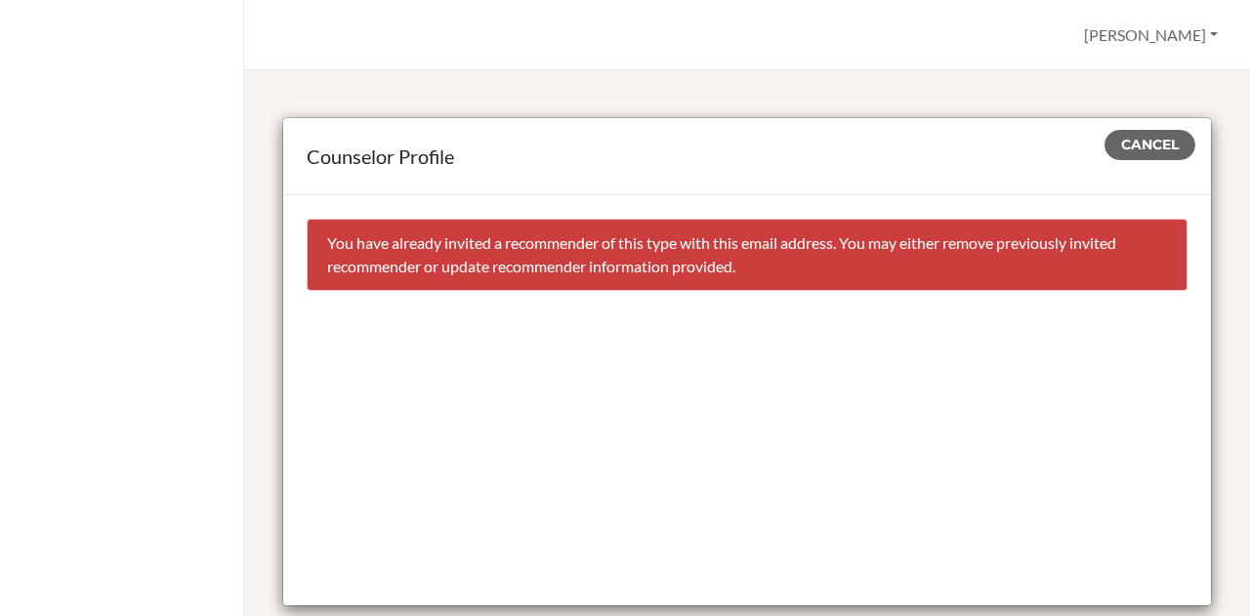
click at [226, 386] on div at bounding box center [122, 308] width 244 height 616
click at [1147, 131] on button "Cancel" at bounding box center [1150, 145] width 91 height 30
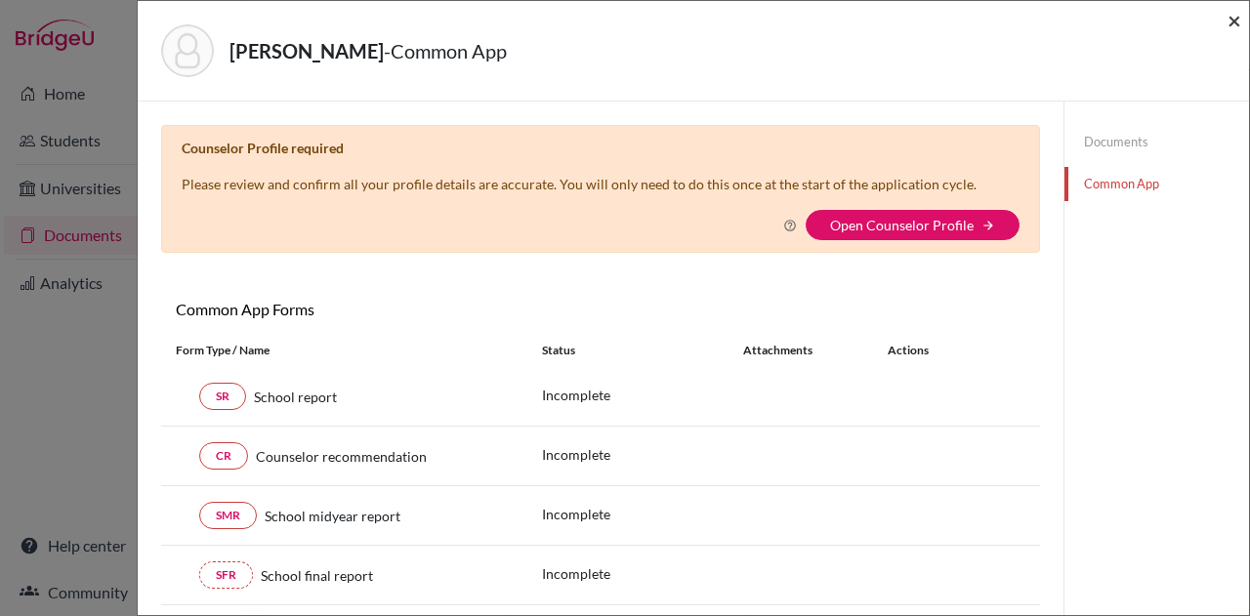
click at [1237, 14] on span "×" at bounding box center [1235, 20] width 14 height 28
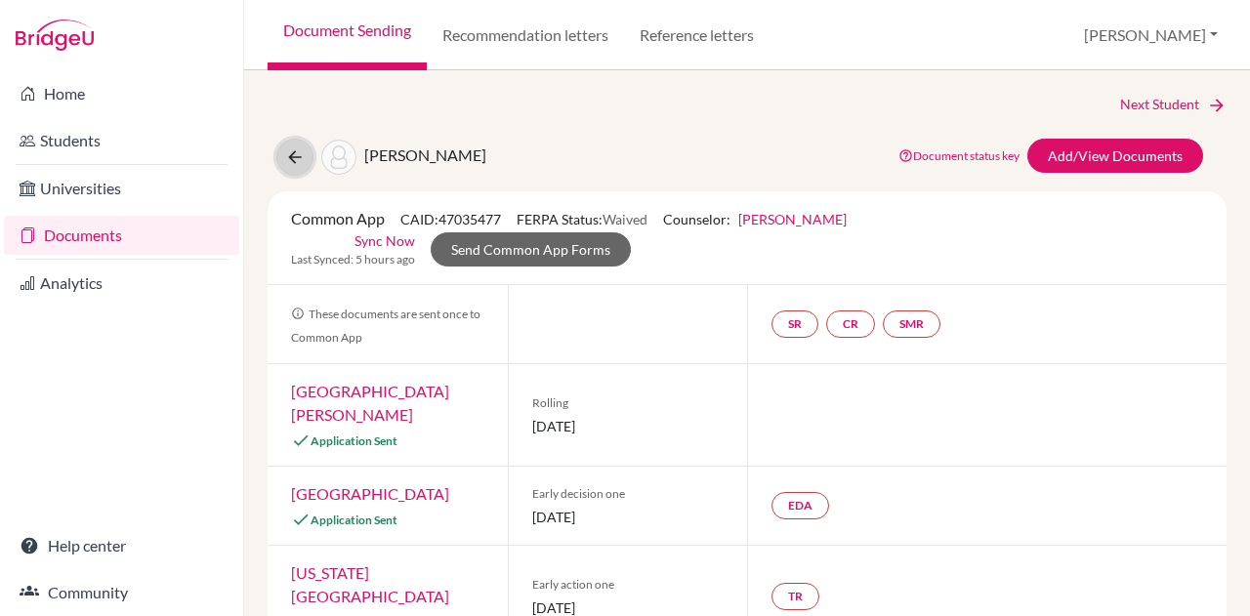
click at [295, 155] on icon at bounding box center [295, 158] width 20 height 20
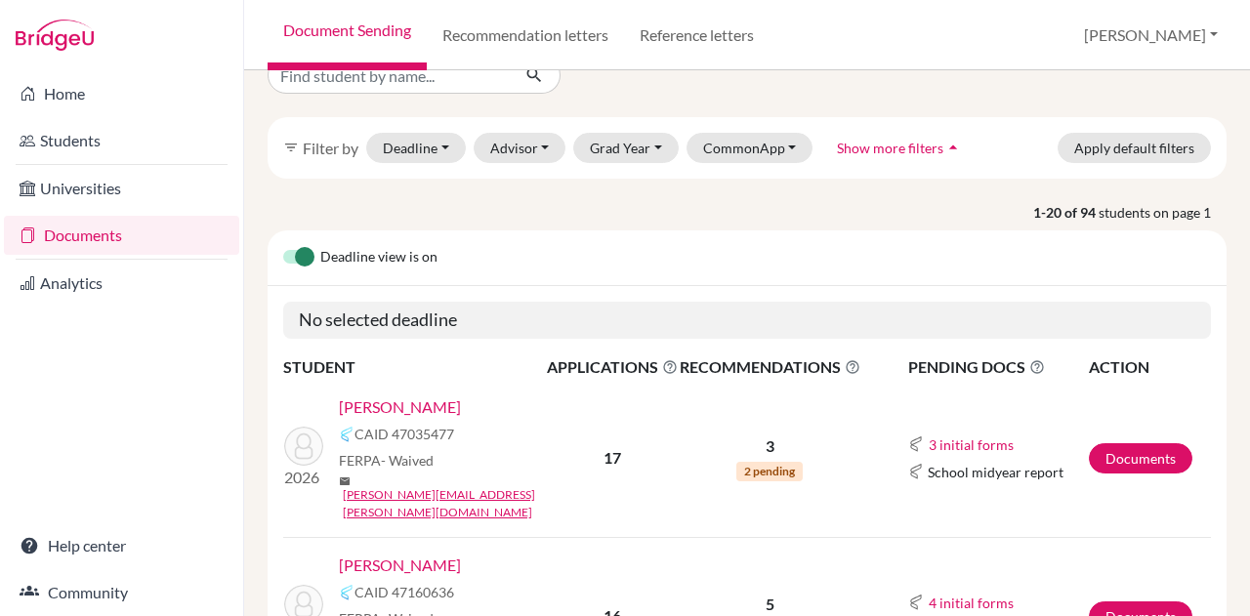
scroll to position [2, 0]
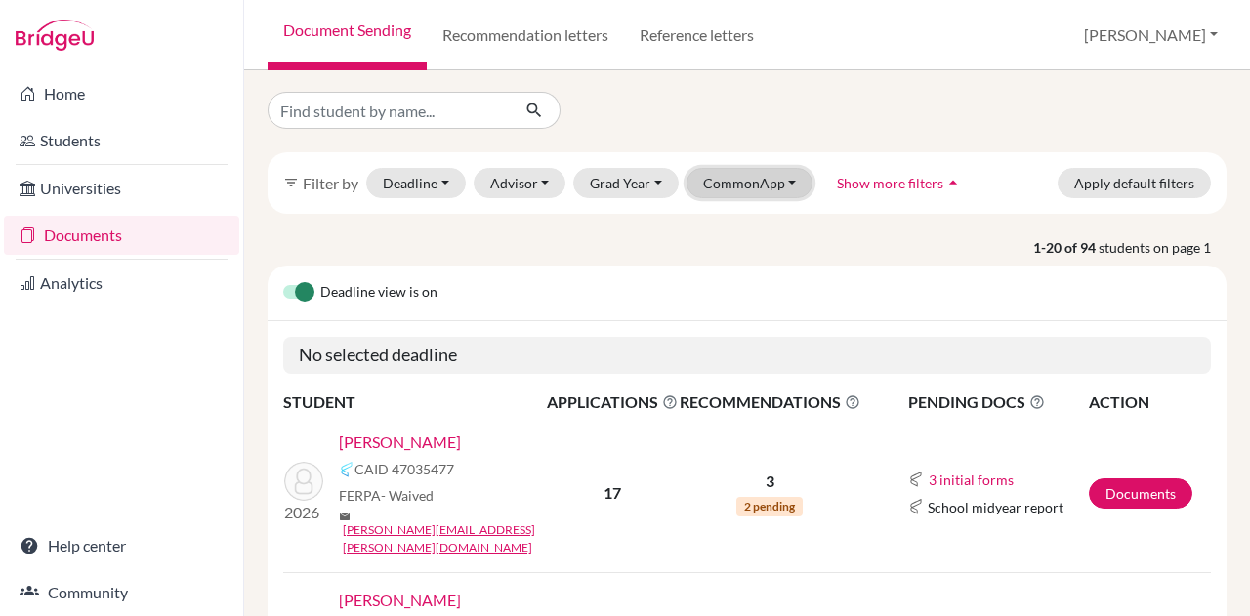
click at [716, 179] on button "CommonApp" at bounding box center [750, 183] width 127 height 30
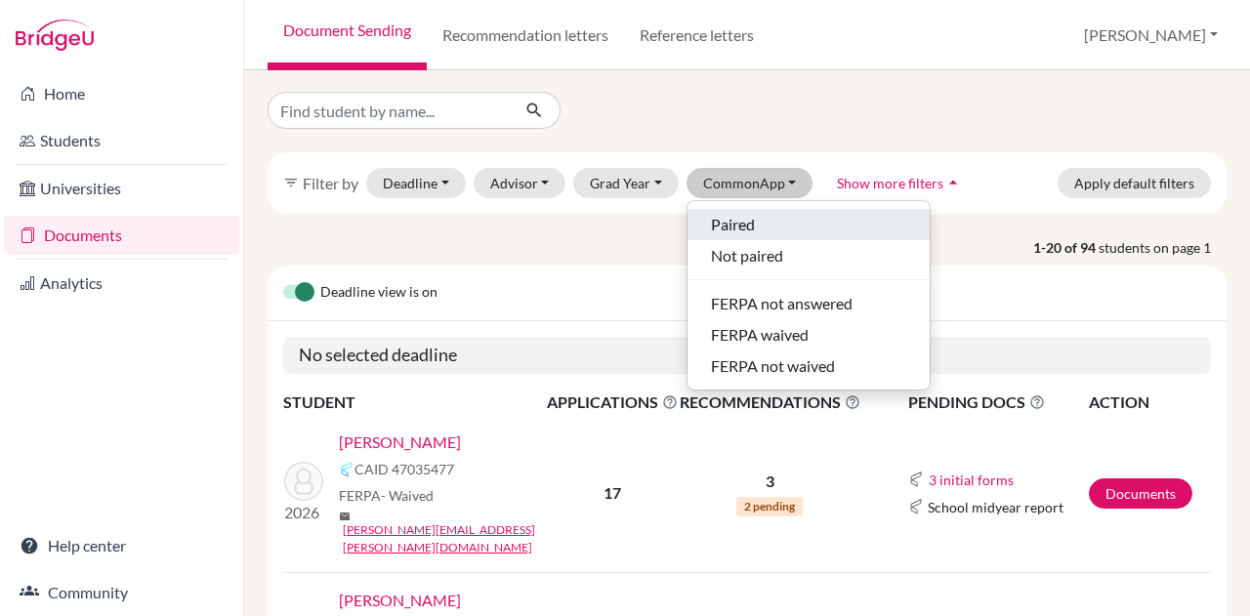
click at [737, 214] on span "Paired" at bounding box center [733, 224] width 44 height 23
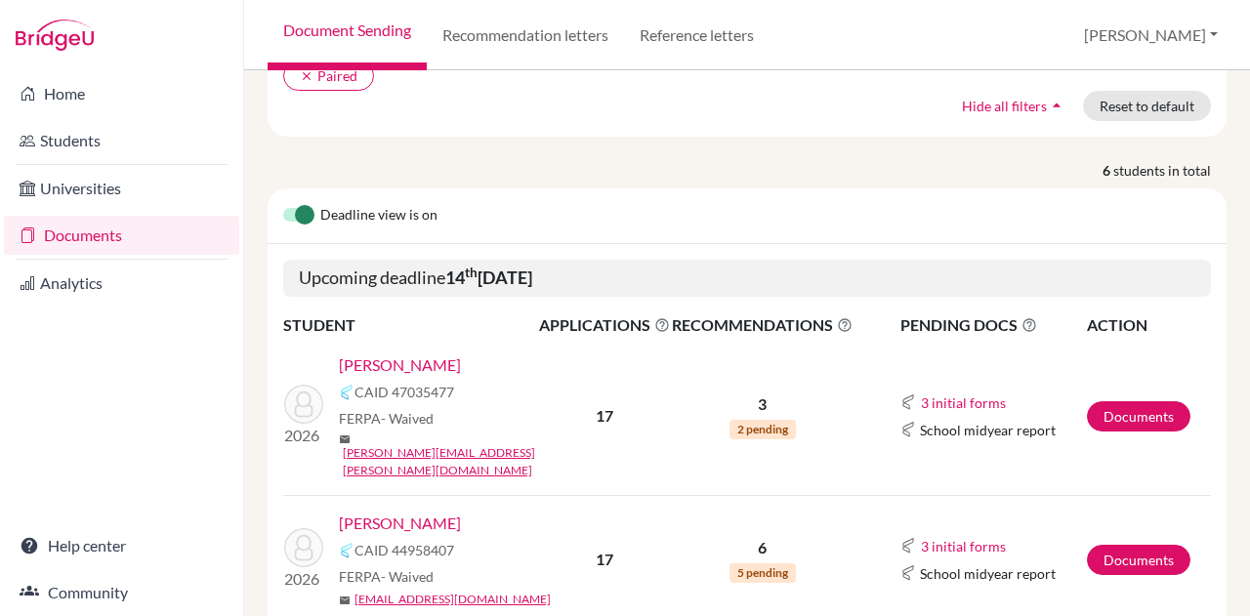
scroll to position [174, 0]
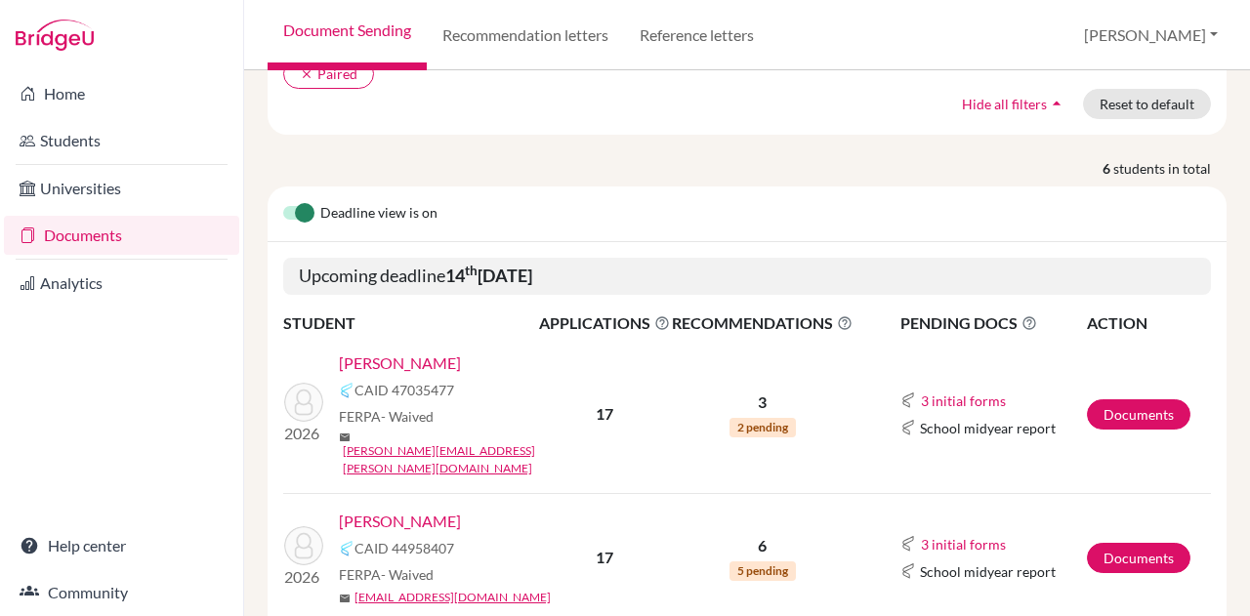
click at [418, 510] on link "[PERSON_NAME]" at bounding box center [400, 521] width 122 height 23
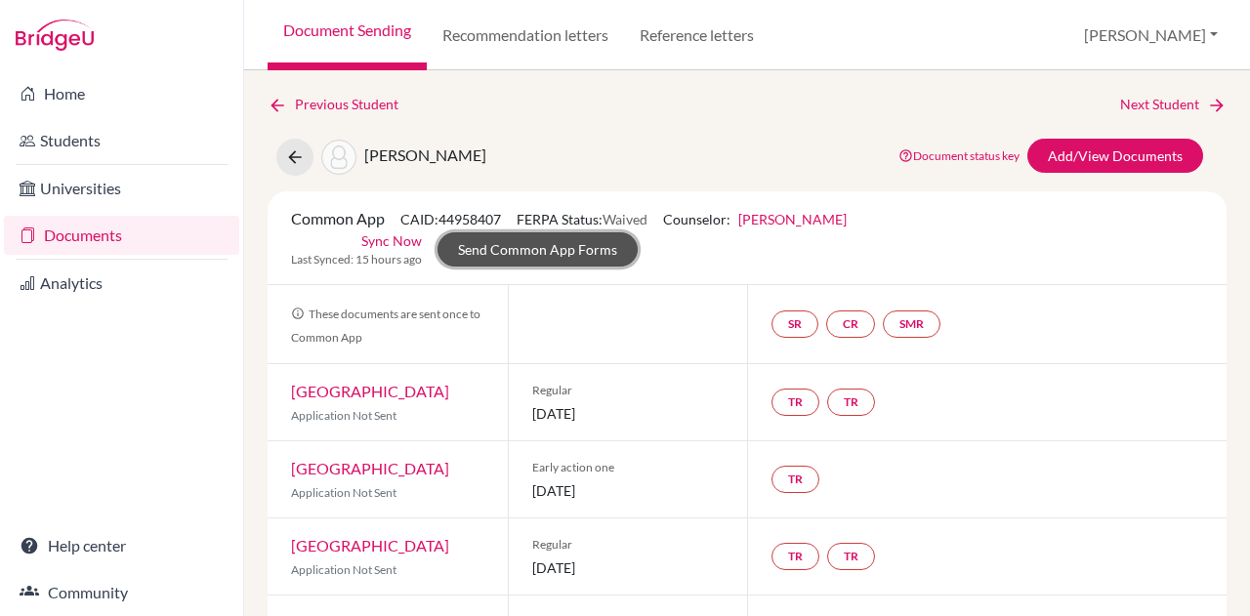
click at [598, 241] on link "Send Common App Forms" at bounding box center [538, 249] width 200 height 34
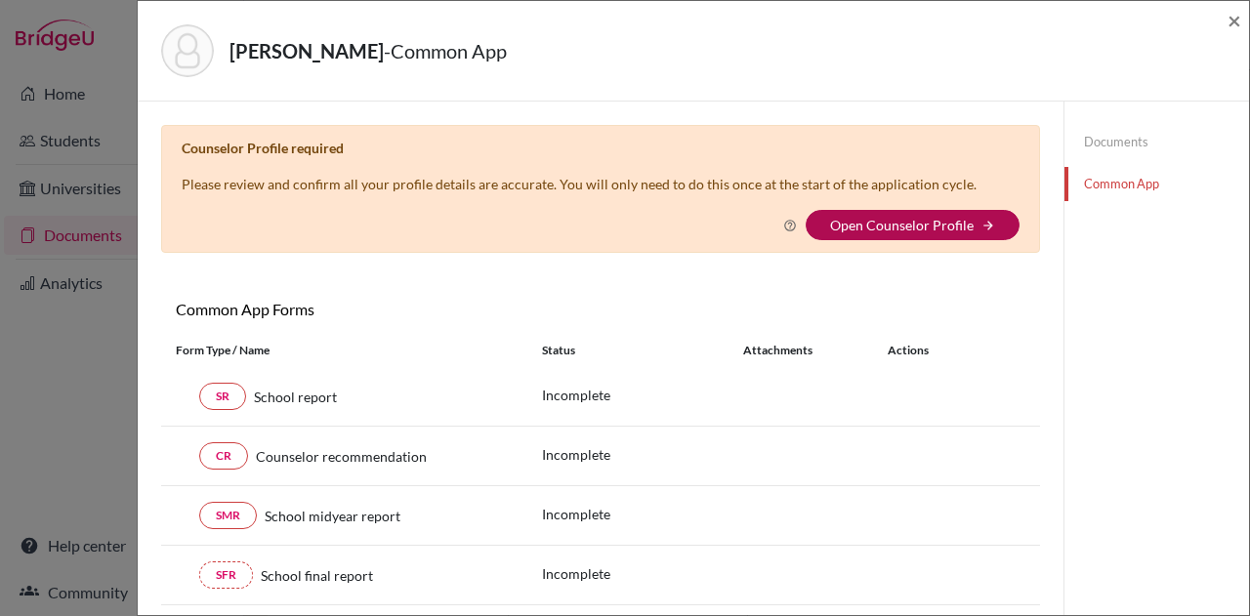
click at [846, 222] on link "Open Counselor Profile" at bounding box center [902, 225] width 144 height 17
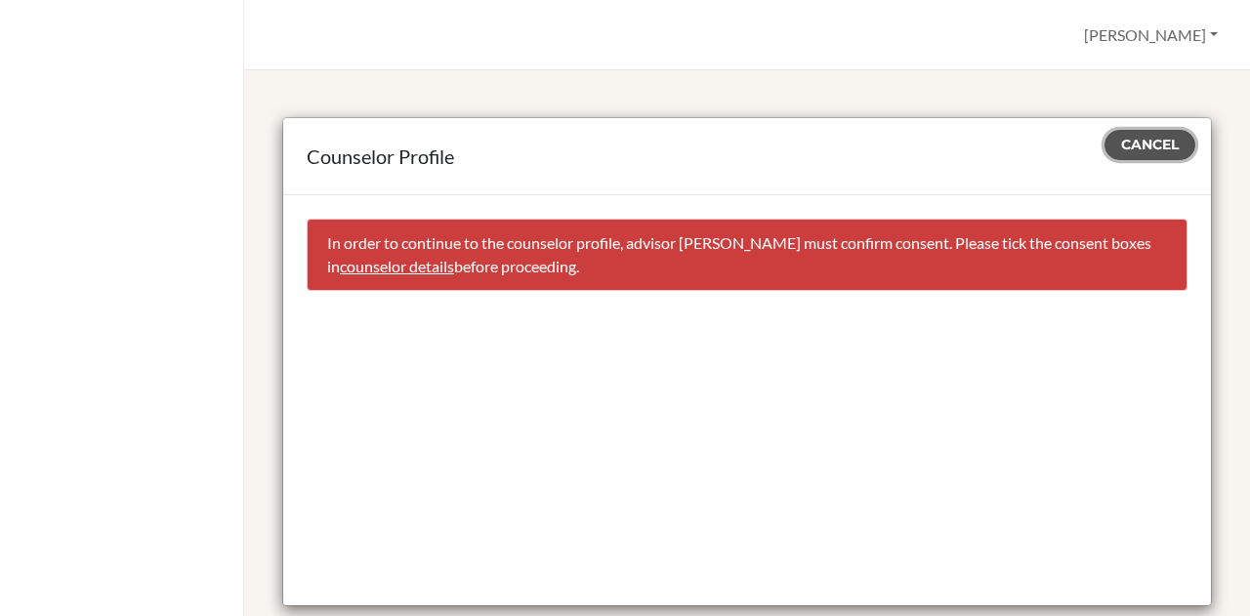
click at [1121, 141] on span "Cancel" at bounding box center [1150, 145] width 58 height 18
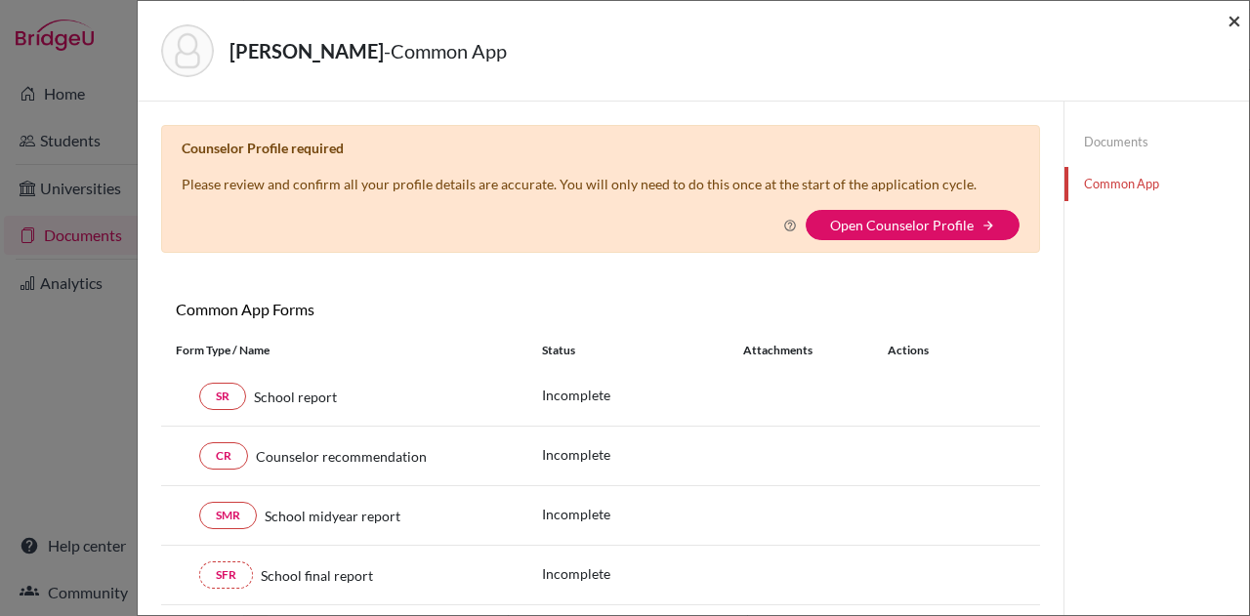
click at [1233, 21] on span "×" at bounding box center [1235, 20] width 14 height 28
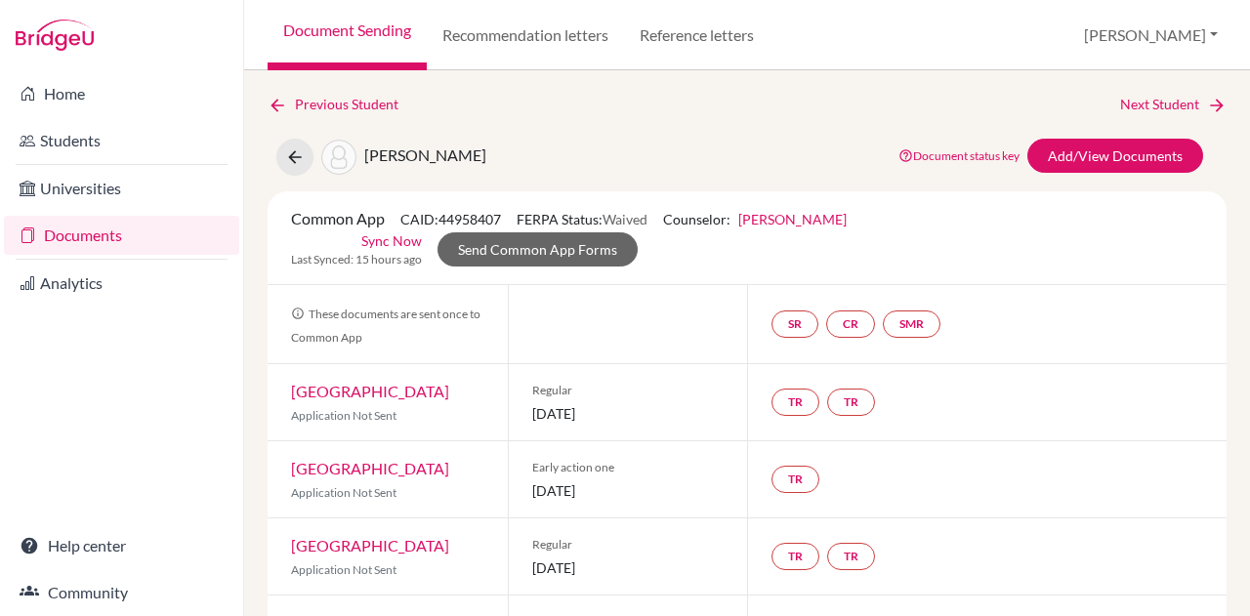
click at [393, 242] on link "Sync Now" at bounding box center [391, 241] width 61 height 21
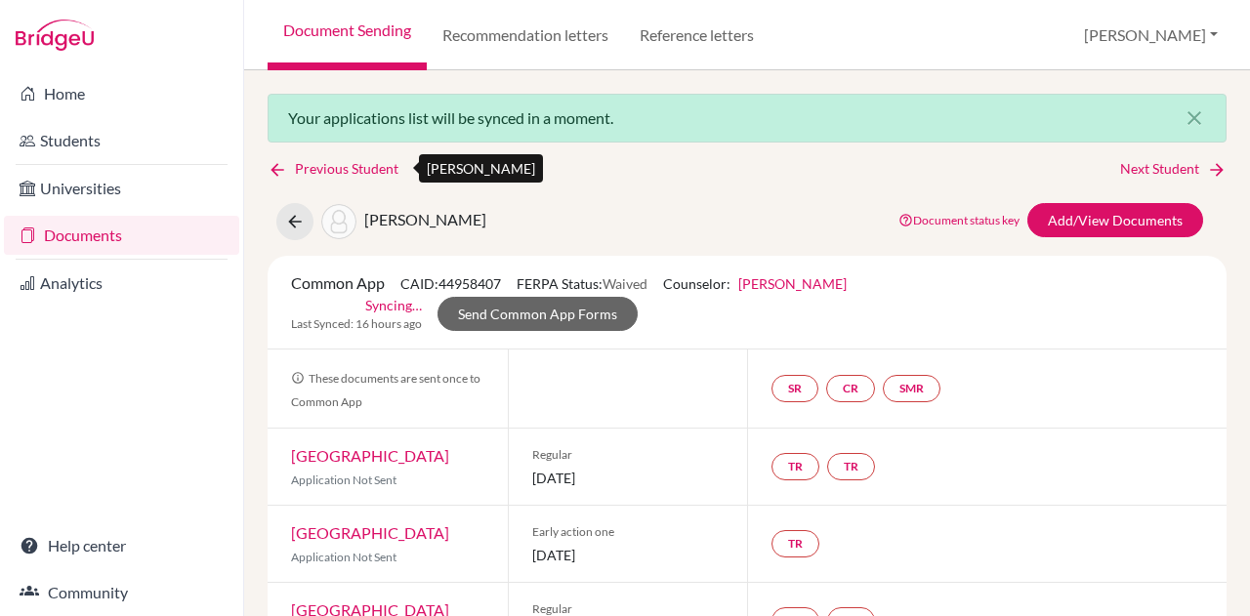
click at [283, 164] on icon at bounding box center [278, 170] width 20 height 20
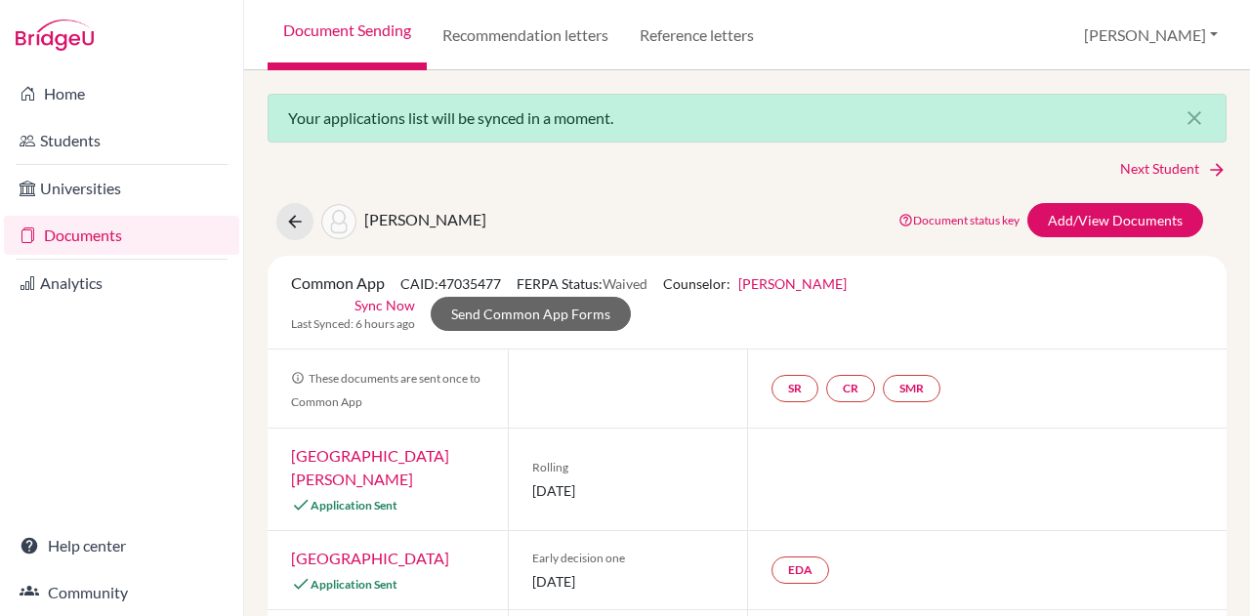
click at [374, 300] on link "Sync Now" at bounding box center [385, 305] width 61 height 21
click at [523, 314] on link "Send Common App Forms" at bounding box center [531, 314] width 200 height 34
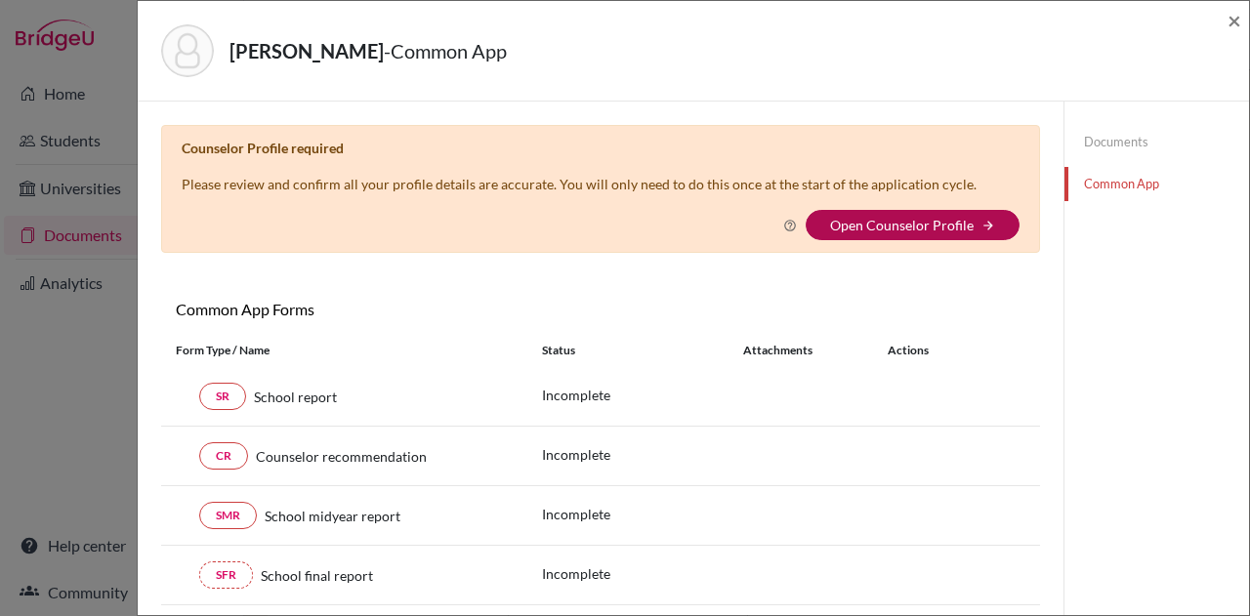
click at [850, 220] on link "Open Counselor Profile" at bounding box center [902, 225] width 144 height 17
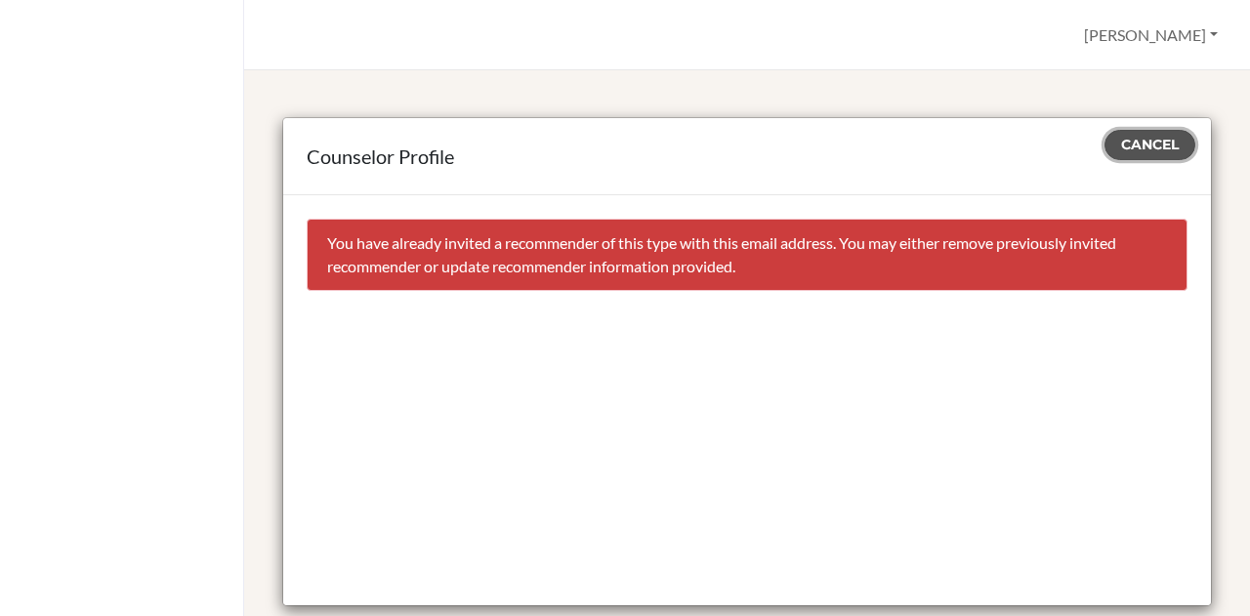
click at [1134, 137] on span "Cancel" at bounding box center [1150, 145] width 58 height 18
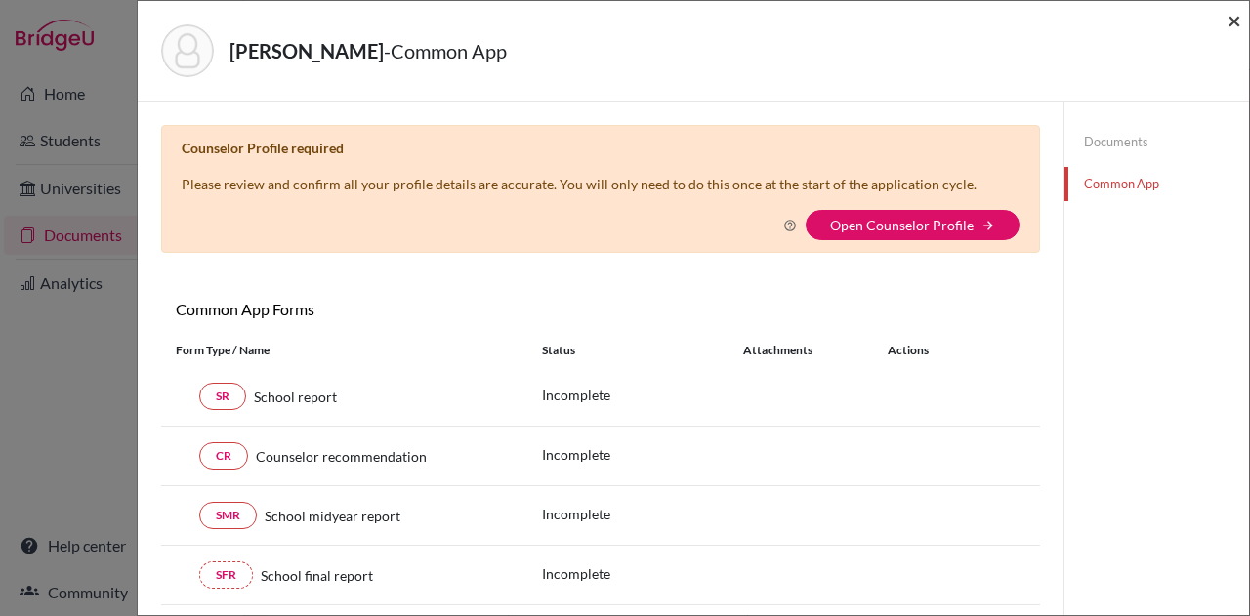
click at [1236, 17] on span "×" at bounding box center [1235, 20] width 14 height 28
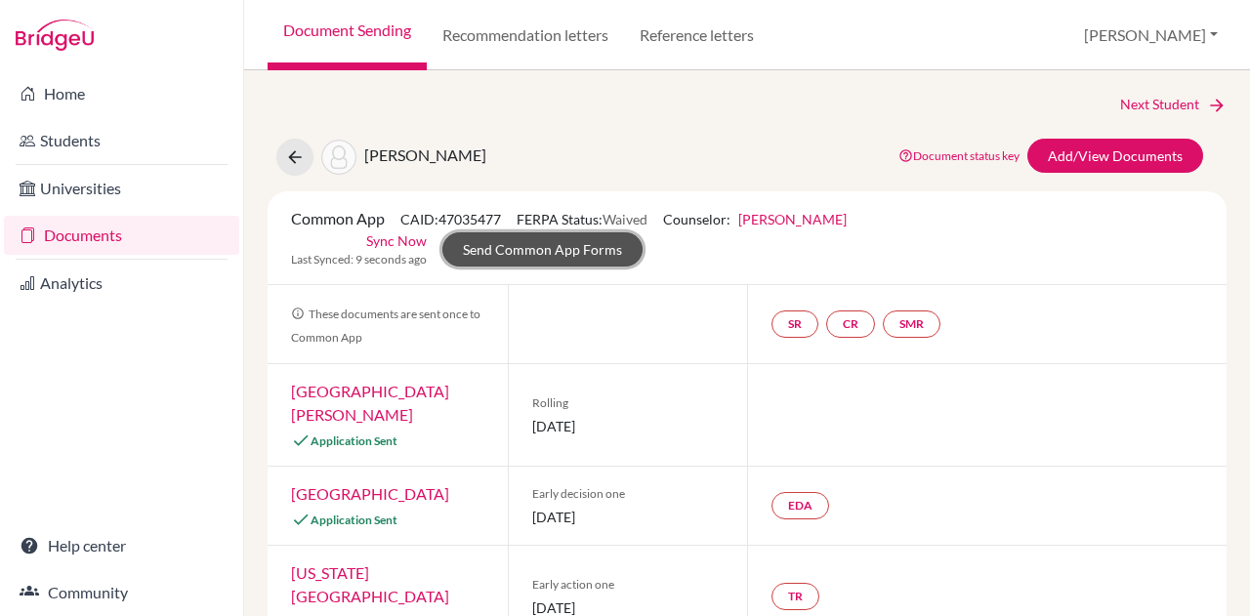
click at [604, 259] on link "Send Common App Forms" at bounding box center [543, 249] width 200 height 34
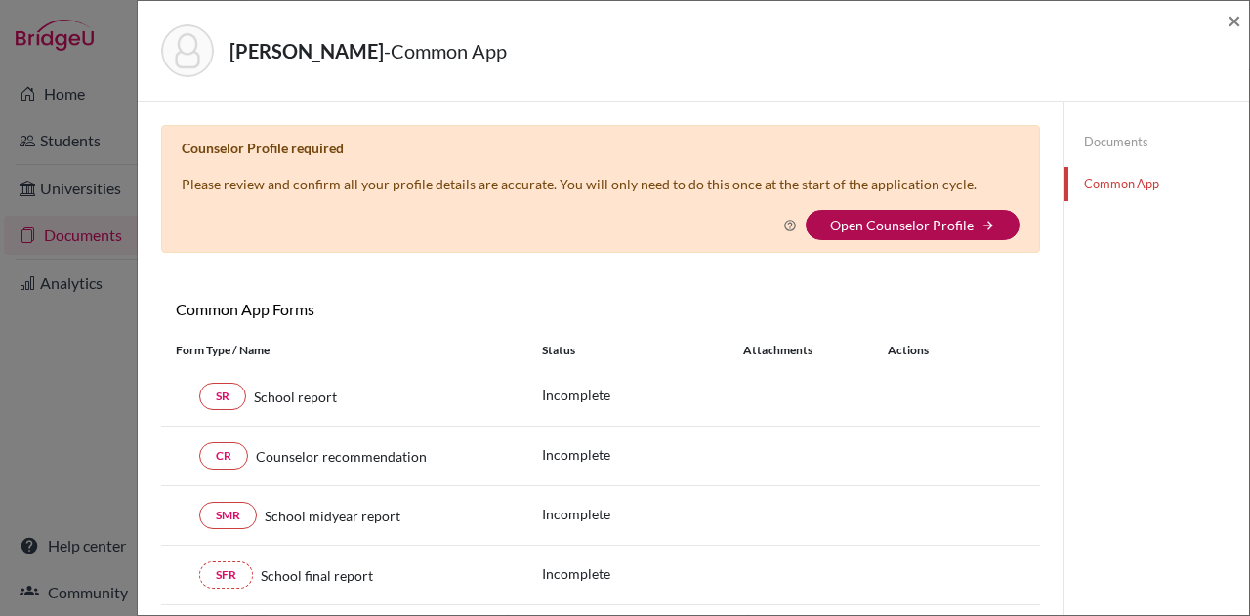
click at [934, 219] on link "Open Counselor Profile" at bounding box center [902, 225] width 144 height 17
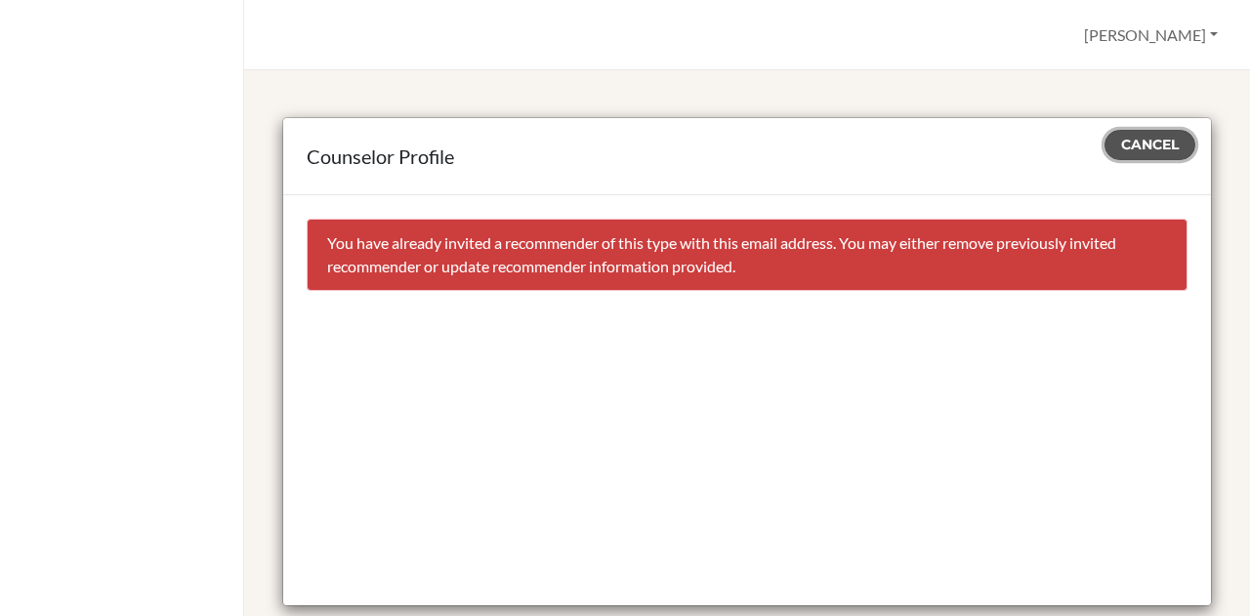
click at [1148, 134] on button "Cancel" at bounding box center [1150, 145] width 91 height 30
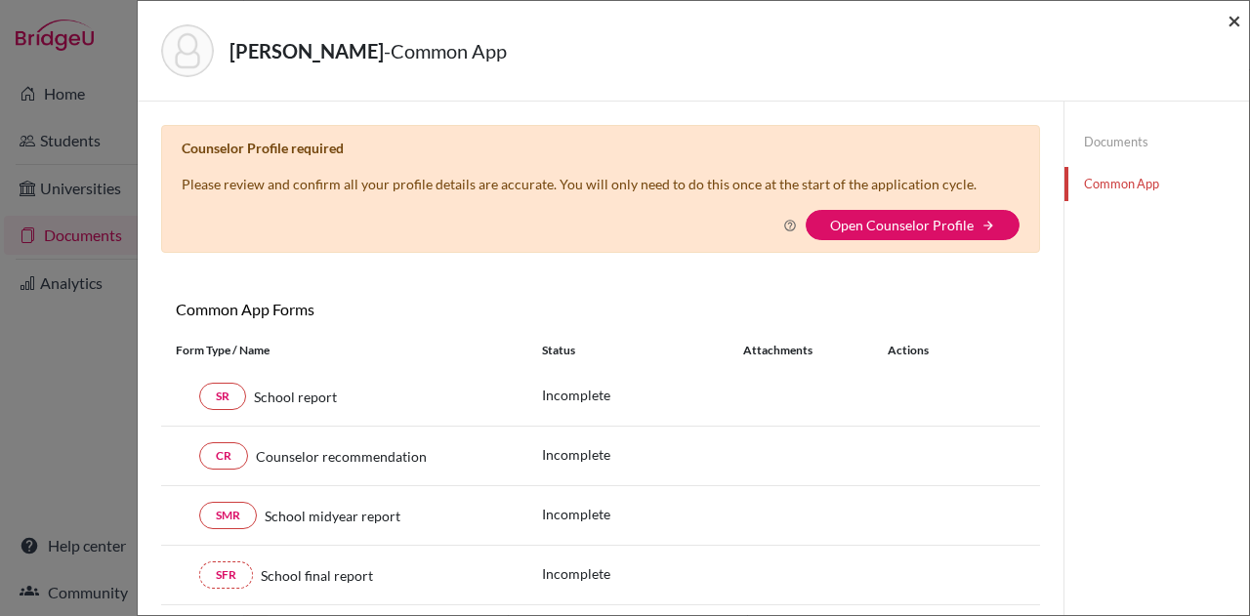
click at [1233, 12] on span "×" at bounding box center [1235, 20] width 14 height 28
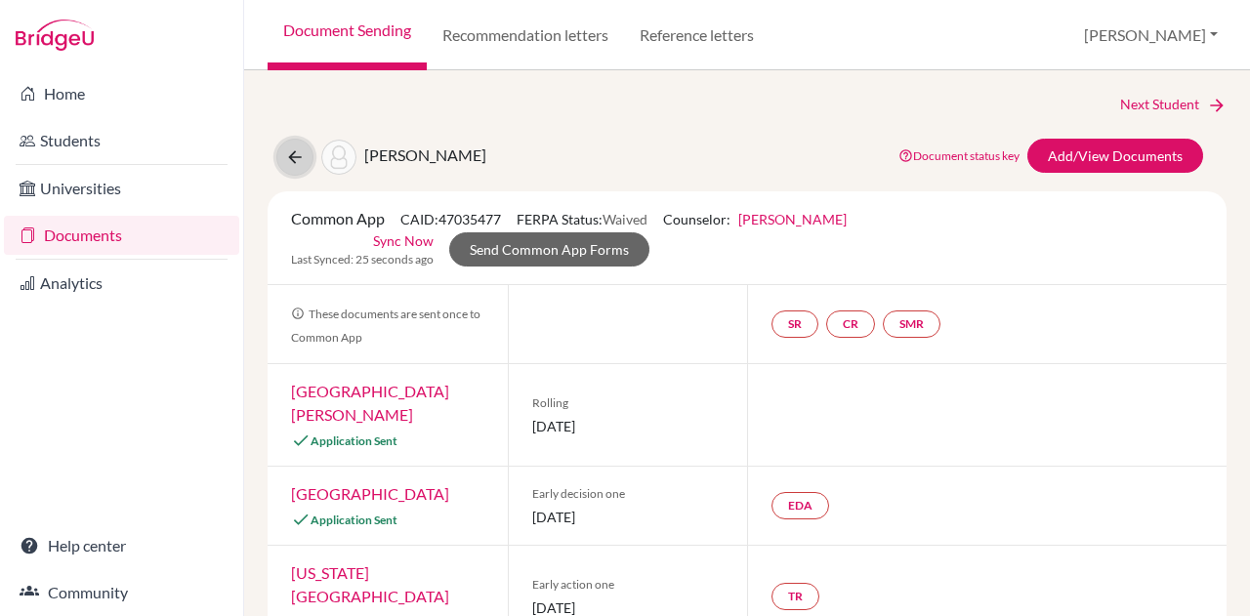
click at [289, 157] on icon at bounding box center [295, 158] width 20 height 20
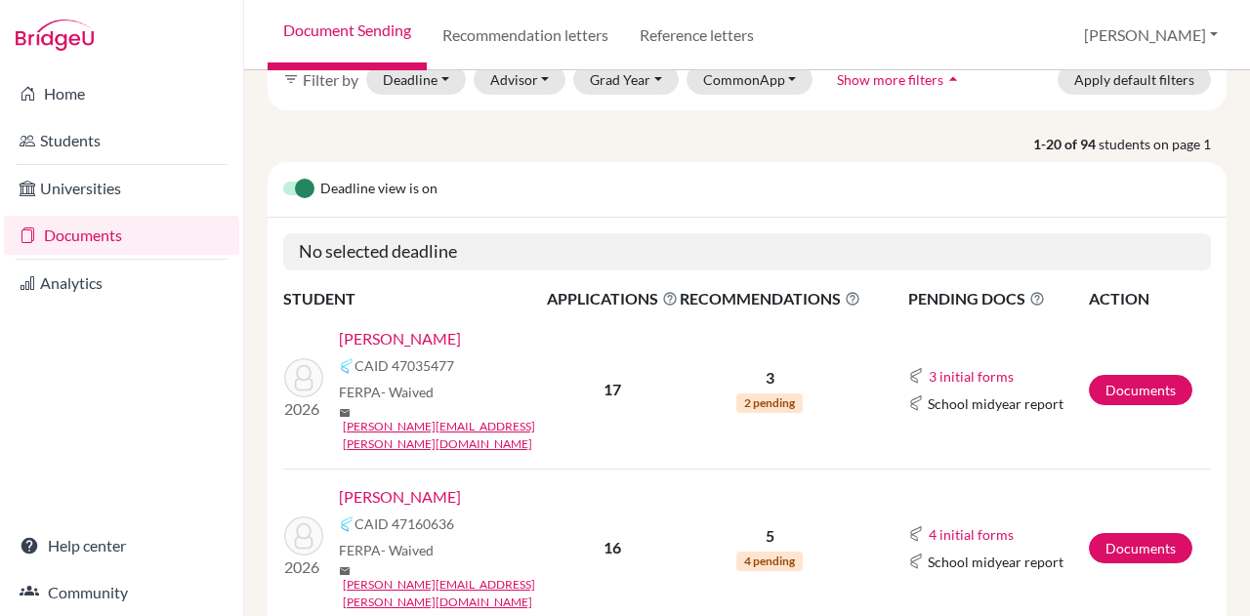
scroll to position [102, 0]
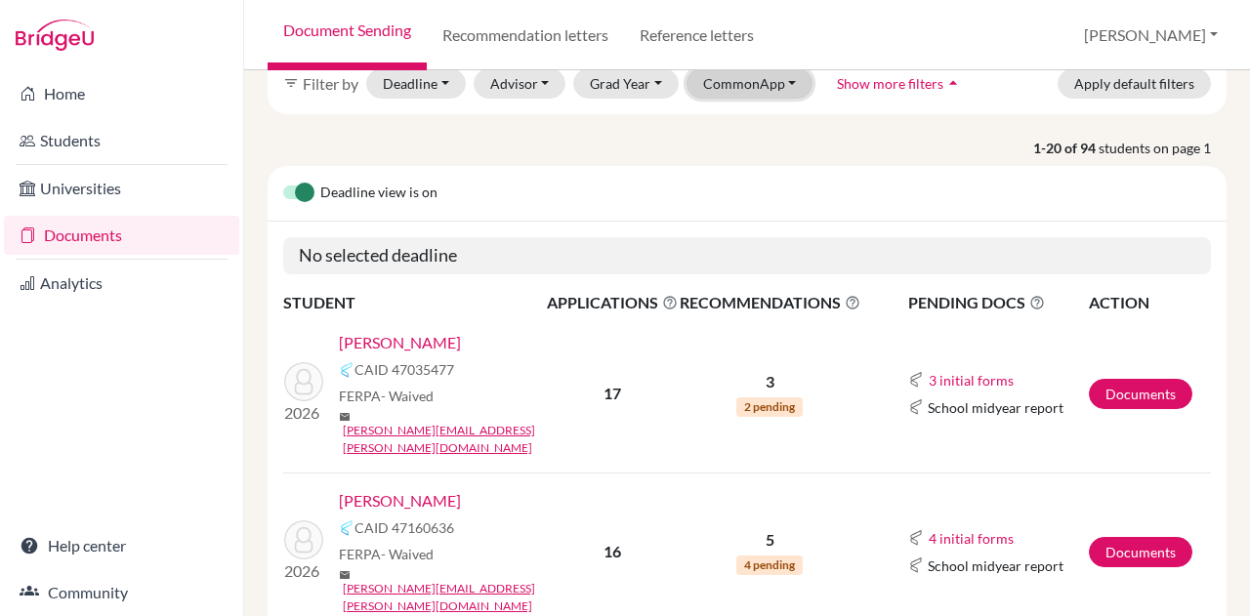
click at [747, 89] on button "CommonApp" at bounding box center [750, 83] width 127 height 30
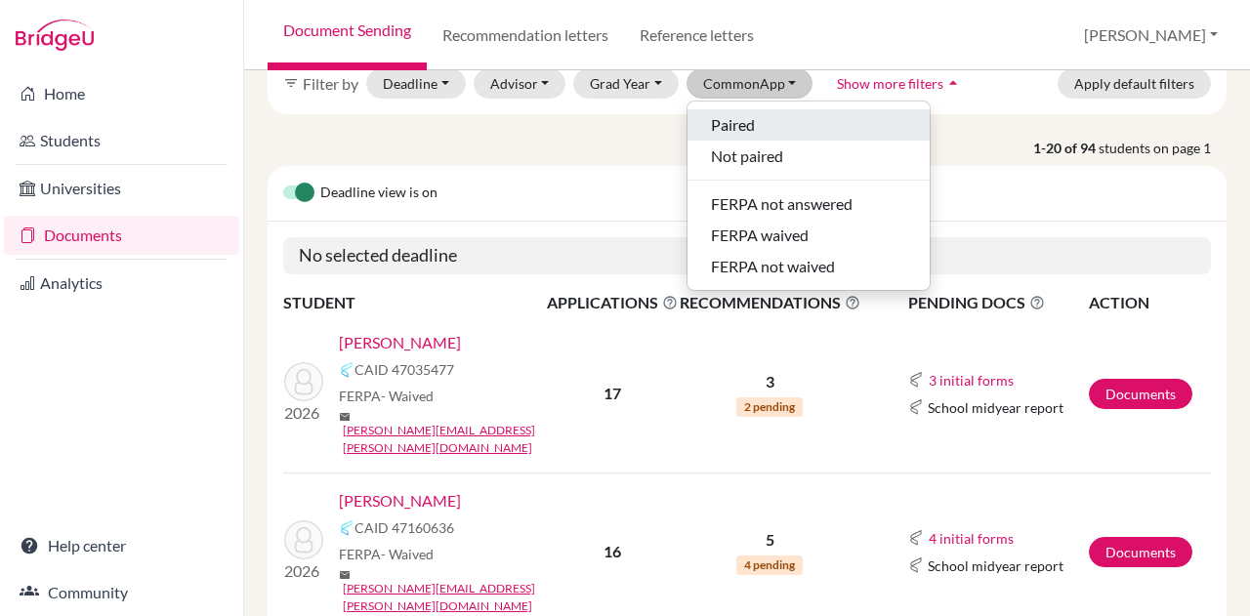
click at [740, 121] on span "Paired" at bounding box center [733, 124] width 44 height 23
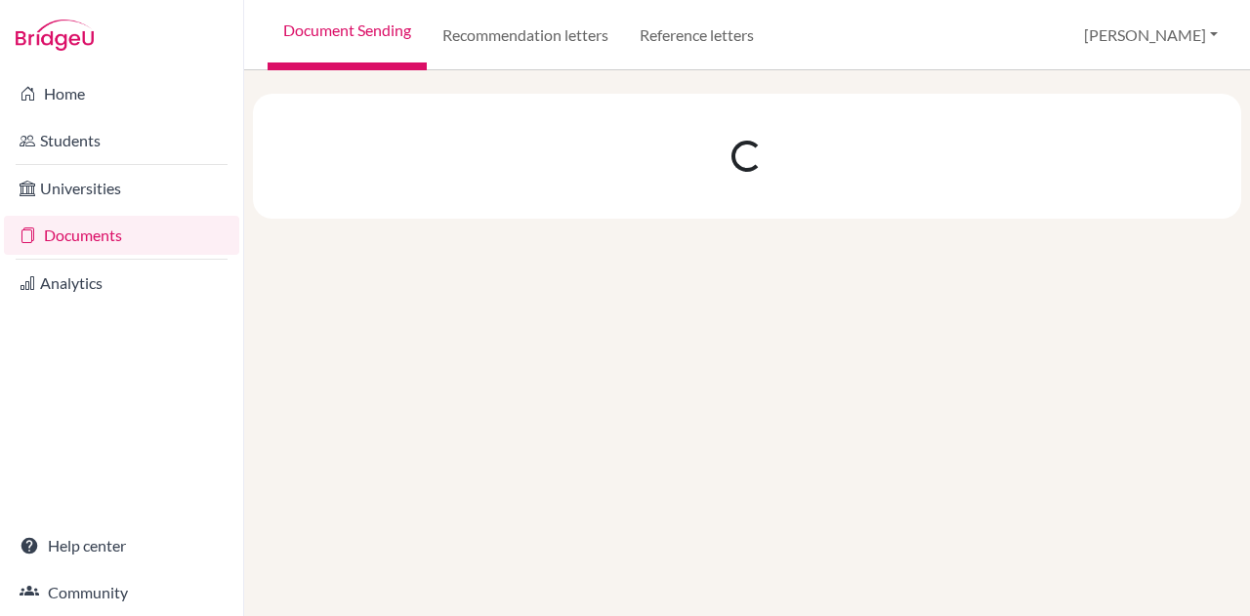
scroll to position [0, 0]
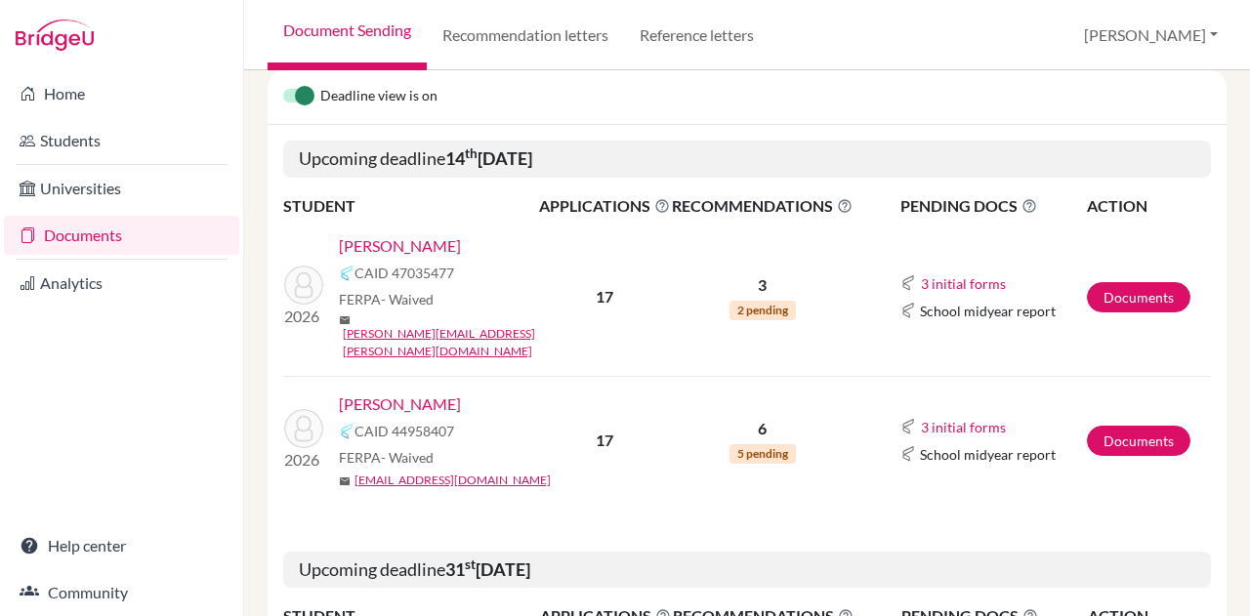
scroll to position [292, 0]
click at [399, 392] on link "[PERSON_NAME]" at bounding box center [400, 403] width 122 height 23
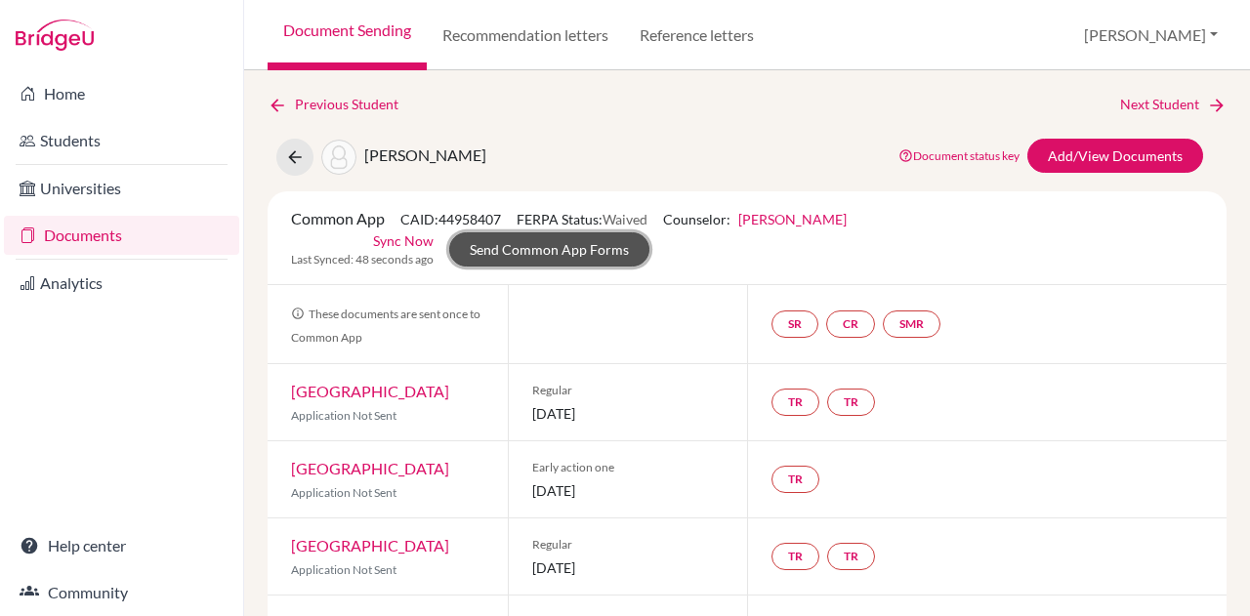
click at [566, 248] on link "Send Common App Forms" at bounding box center [549, 249] width 200 height 34
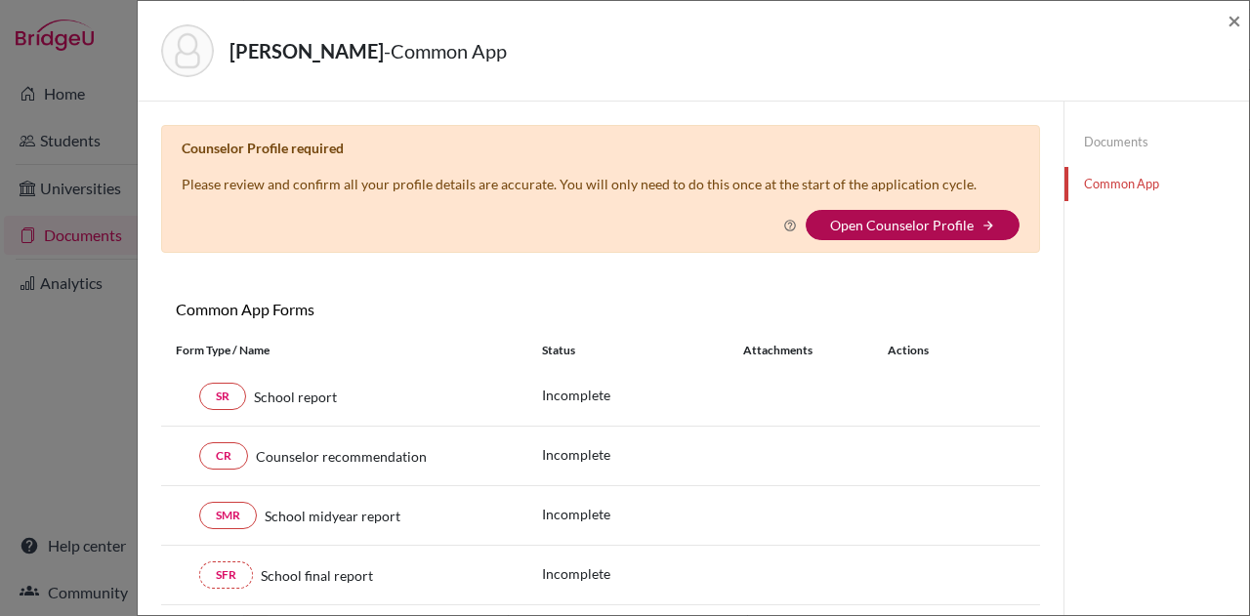
click at [903, 218] on link "Open Counselor Profile" at bounding box center [902, 225] width 144 height 17
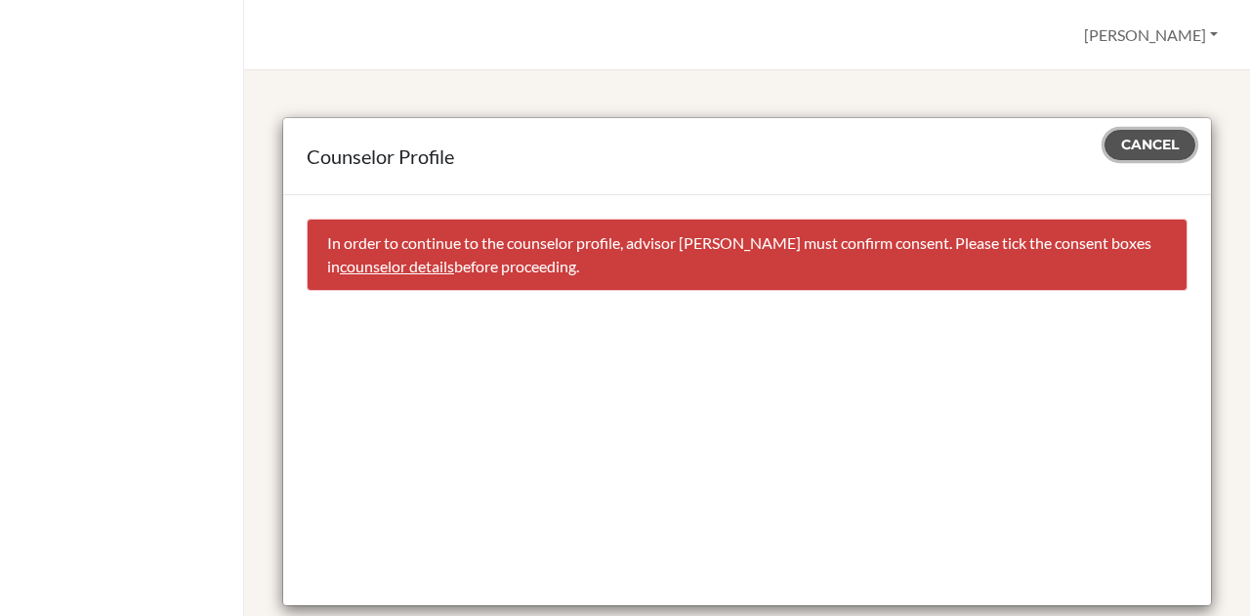
click at [1121, 143] on span "Cancel" at bounding box center [1150, 145] width 58 height 18
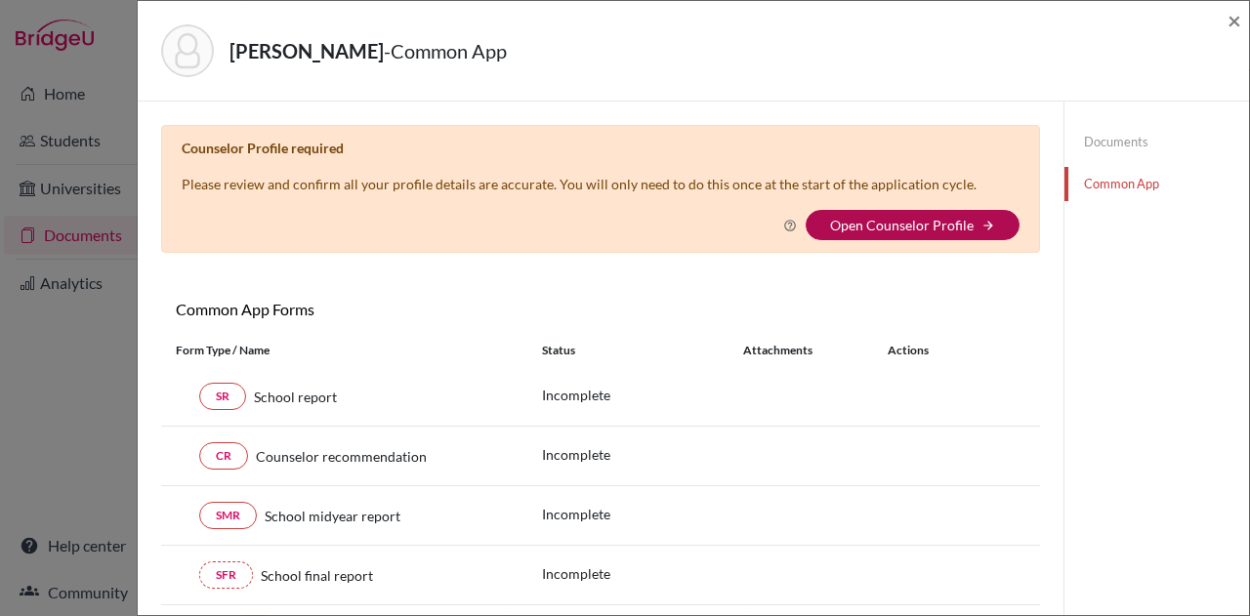
click at [932, 224] on link "Open Counselor Profile" at bounding box center [902, 225] width 144 height 17
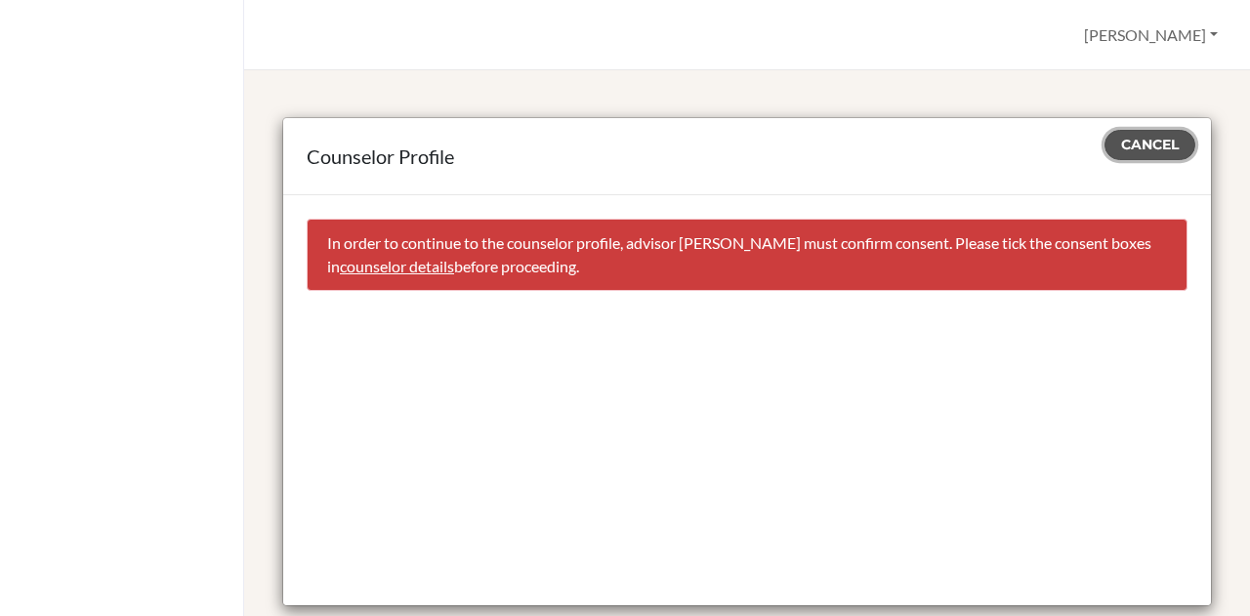
click at [1121, 140] on span "Cancel" at bounding box center [1150, 145] width 58 height 18
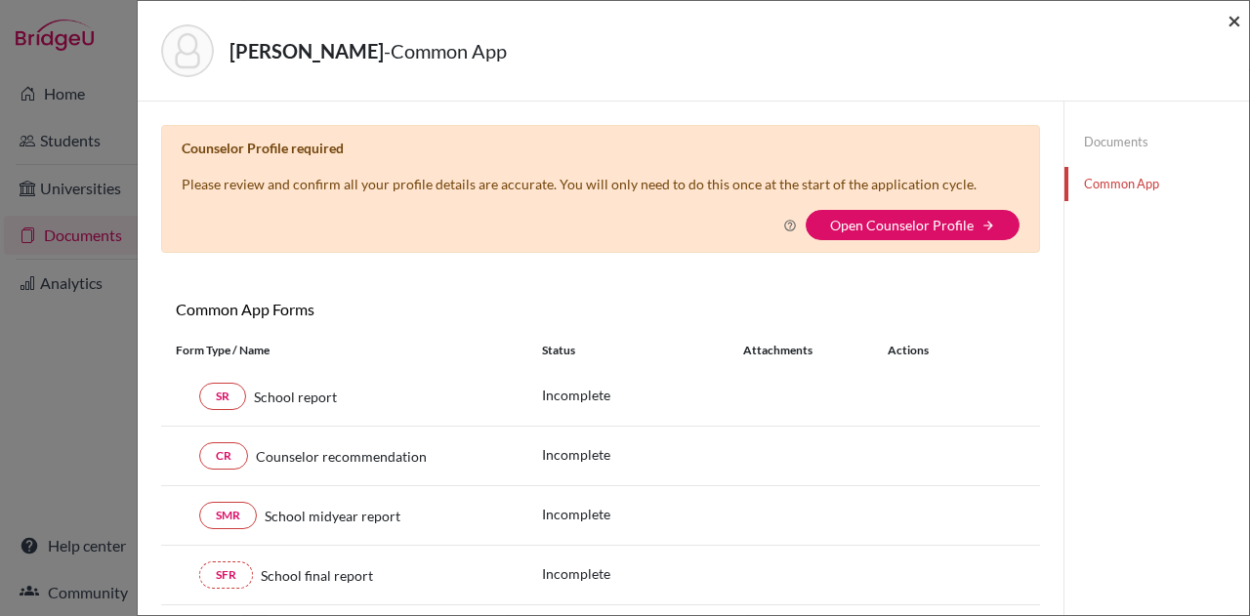
click at [1231, 17] on span "×" at bounding box center [1235, 20] width 14 height 28
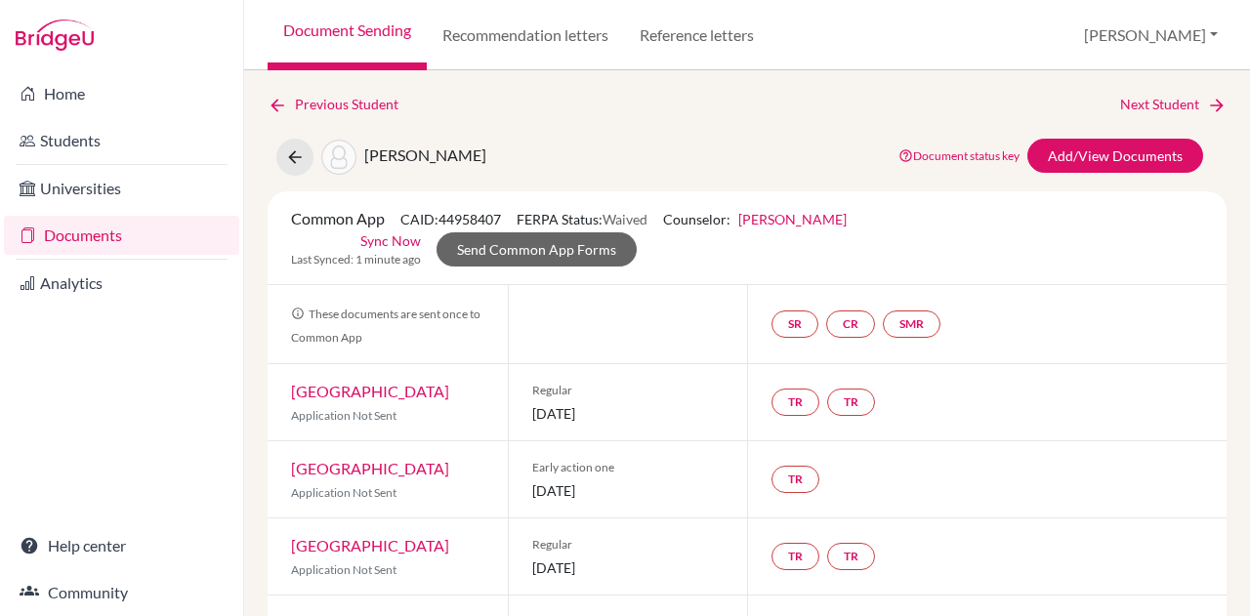
click at [818, 212] on link "[PERSON_NAME]" at bounding box center [793, 219] width 108 height 17
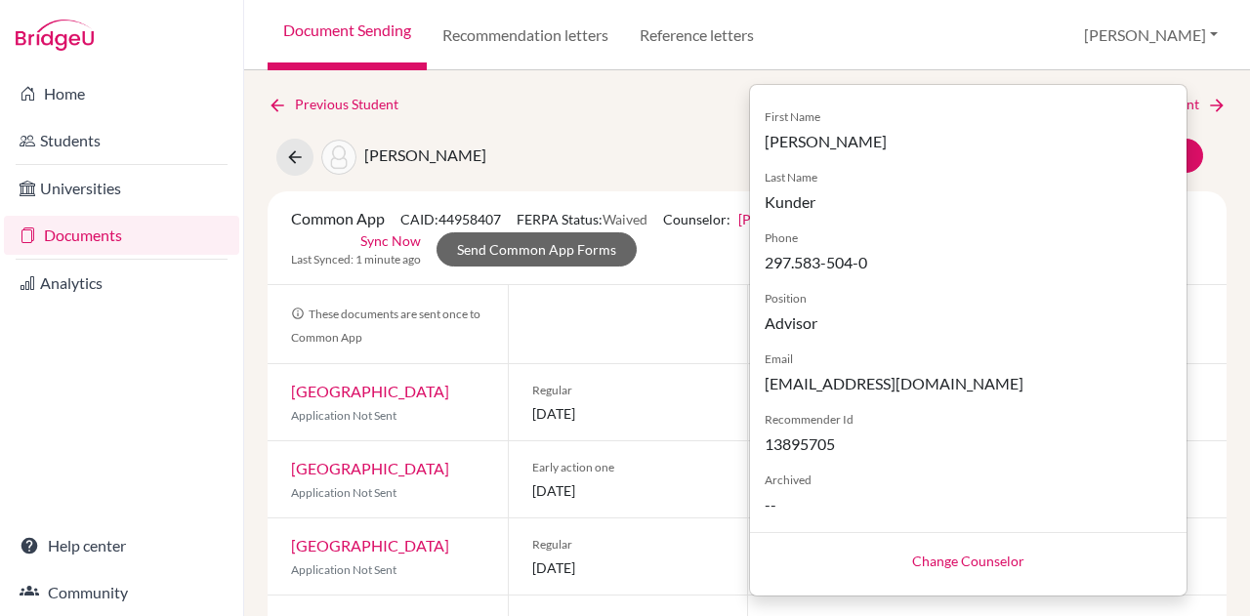
click at [963, 562] on link "Change Counselor" at bounding box center [968, 561] width 112 height 17
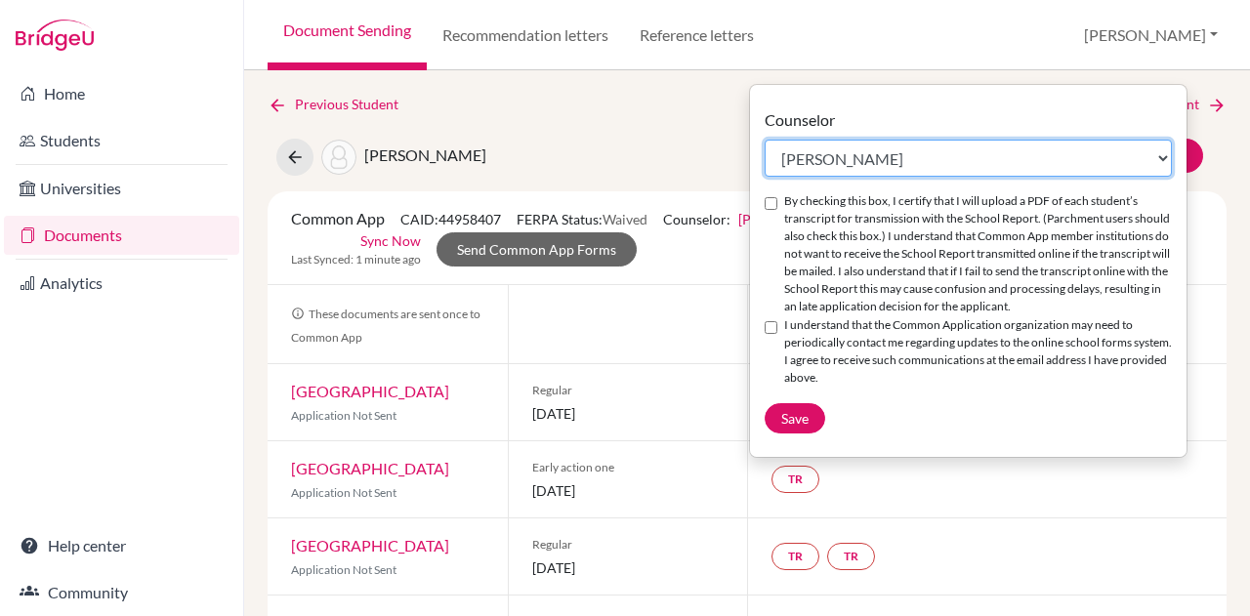
click at [873, 169] on select "Select counselor [PERSON_NAME] Nurkis de [PERSON_NAME] [PERSON_NAME] Duduk [PER…" at bounding box center [968, 158] width 407 height 37
select select "413035"
click at [765, 140] on select "Select counselor [PERSON_NAME] Nurkis de [PERSON_NAME] [PERSON_NAME] Duduk [PER…" at bounding box center [968, 158] width 407 height 37
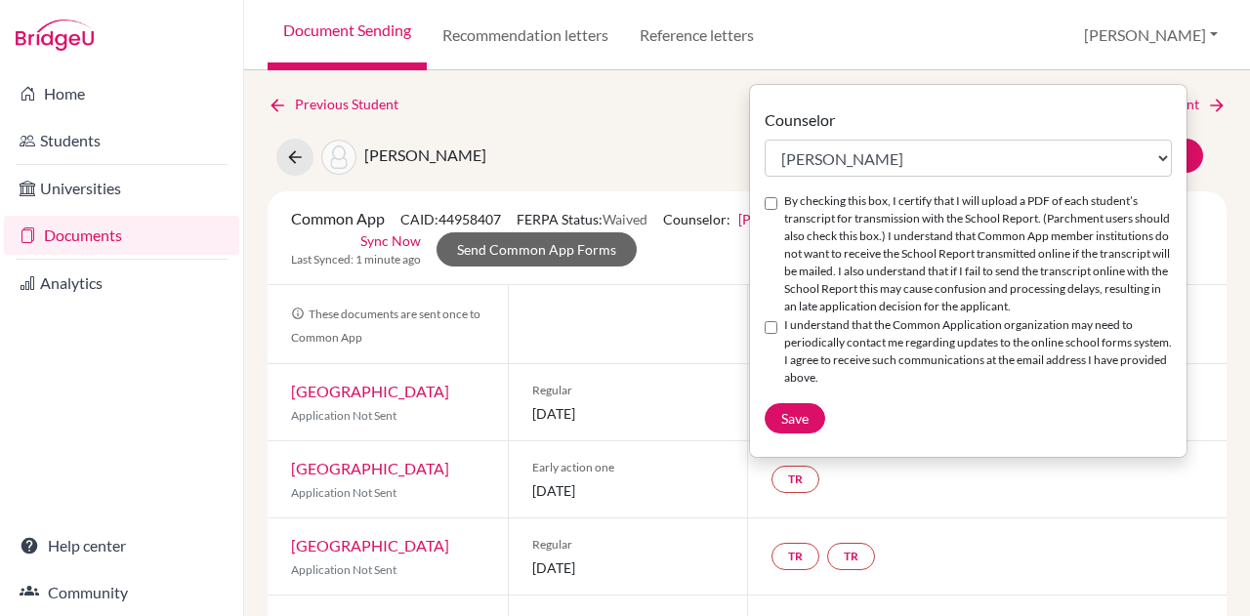
click at [774, 199] on input "By checking this box, I certify that I will upload a PDF of each student’s tran…" at bounding box center [771, 203] width 13 height 13
checkbox input "true"
click at [772, 323] on input "I understand that the Common Application organization may need to periodically …" at bounding box center [771, 327] width 13 height 13
checkbox input "true"
click at [796, 415] on span "Save" at bounding box center [794, 418] width 27 height 17
